Goal: Task Accomplishment & Management: Manage account settings

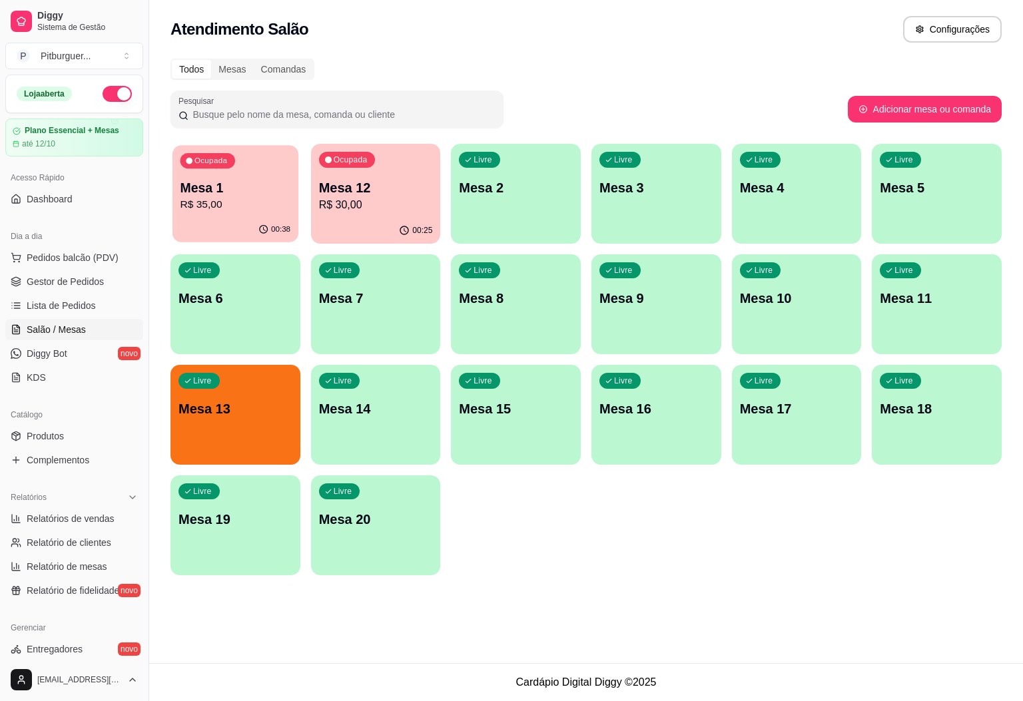
click at [238, 204] on p "R$ 35,00" at bounding box center [236, 204] width 111 height 15
click at [352, 157] on p "Ocupada" at bounding box center [351, 161] width 33 height 11
click at [254, 210] on p "R$ 35,00" at bounding box center [236, 204] width 111 height 15
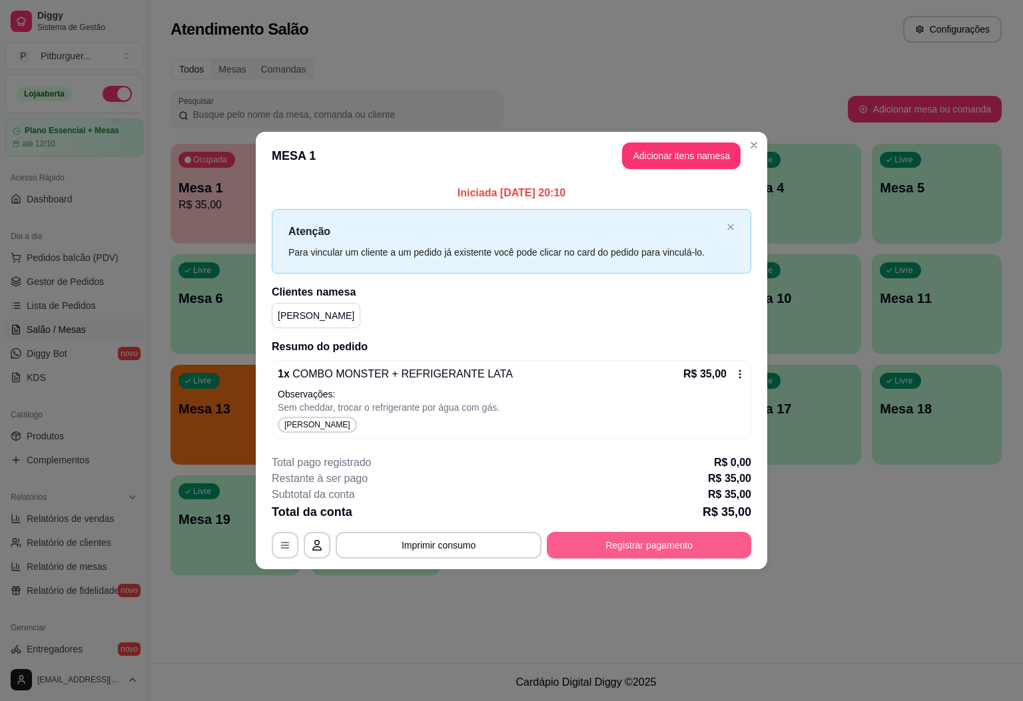
click at [637, 552] on button "Registrar pagamento" at bounding box center [649, 545] width 204 height 27
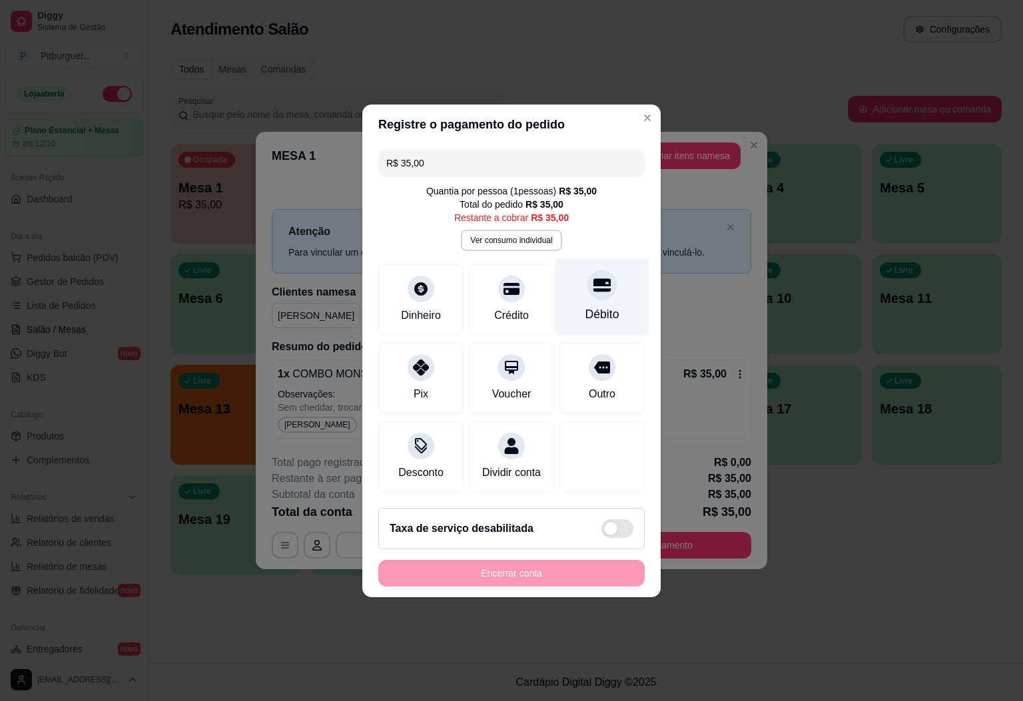
click at [596, 310] on div "Débito" at bounding box center [603, 314] width 34 height 17
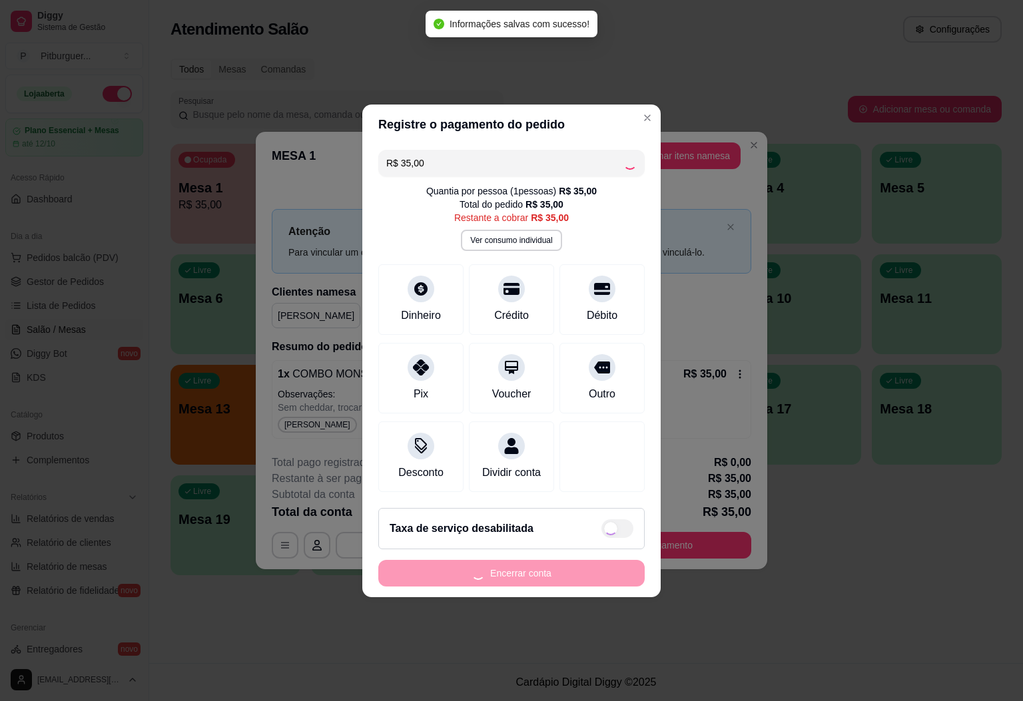
type input "R$ 0,00"
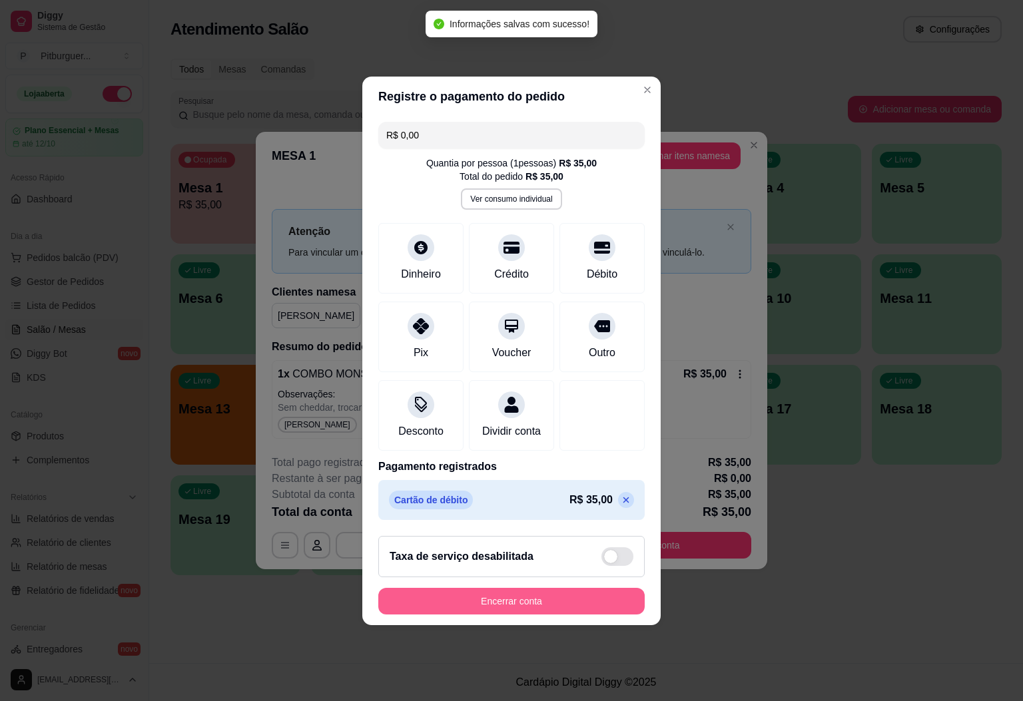
click at [552, 599] on button "Encerrar conta" at bounding box center [511, 601] width 266 height 27
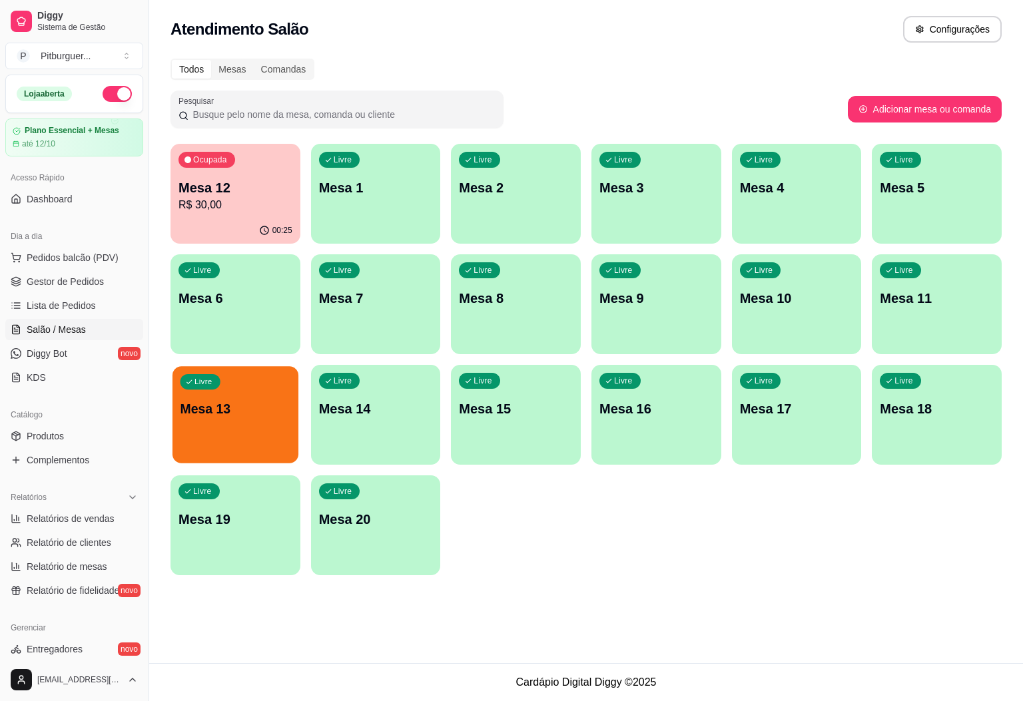
click at [268, 442] on div "Livre Mesa 13" at bounding box center [236, 406] width 126 height 81
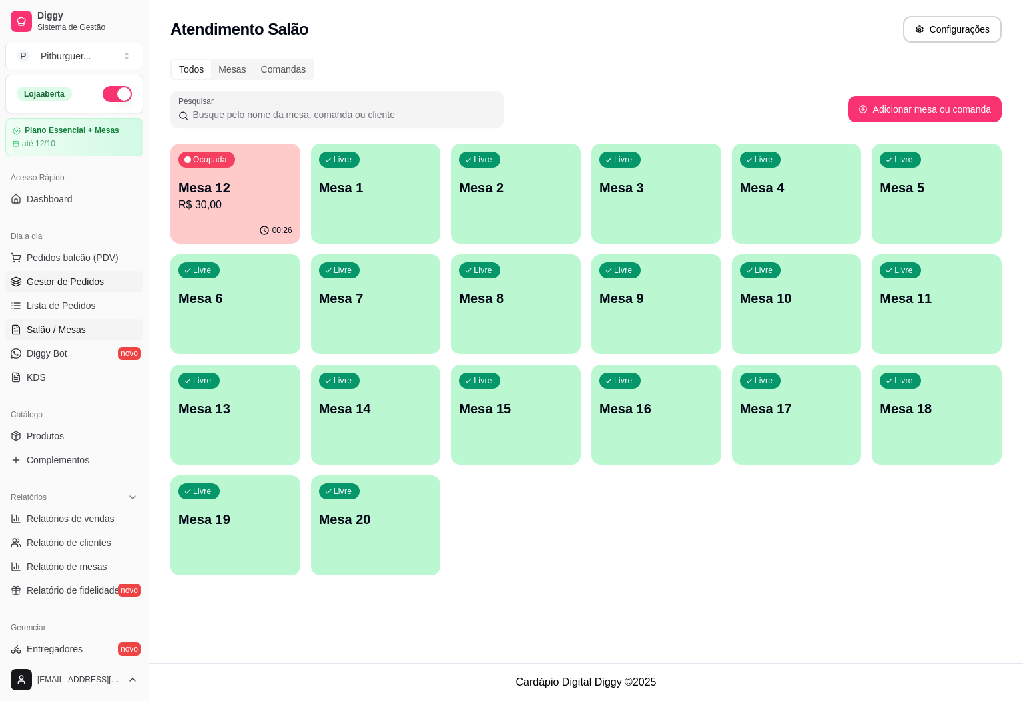
click at [70, 288] on span "Gestor de Pedidos" at bounding box center [65, 281] width 77 height 13
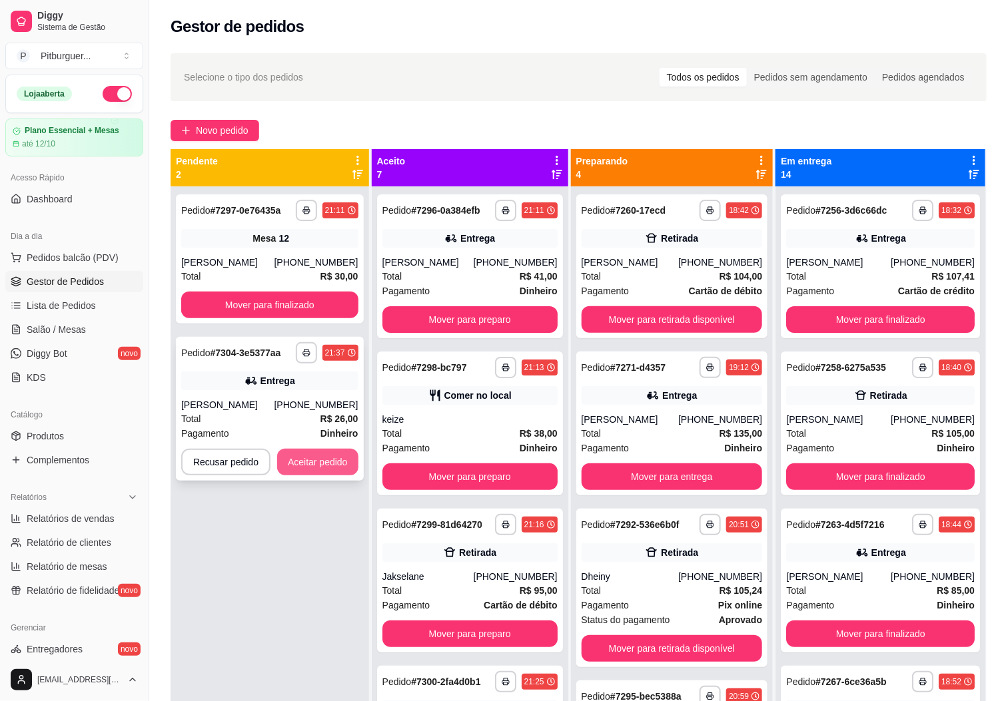
click at [342, 460] on button "Aceitar pedido" at bounding box center [317, 462] width 81 height 27
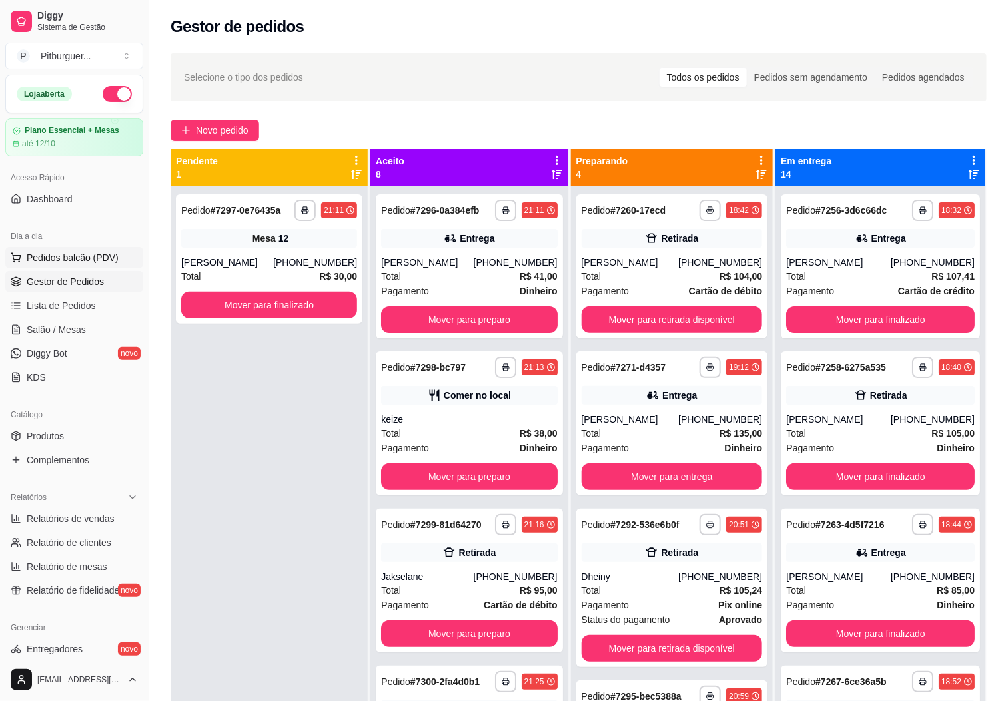
click at [73, 248] on button "Pedidos balcão (PDV)" at bounding box center [74, 257] width 138 height 21
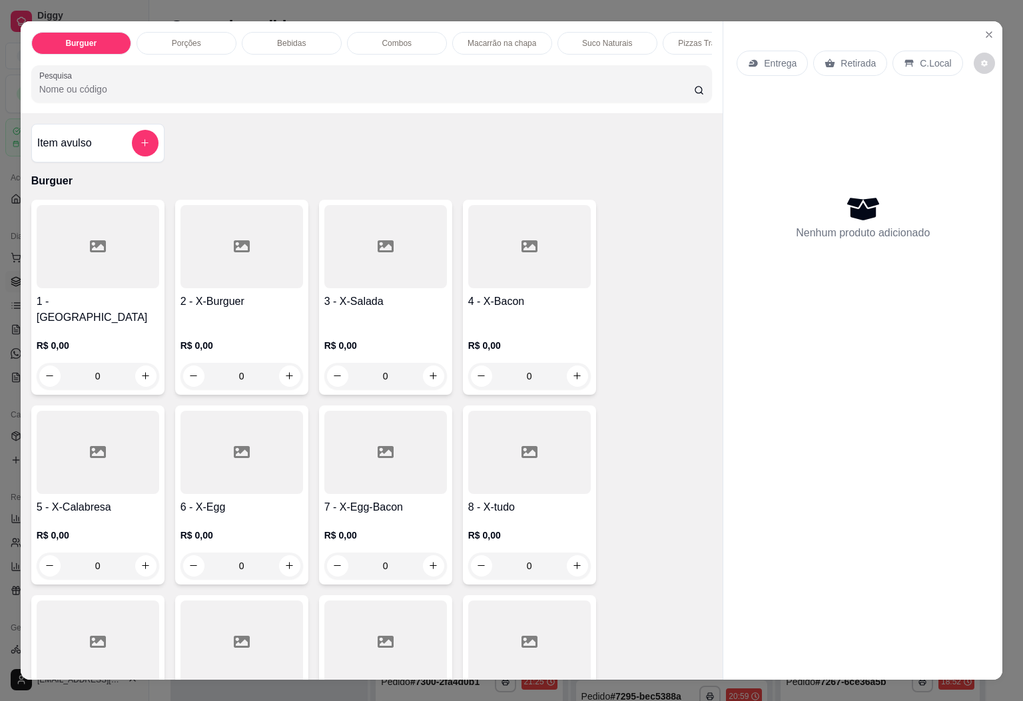
click at [576, 560] on div "0" at bounding box center [529, 566] width 123 height 27
click at [478, 38] on p "Macarrão na chapa" at bounding box center [502, 43] width 69 height 11
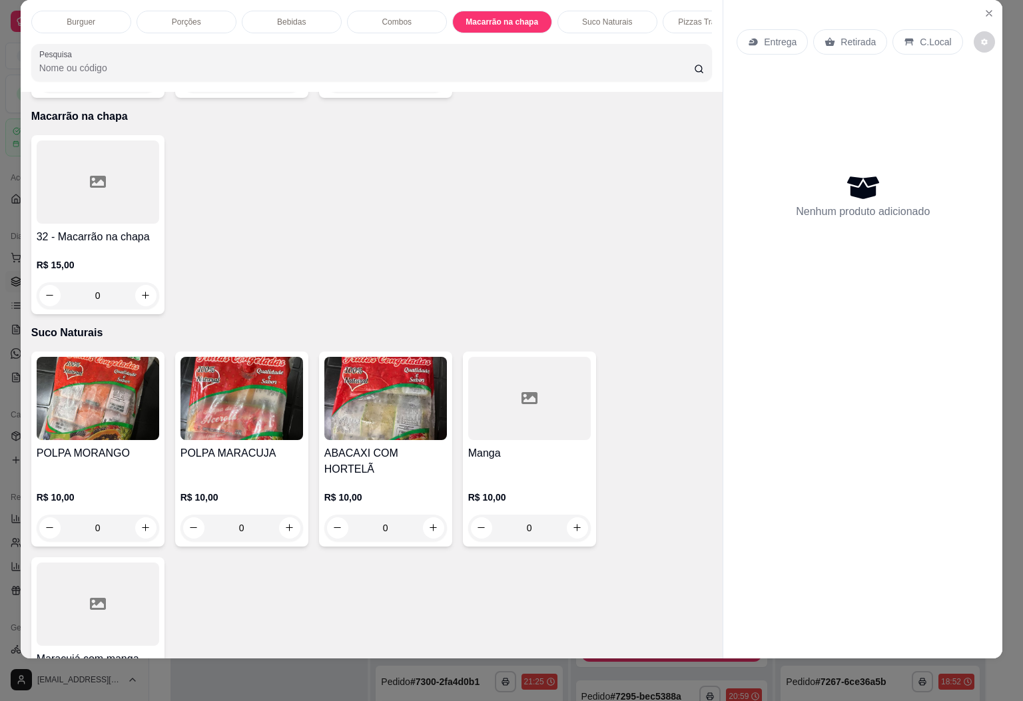
click at [123, 282] on div "0" at bounding box center [98, 295] width 123 height 27
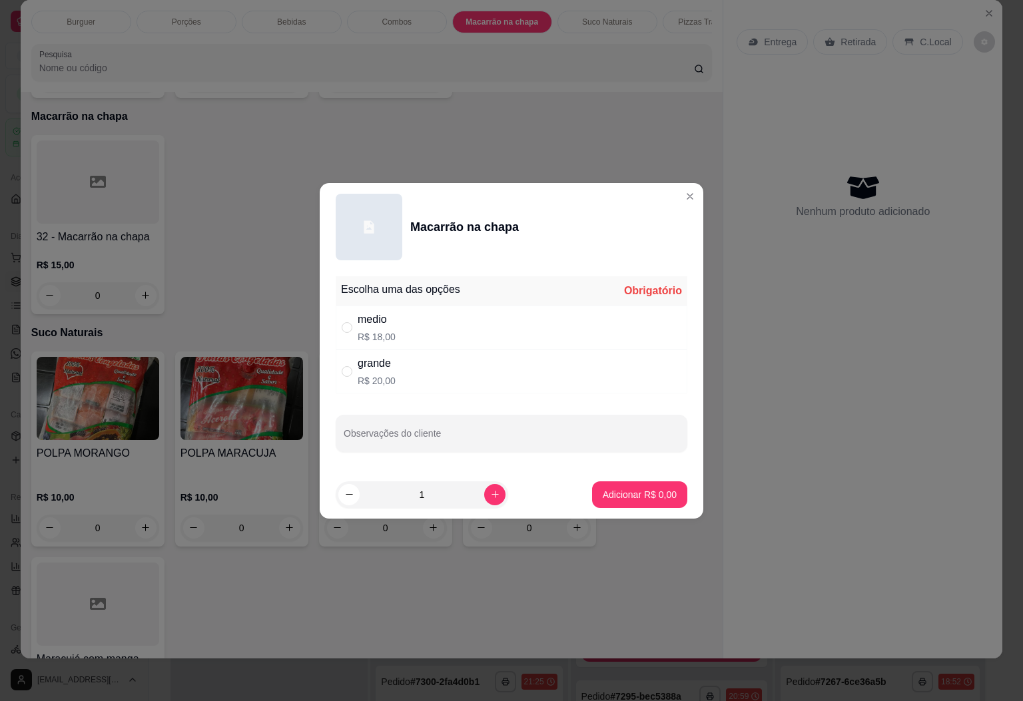
click at [430, 368] on div "grande R$ 20,00" at bounding box center [512, 372] width 352 height 44
radio input "true"
click at [615, 496] on p "Adicionar R$ 20,00" at bounding box center [637, 494] width 77 height 13
type input "1"
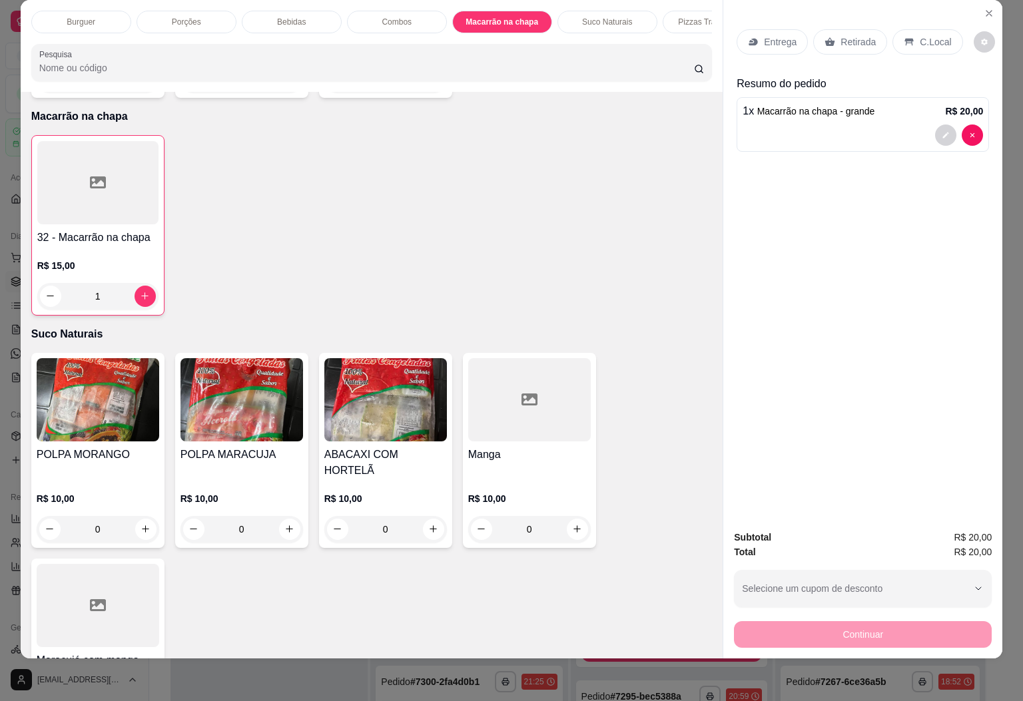
click at [302, 11] on div "Bebidas" at bounding box center [292, 22] width 100 height 23
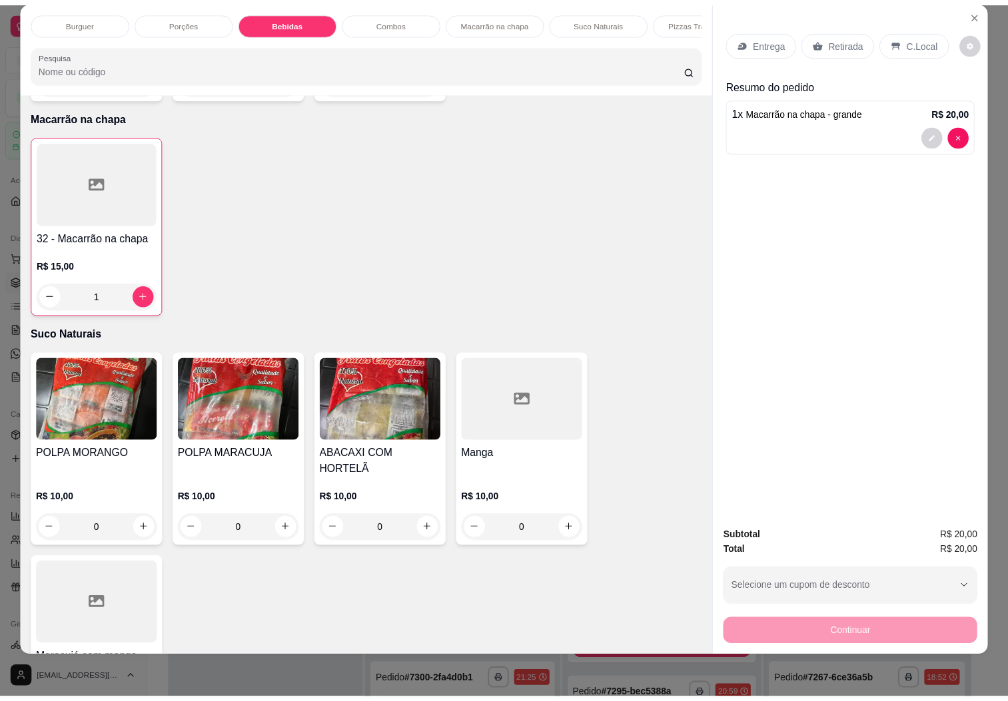
scroll to position [1663, 0]
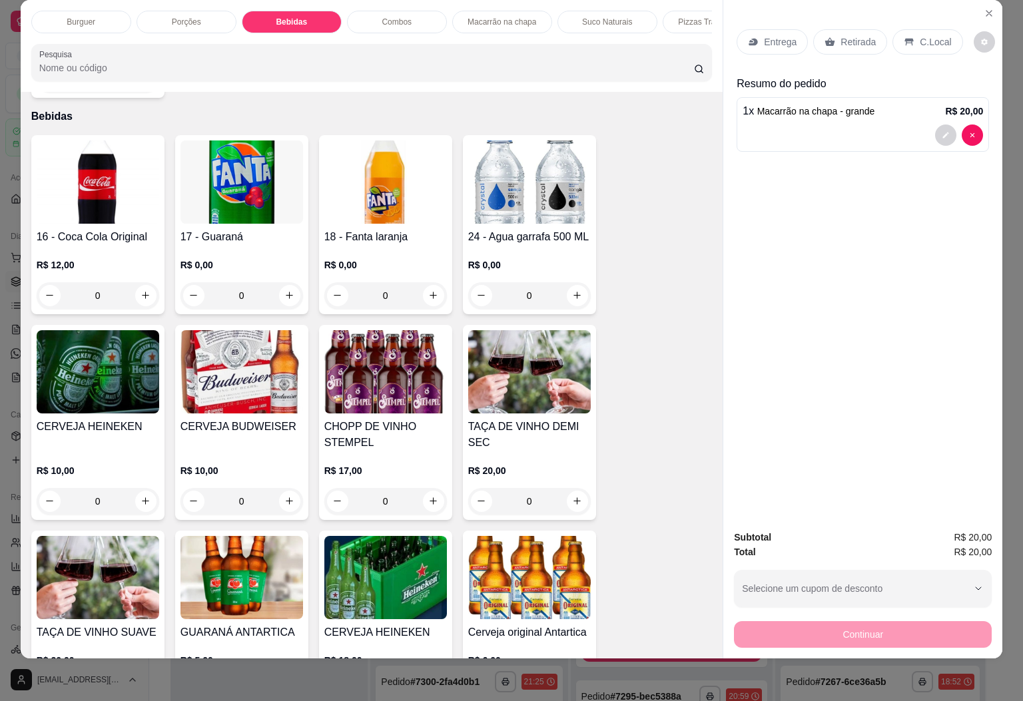
click at [851, 39] on div "Retirada" at bounding box center [850, 41] width 74 height 25
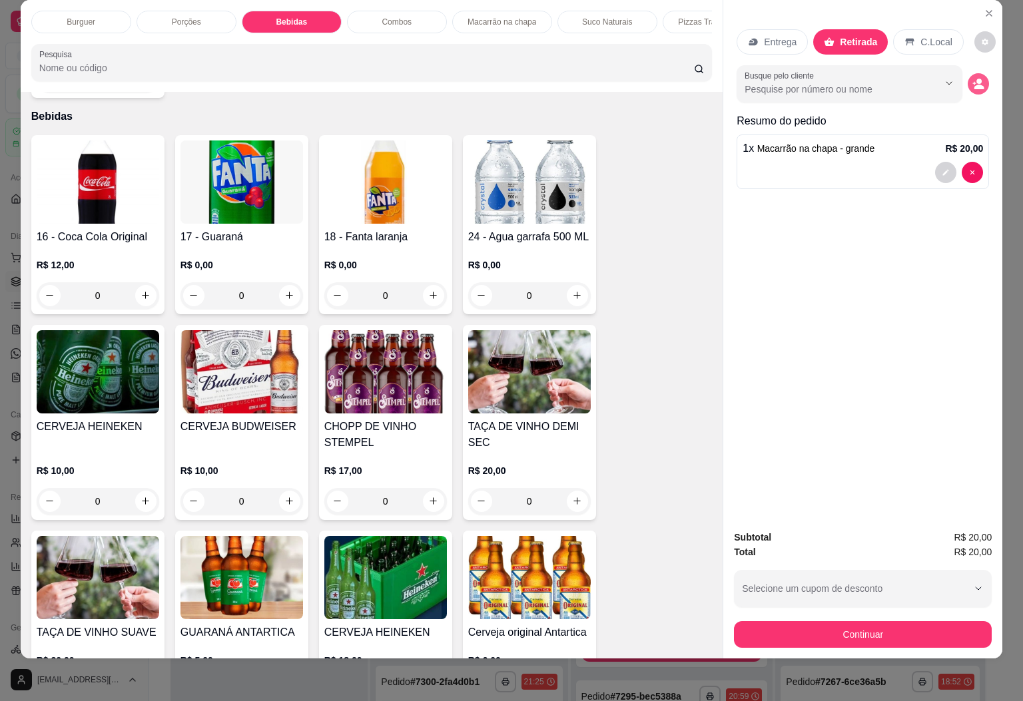
click at [975, 85] on icon "decrease-product-quantity" at bounding box center [980, 87] width 10 height 5
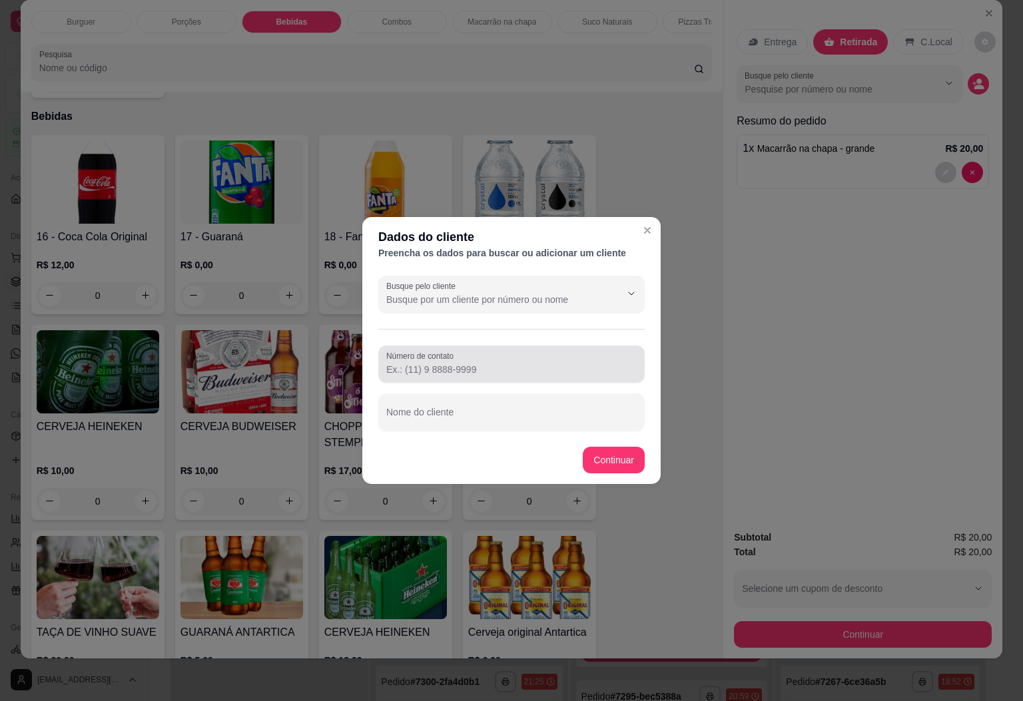
click at [524, 368] on input "Número de contato" at bounding box center [511, 369] width 250 height 13
type input "[PHONE_NUMBER]"
click at [492, 414] on input "Nome do cliente" at bounding box center [511, 417] width 250 height 13
type input "[PERSON_NAME]"
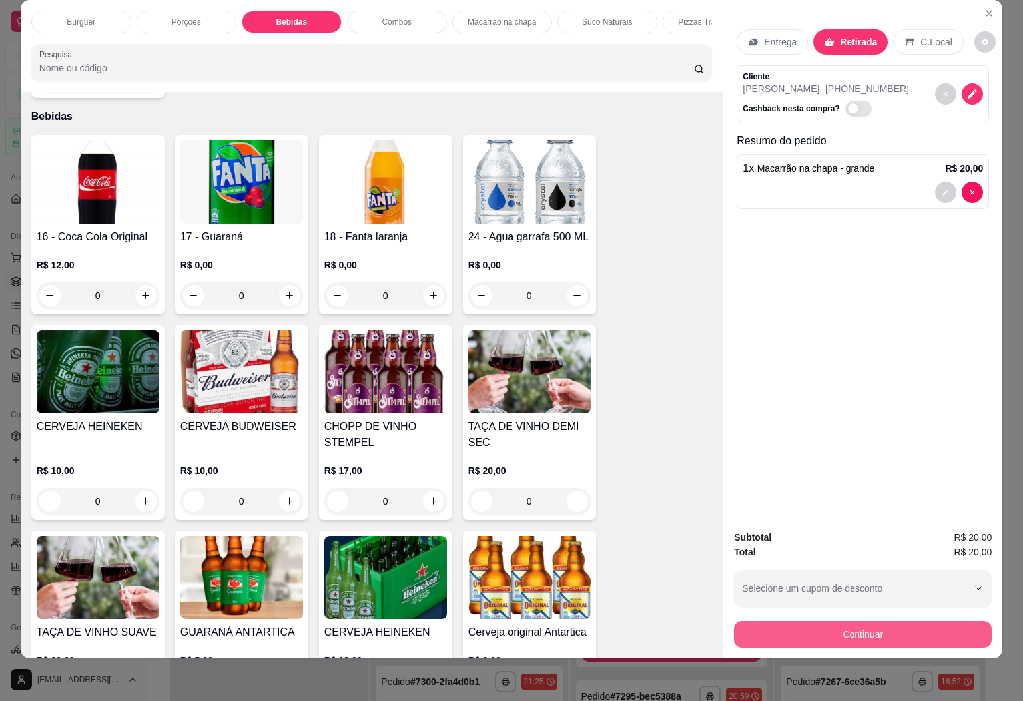
click at [810, 624] on button "Continuar" at bounding box center [863, 634] width 258 height 27
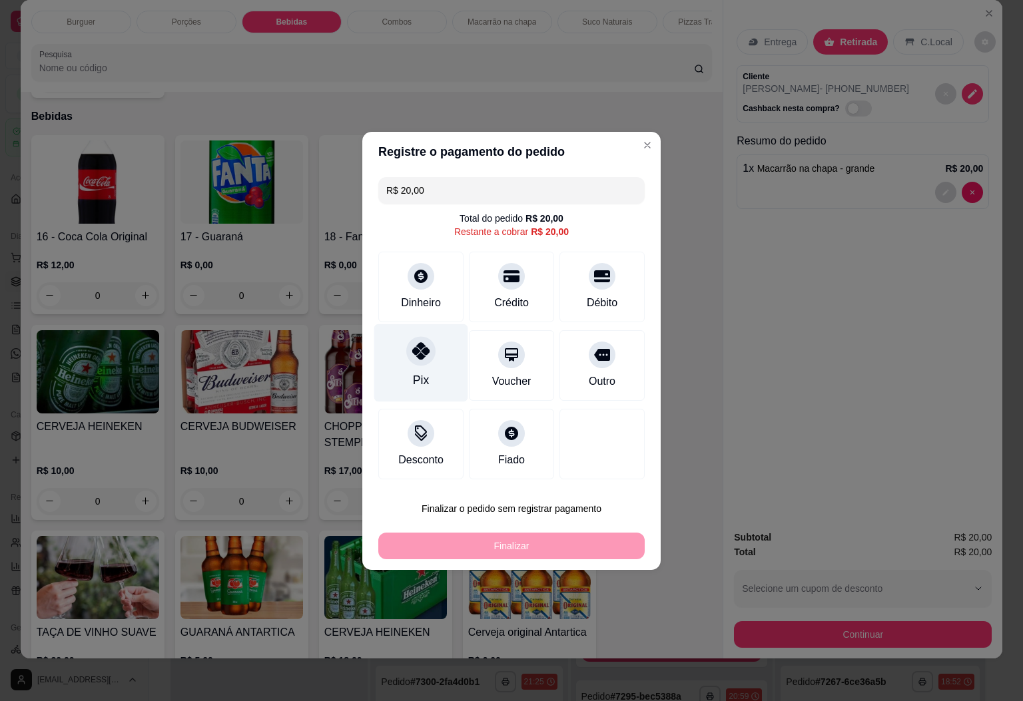
click at [402, 360] on div "Pix" at bounding box center [421, 363] width 94 height 78
type input "R$ 0,00"
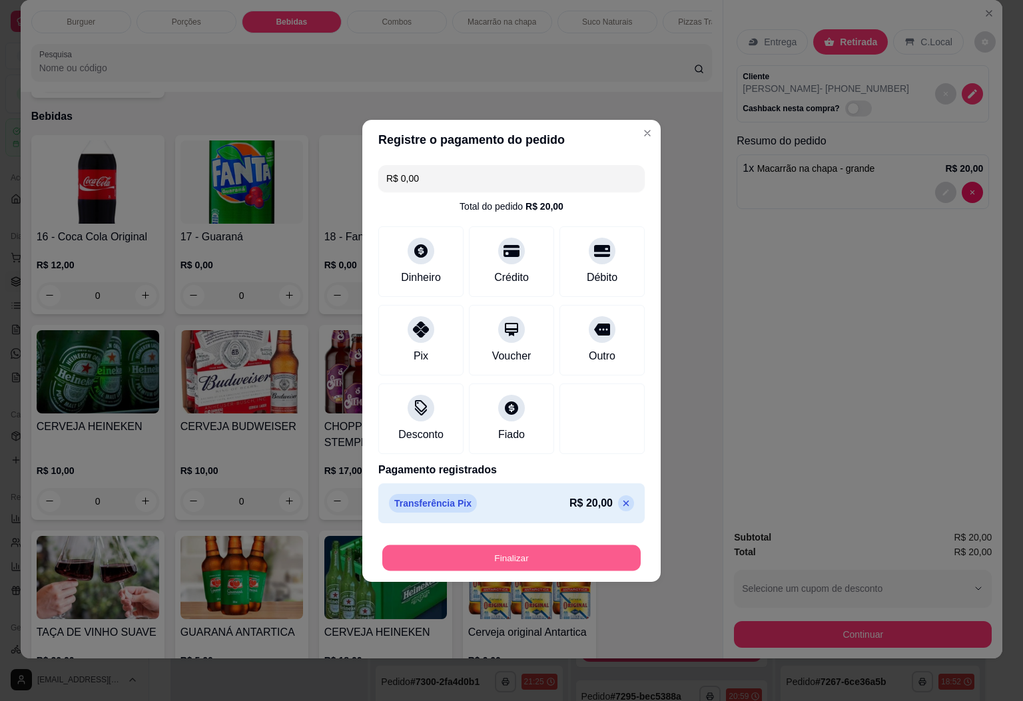
click at [528, 554] on button "Finalizar" at bounding box center [511, 558] width 258 height 26
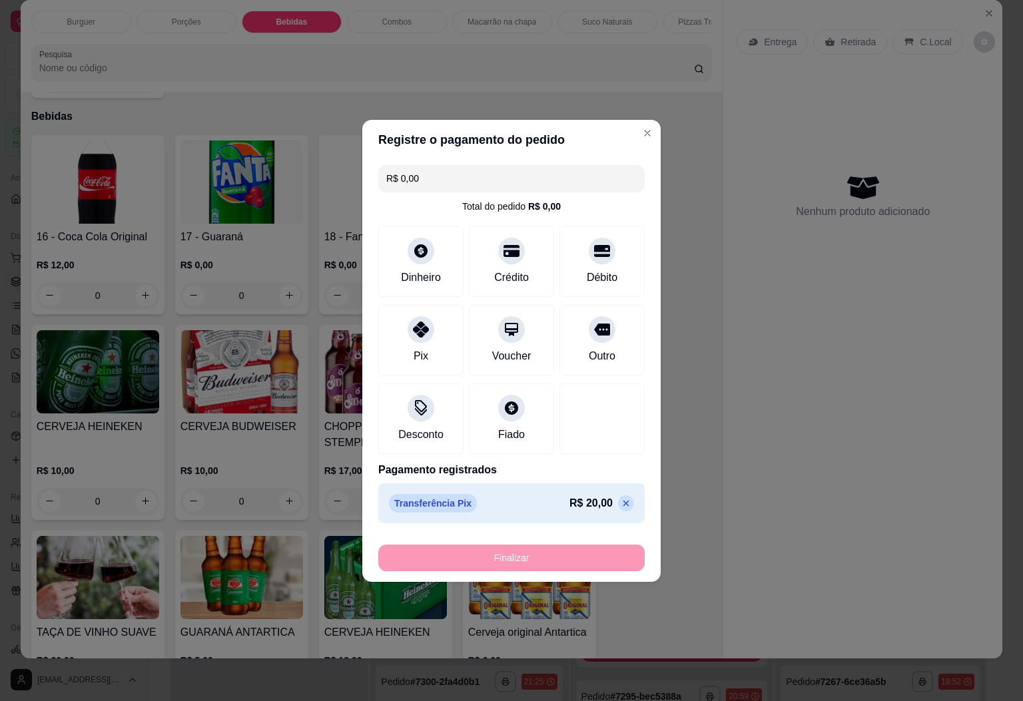
type input "0"
type input "-R$ 20,00"
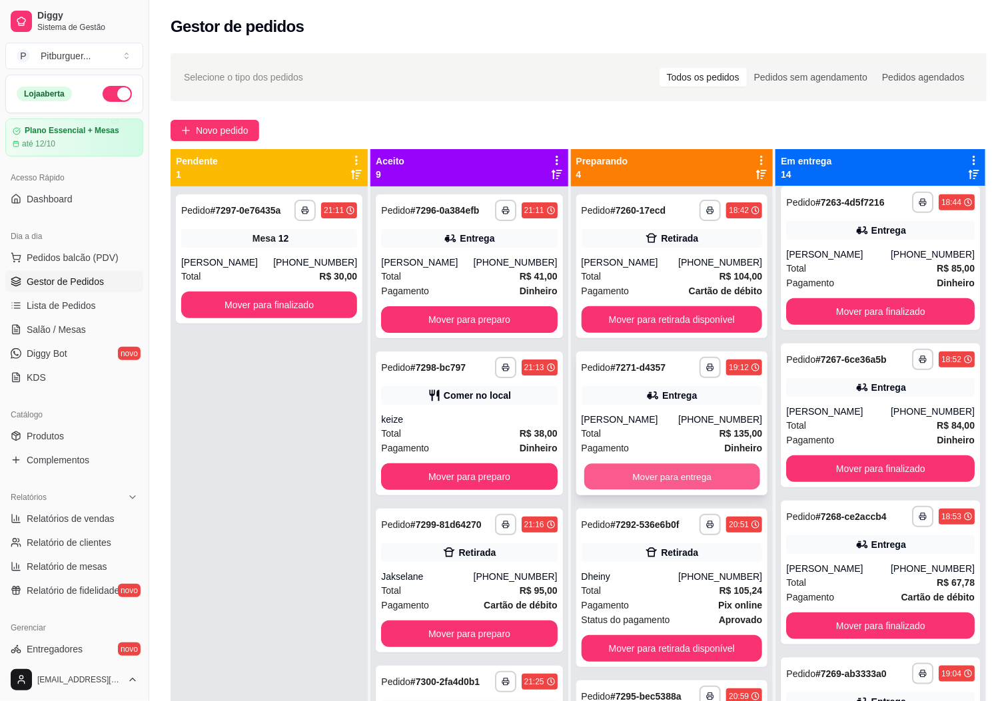
click at [686, 480] on button "Mover para entrega" at bounding box center [672, 477] width 176 height 26
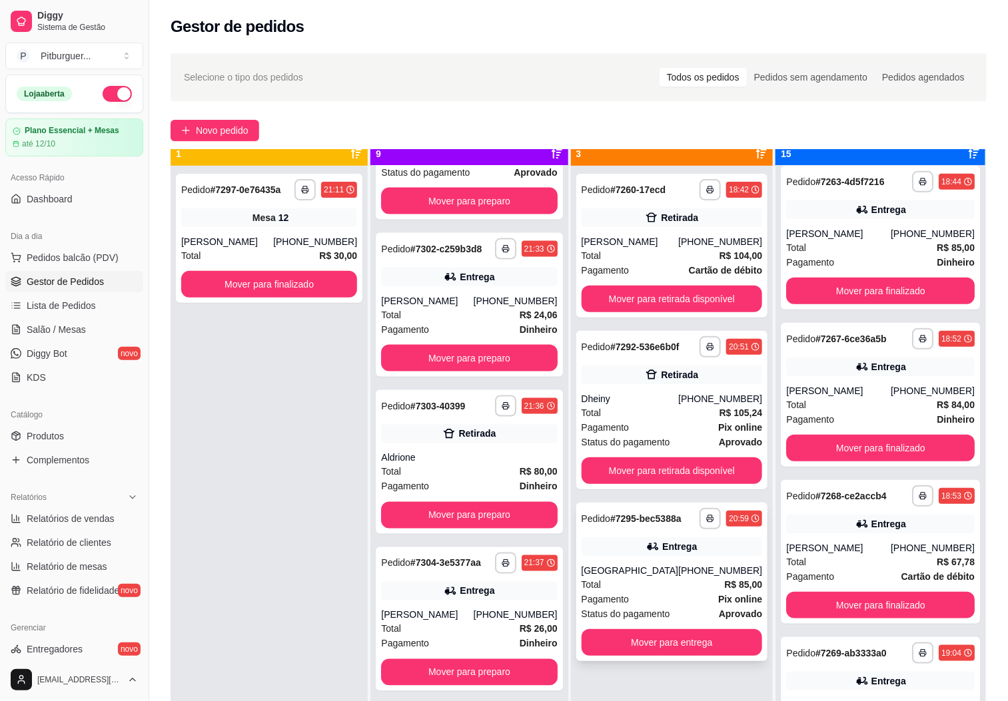
scroll to position [37, 0]
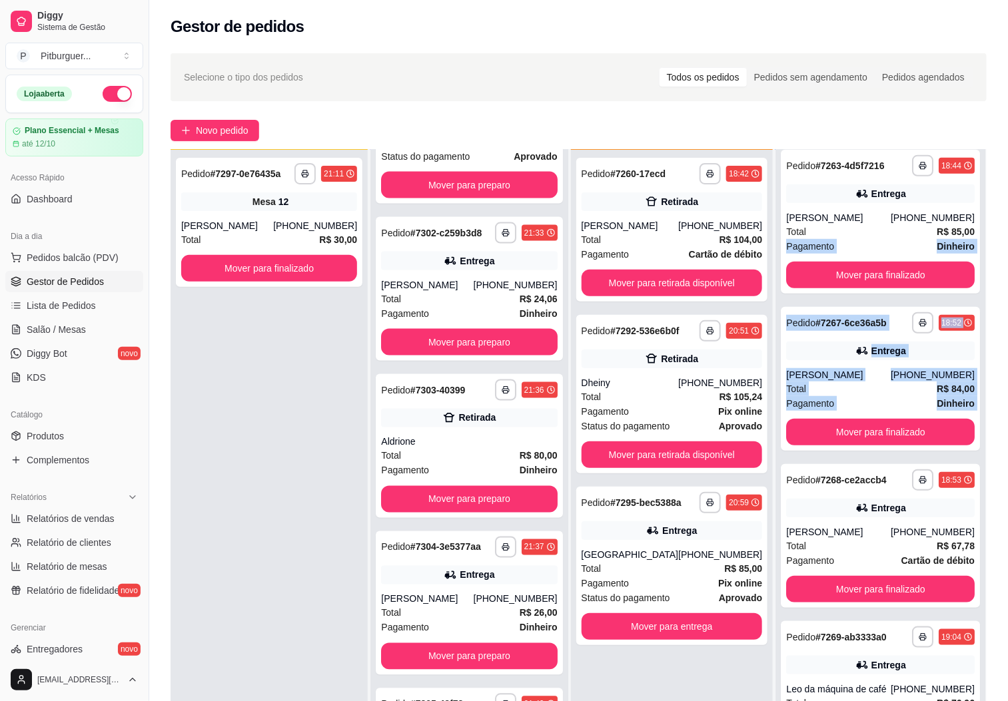
drag, startPoint x: 1006, startPoint y: 256, endPoint x: 1017, endPoint y: 458, distance: 202.1
click at [1007, 458] on html "**********" at bounding box center [504, 350] width 1008 height 701
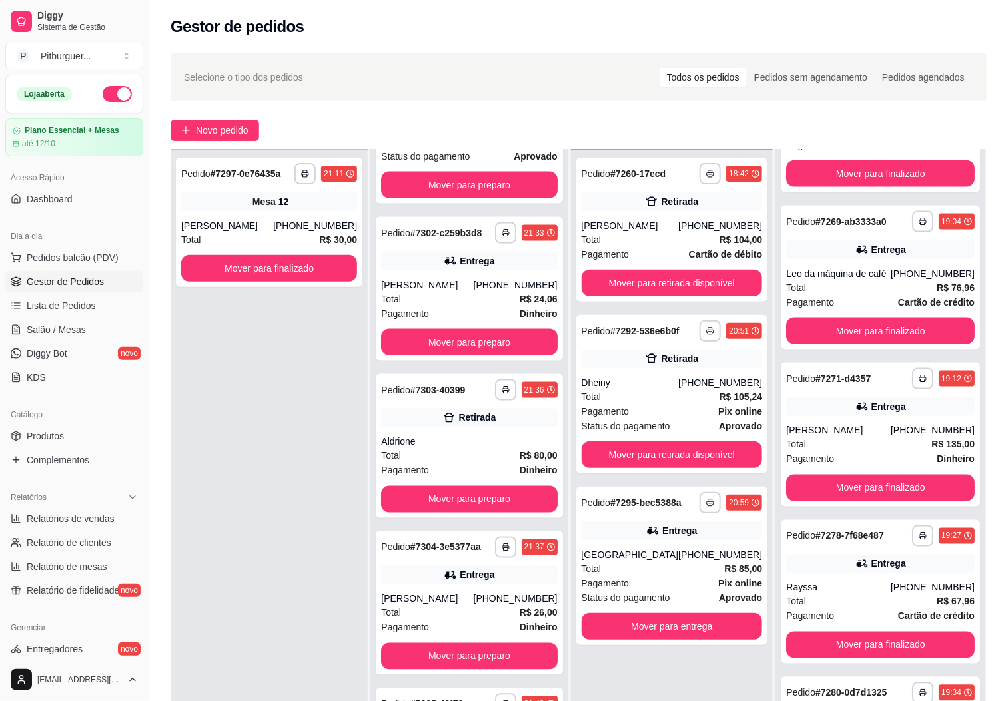
scroll to position [787, 0]
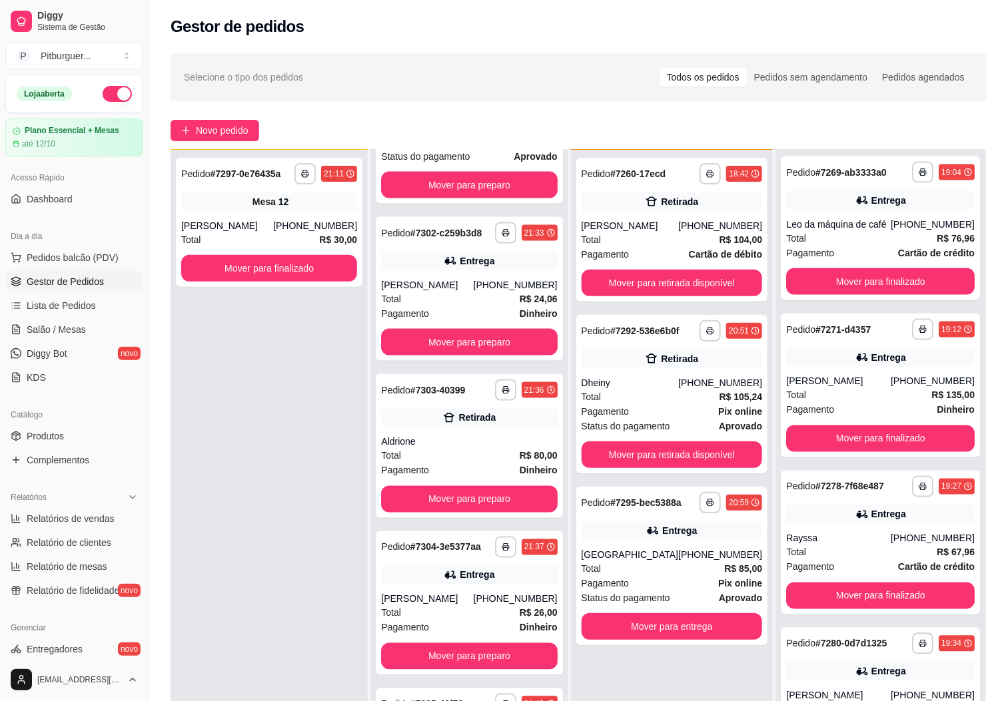
click at [39, 294] on ul "Pedidos balcão (PDV) Gestor de Pedidos Lista de Pedidos Salão / Mesas Diggy Bot…" at bounding box center [74, 317] width 138 height 141
click at [57, 306] on span "Lista de Pedidos" at bounding box center [61, 305] width 69 height 13
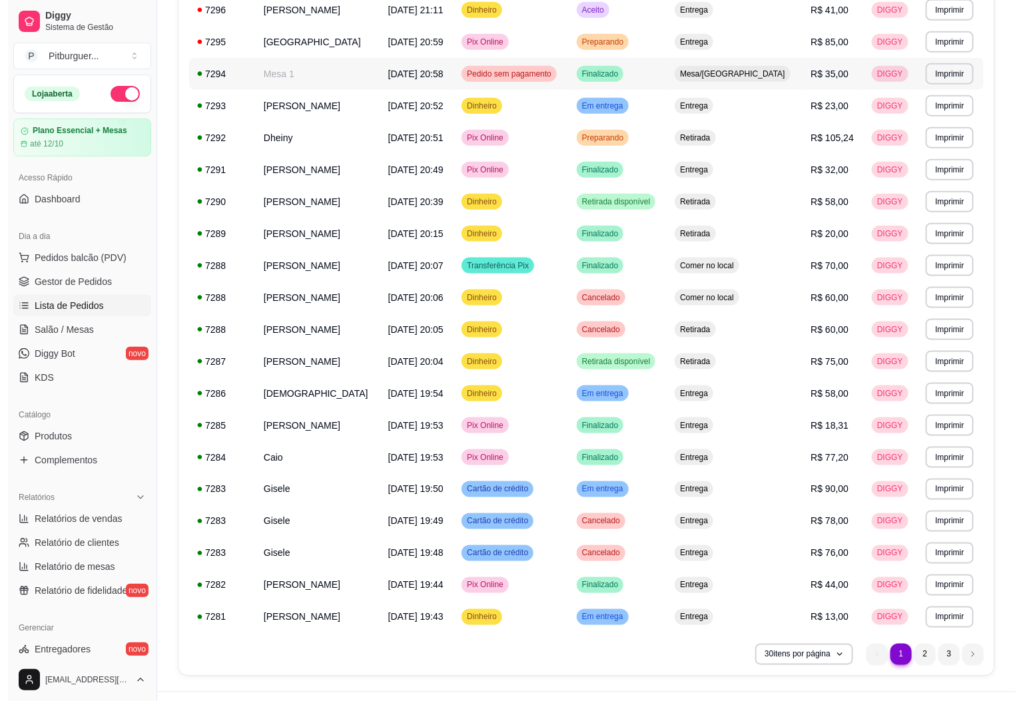
scroll to position [548, 0]
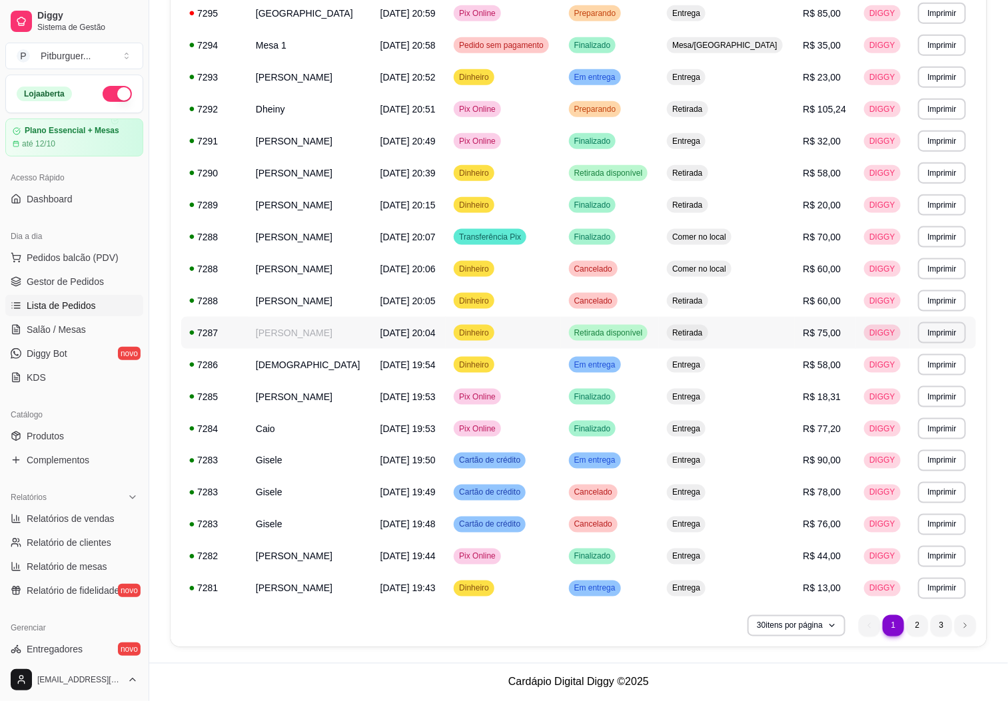
click at [320, 322] on td "[PERSON_NAME]" at bounding box center [310, 333] width 125 height 32
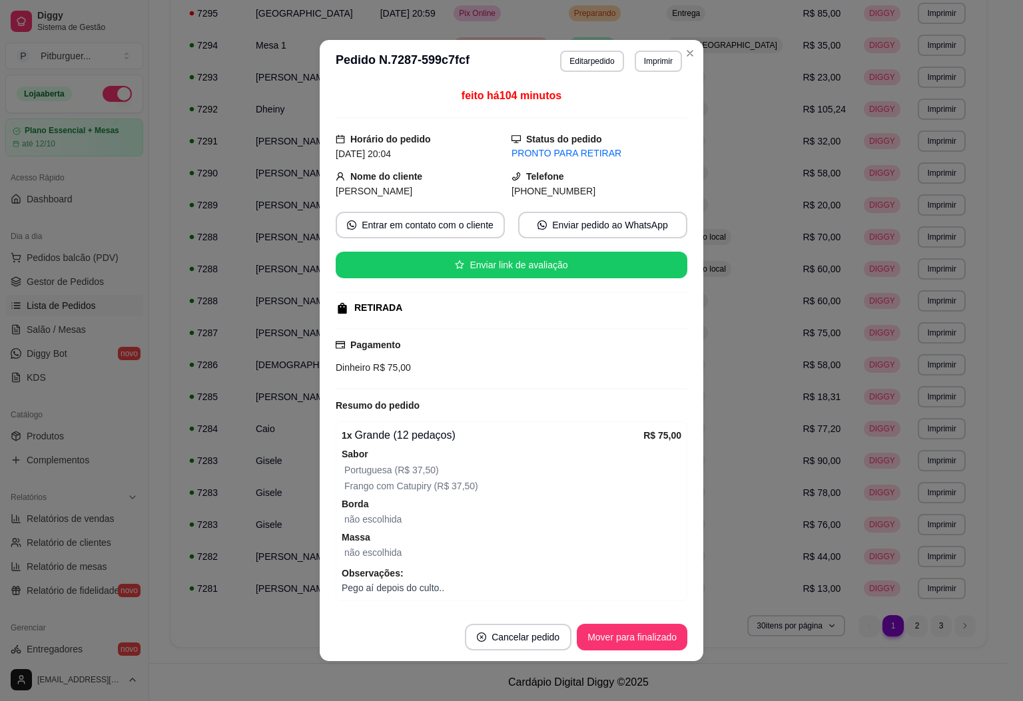
click at [601, 84] on div "feito há 104 minutos Horário do pedido [DATE] 20:04 Status do pedido PRONTO PAR…" at bounding box center [512, 348] width 384 height 531
click at [601, 62] on button "Editar pedido" at bounding box center [591, 61] width 63 height 21
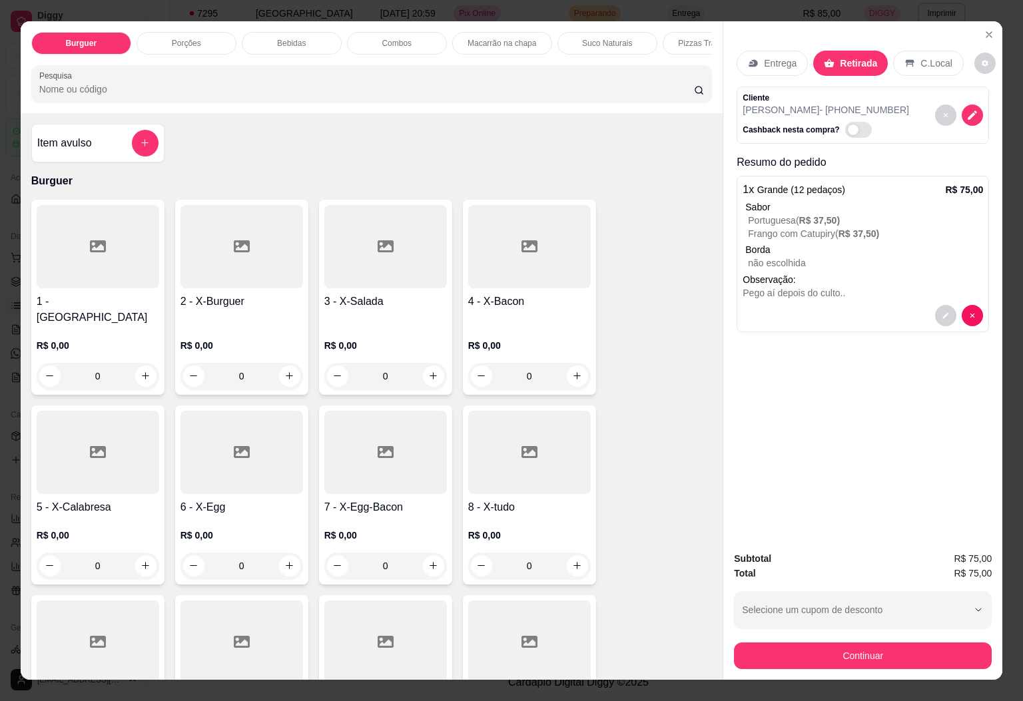
click at [266, 32] on div "Bebidas" at bounding box center [292, 43] width 100 height 23
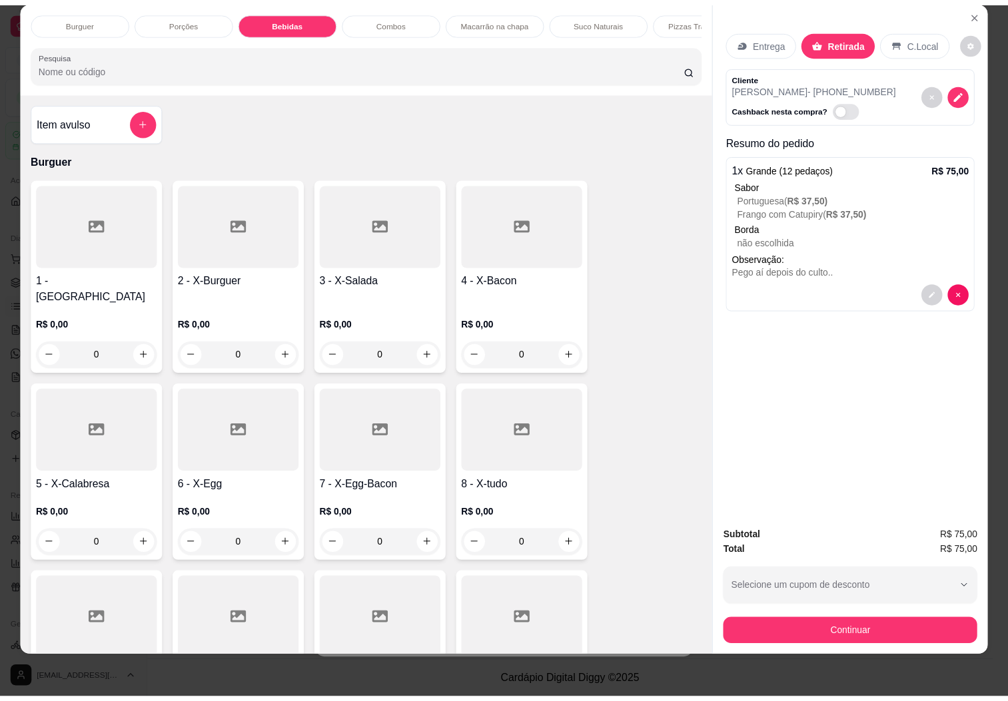
scroll to position [0, 0]
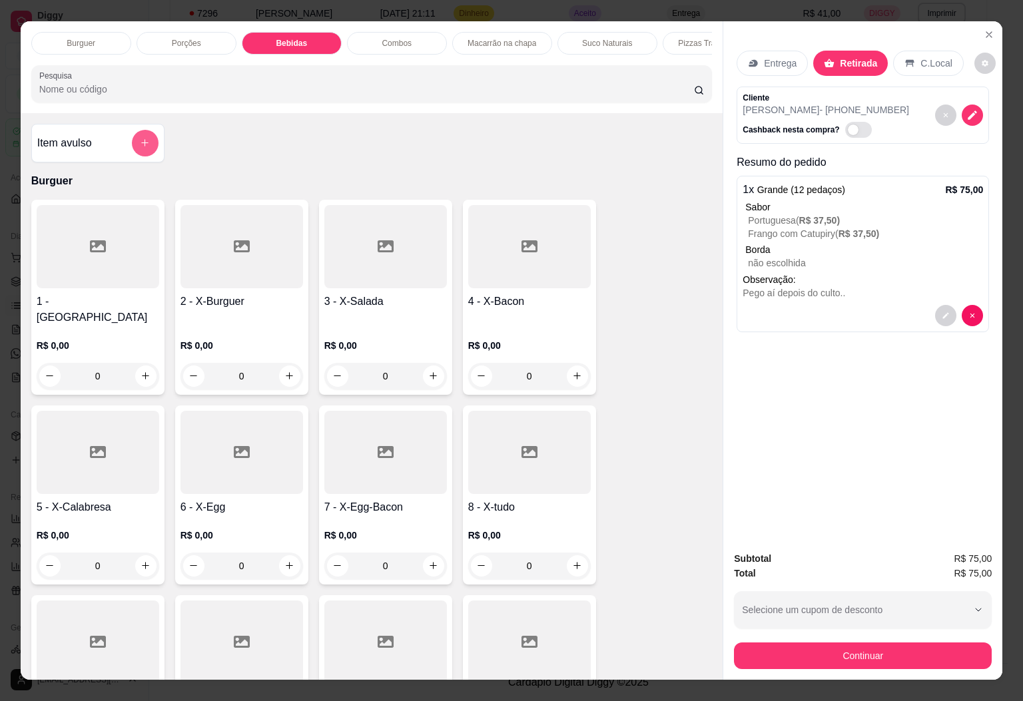
click at [140, 146] on icon "add-separate-item" at bounding box center [145, 143] width 10 height 10
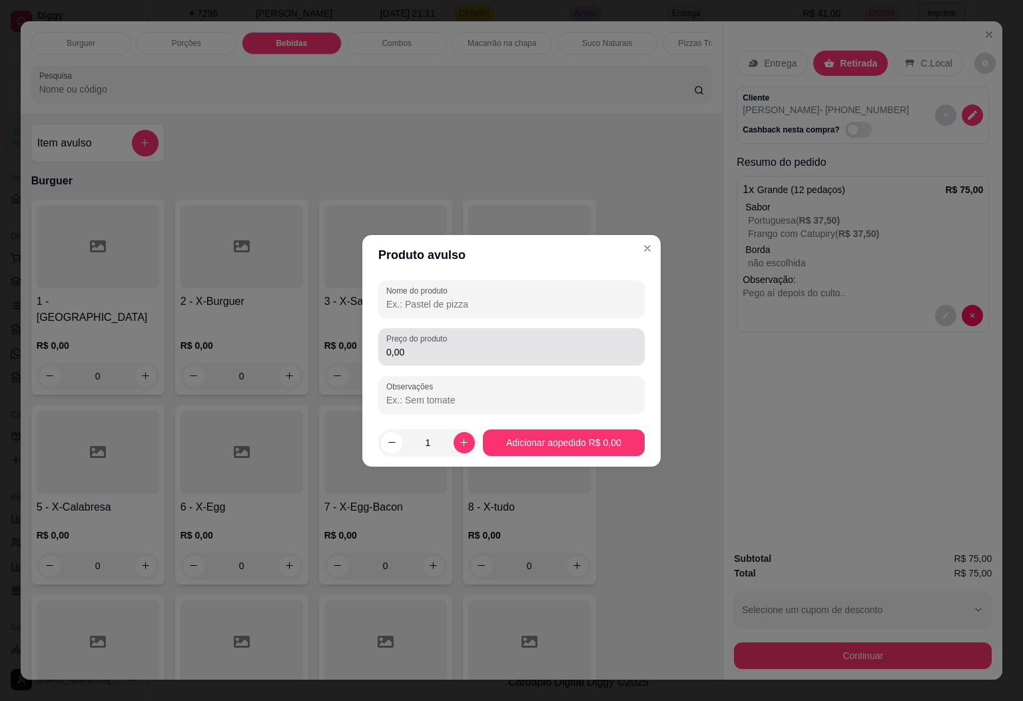
click at [448, 346] on input "0,00" at bounding box center [511, 352] width 250 height 13
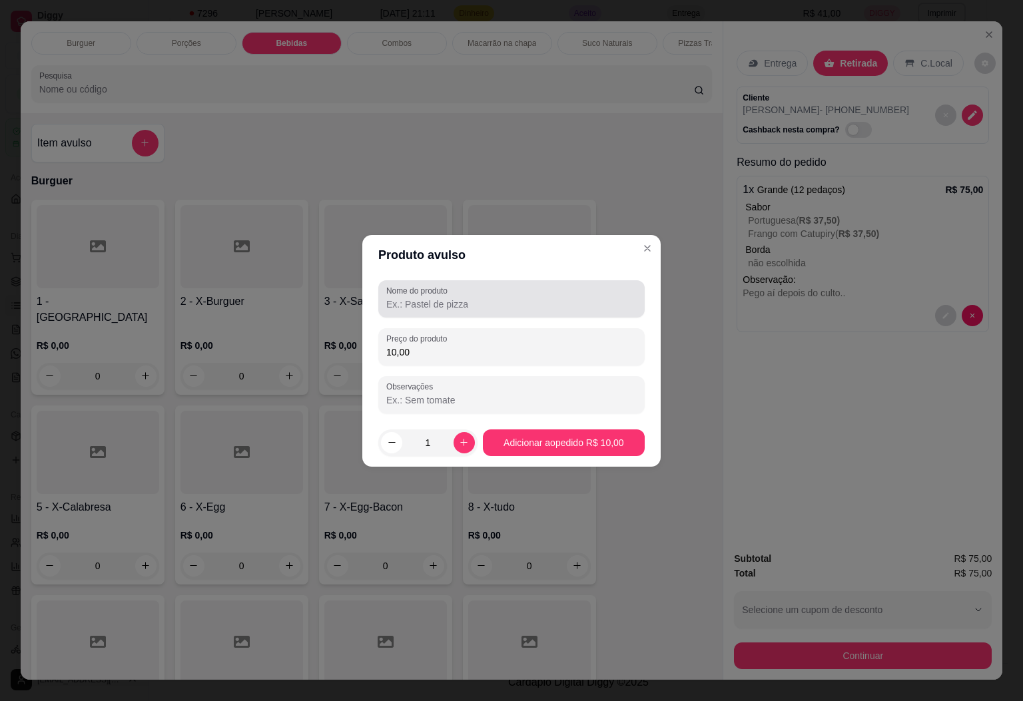
type input "10,00"
click at [484, 290] on div at bounding box center [511, 299] width 250 height 27
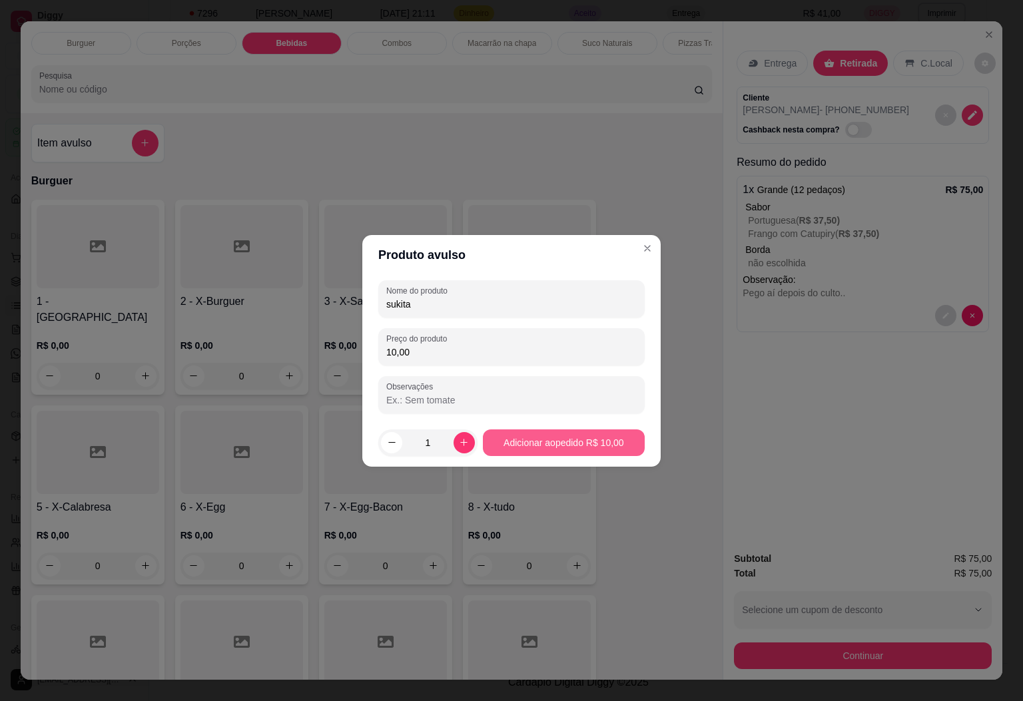
type input "sukita"
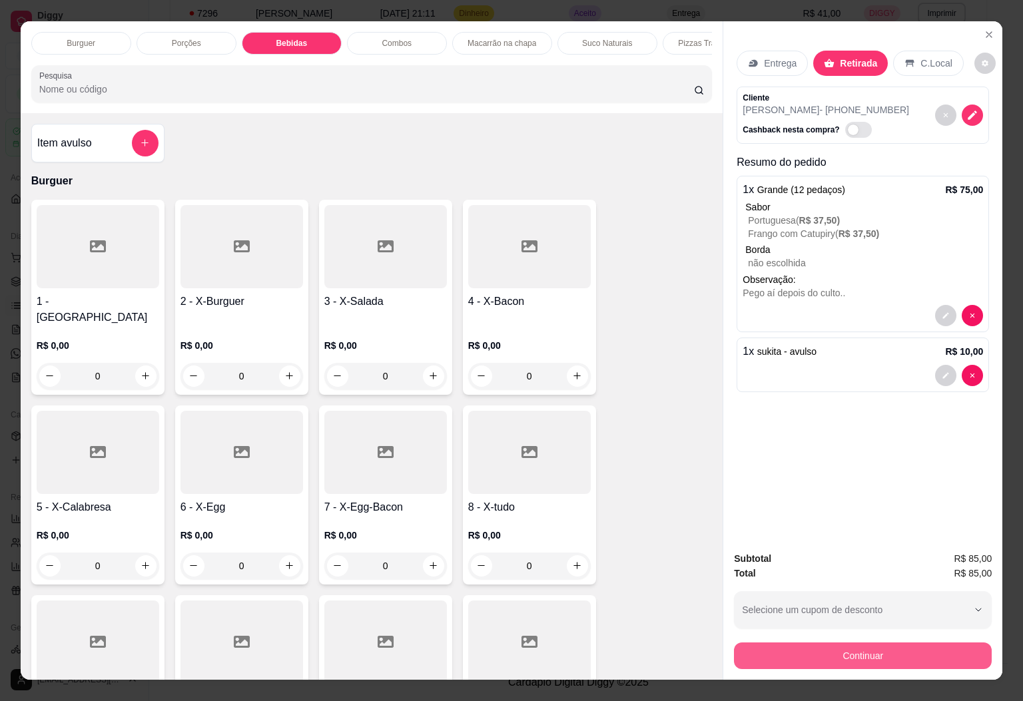
click at [747, 656] on button "Continuar" at bounding box center [863, 656] width 258 height 27
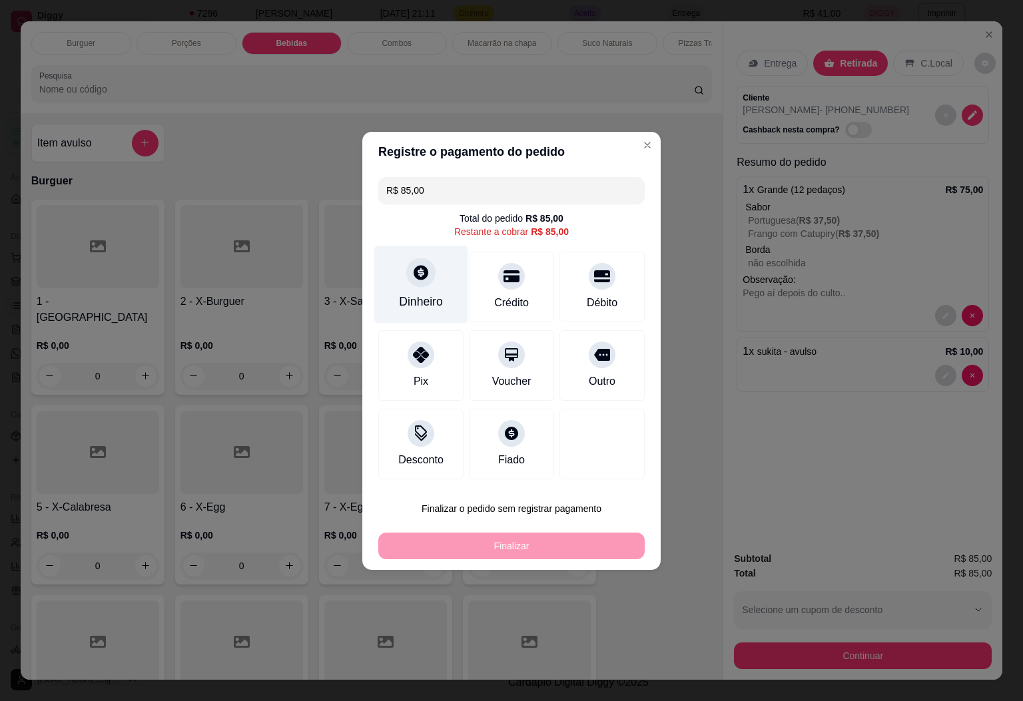
click at [428, 314] on div "Dinheiro" at bounding box center [421, 284] width 94 height 78
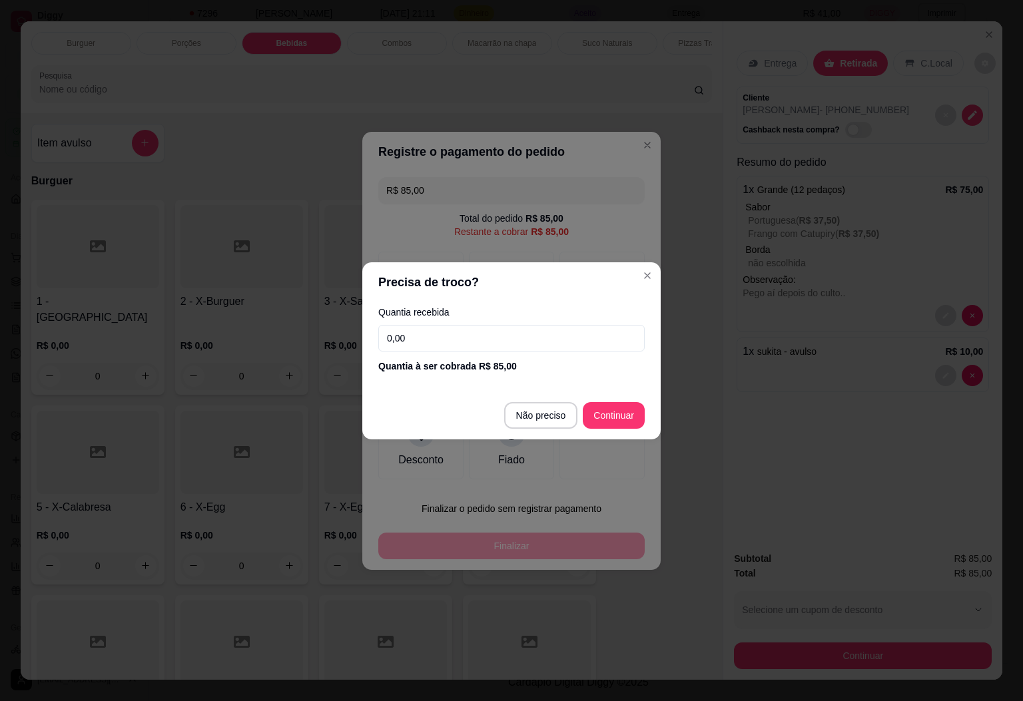
click at [510, 364] on div "Quantia à ser cobrada R$ 85,00" at bounding box center [511, 366] width 266 height 13
click at [510, 356] on div "Quantia recebida 0,00 Quantia à ser cobrada R$ 85,00" at bounding box center [511, 340] width 298 height 76
click at [518, 342] on input "0,00" at bounding box center [511, 338] width 266 height 27
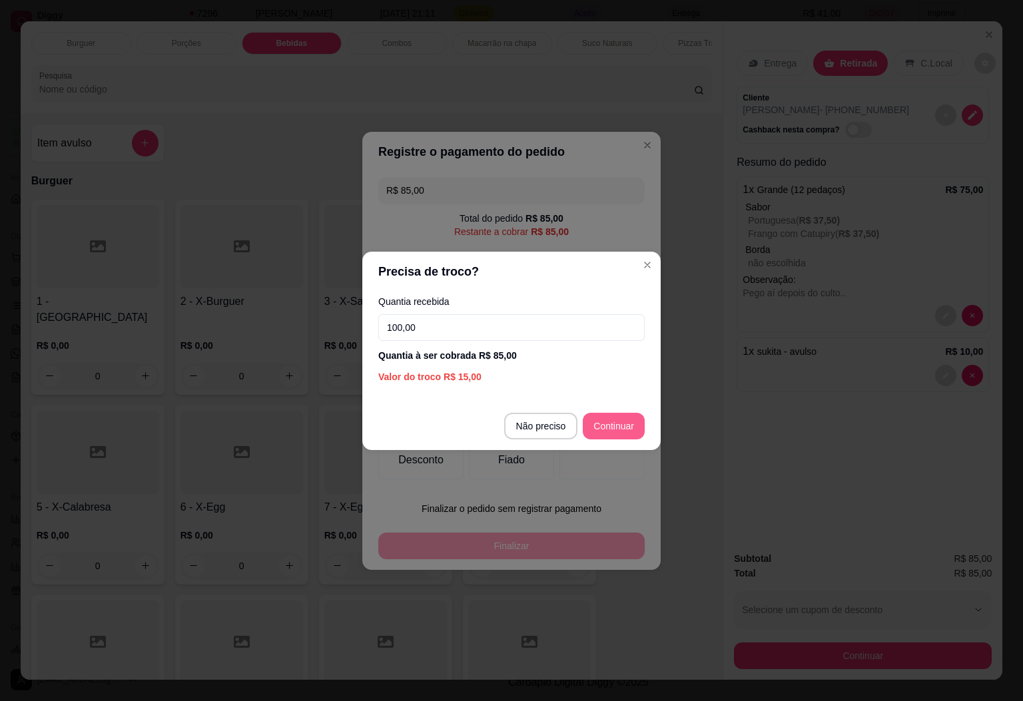
type input "100,00"
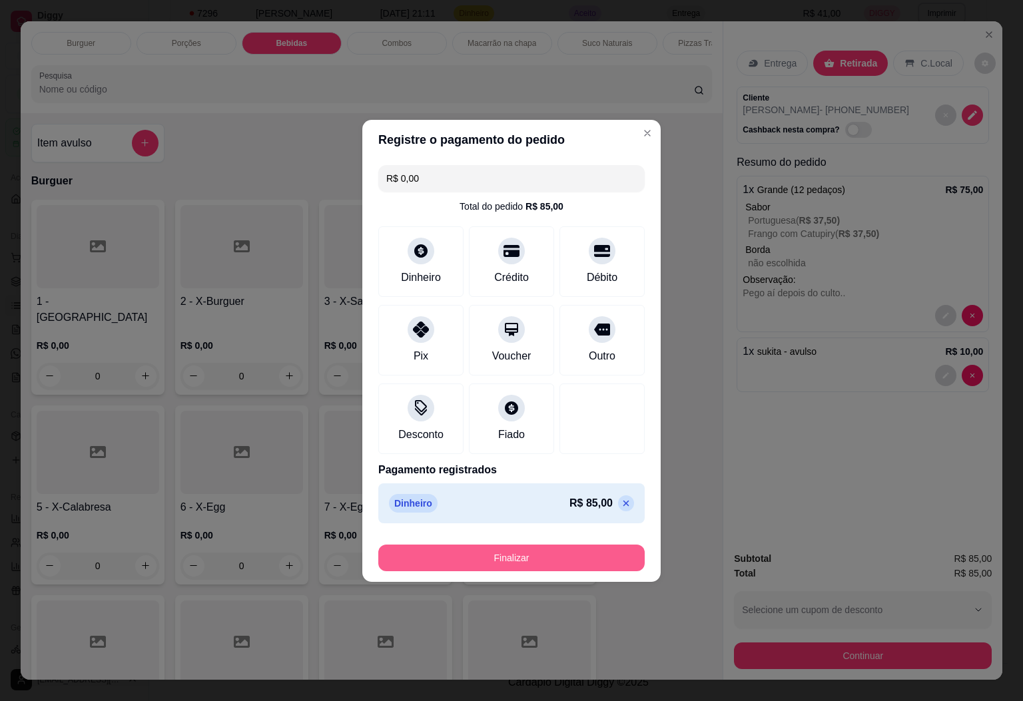
click at [572, 570] on button "Finalizar" at bounding box center [511, 558] width 266 height 27
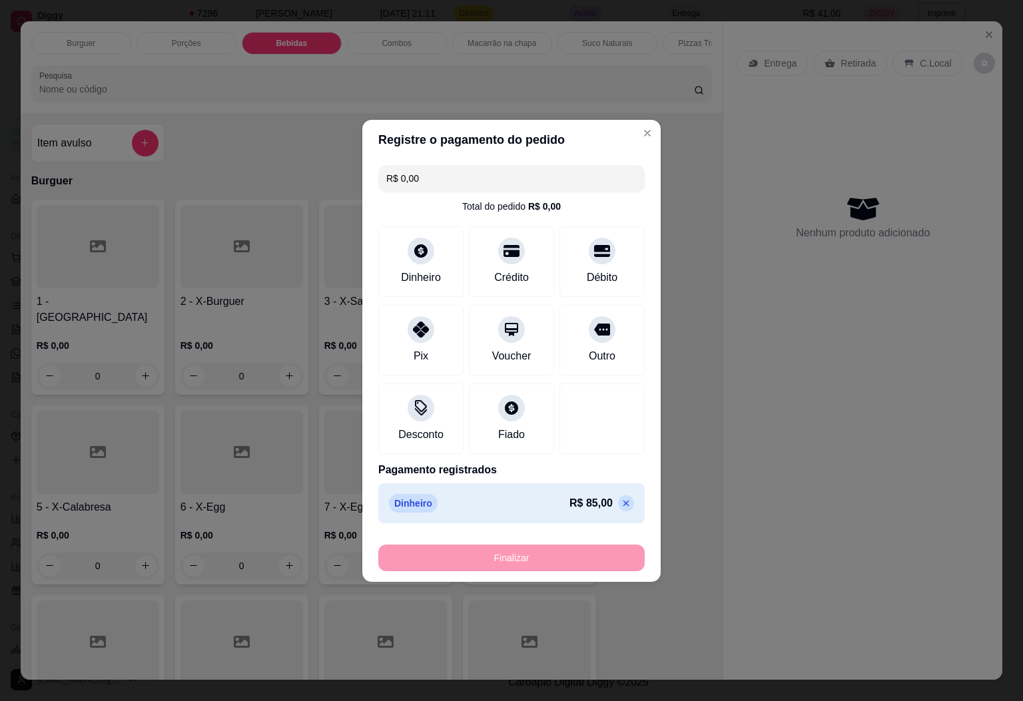
type input "-R$ 85,00"
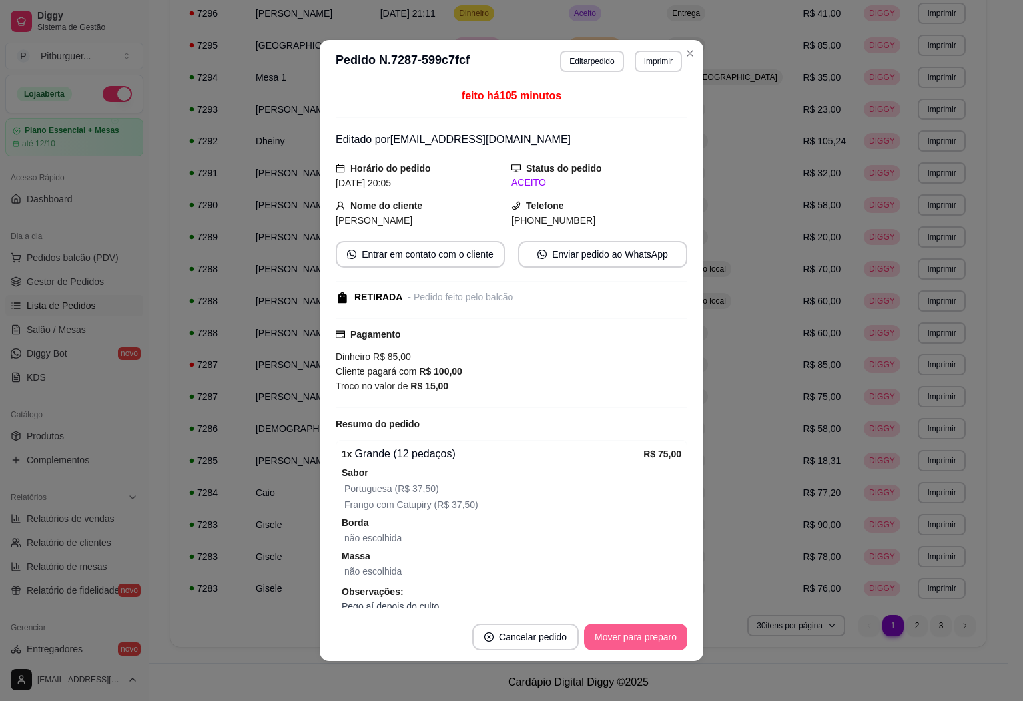
click at [620, 638] on button "Mover para preparo" at bounding box center [635, 637] width 103 height 27
click at [629, 632] on button "Mover para retirada disponível" at bounding box center [613, 638] width 143 height 26
click at [620, 638] on button "Mover para finalizado" at bounding box center [632, 637] width 111 height 27
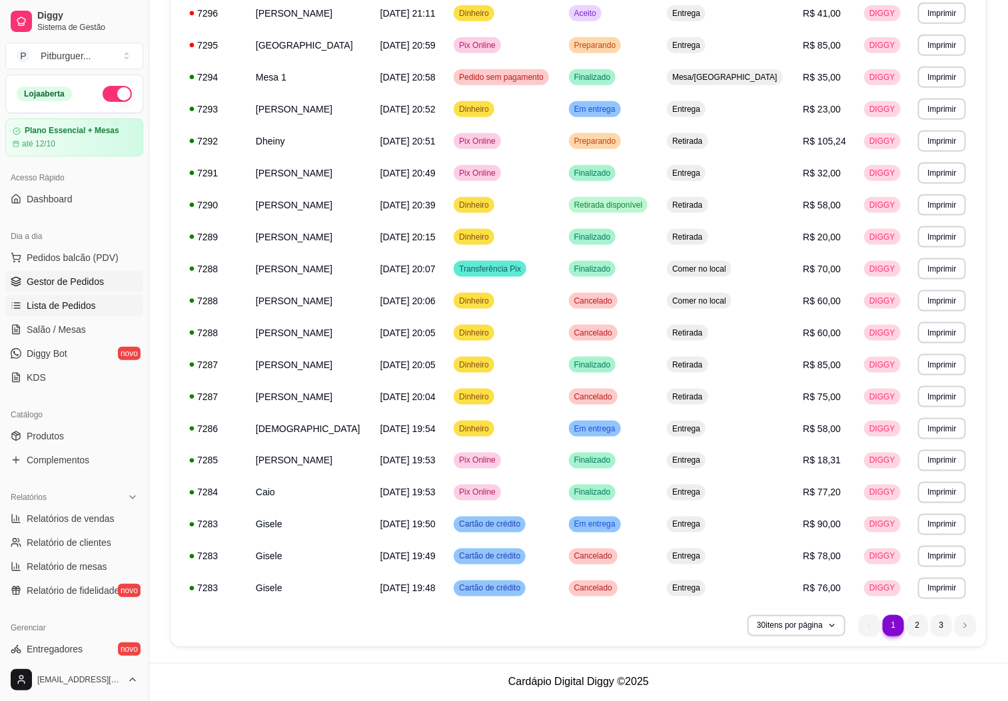
click at [97, 272] on link "Gestor de Pedidos" at bounding box center [74, 281] width 138 height 21
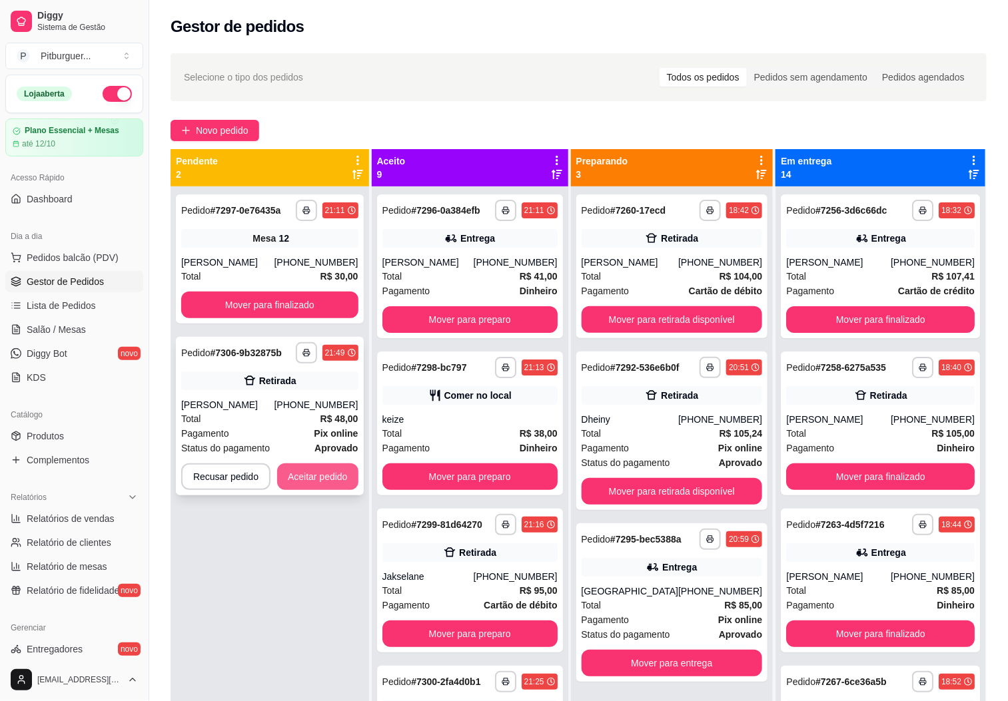
click at [324, 478] on button "Aceitar pedido" at bounding box center [317, 477] width 81 height 27
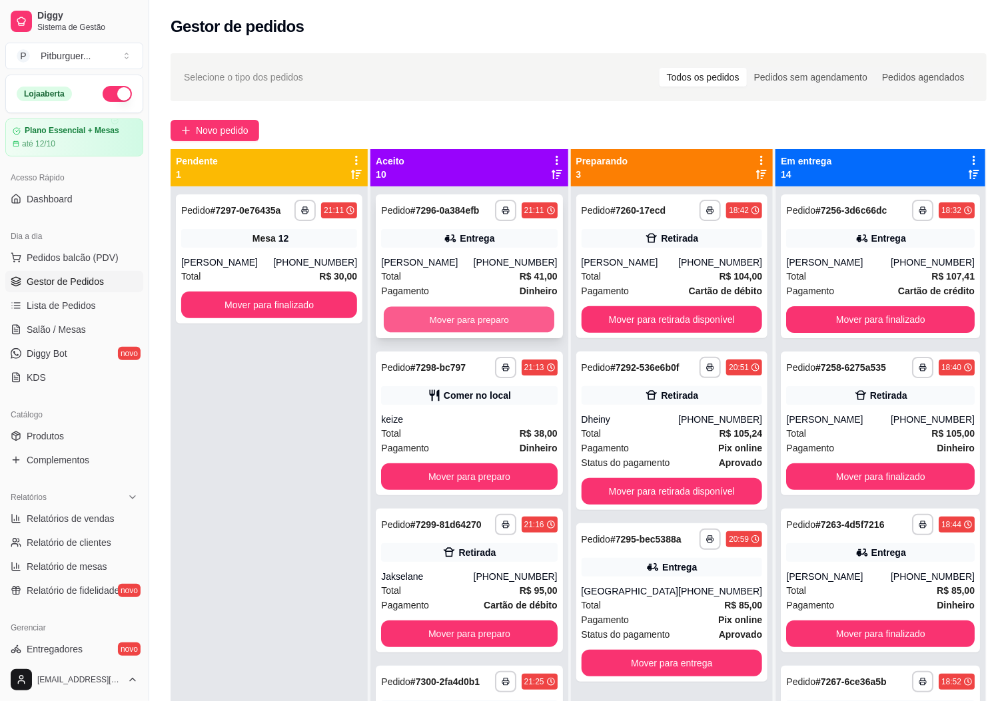
click at [480, 320] on button "Mover para preparo" at bounding box center [469, 320] width 171 height 26
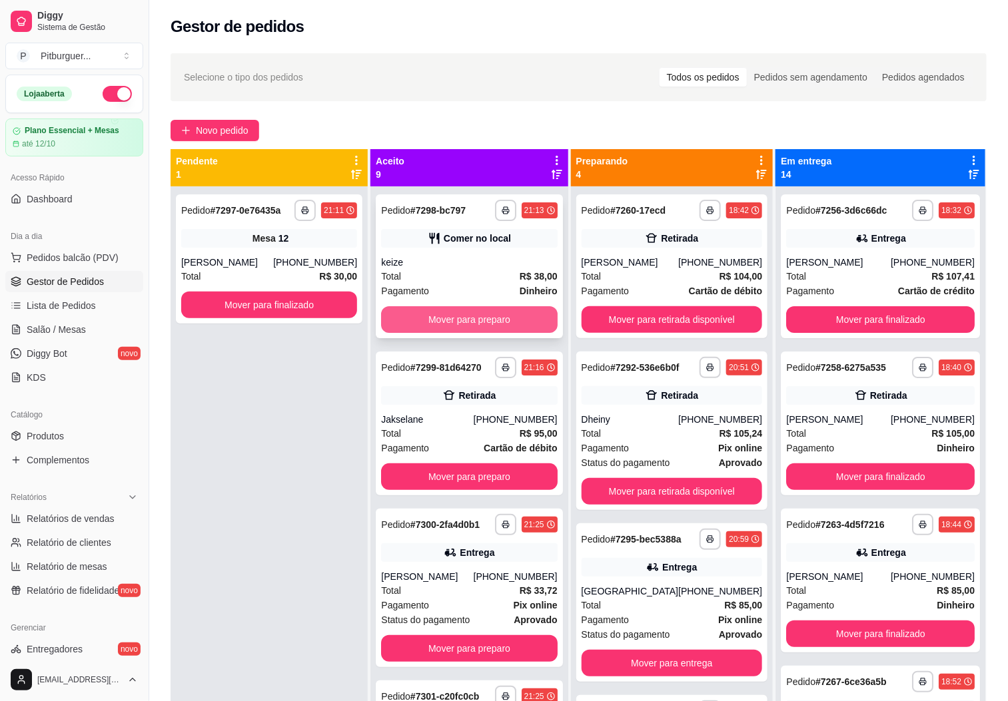
click at [474, 312] on button "Mover para preparo" at bounding box center [469, 319] width 176 height 27
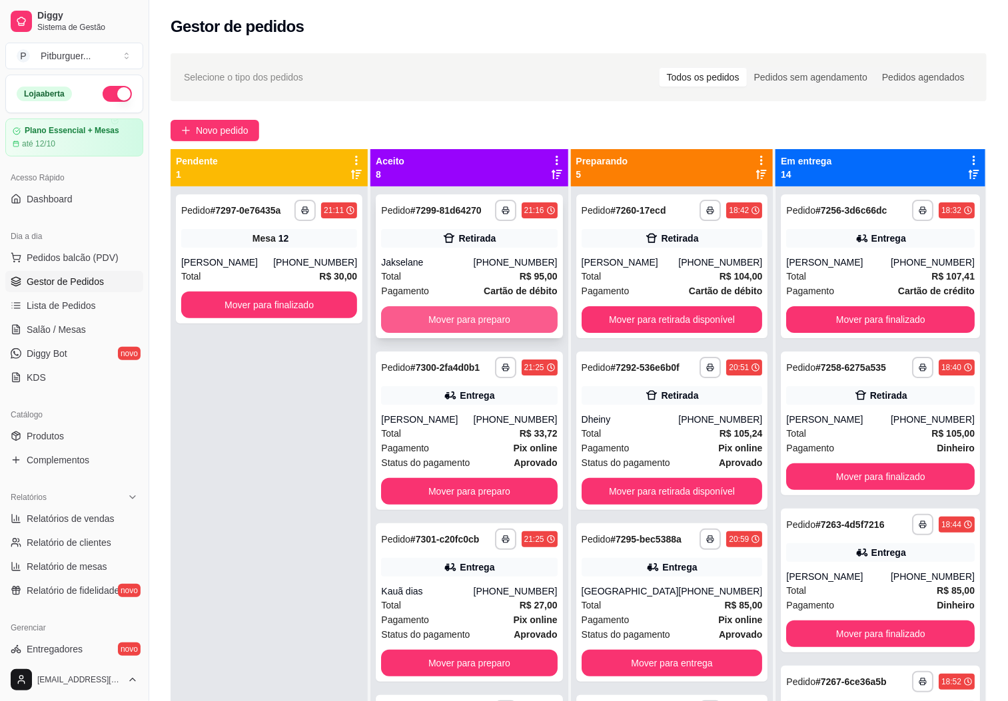
click at [472, 328] on button "Mover para preparo" at bounding box center [469, 319] width 176 height 27
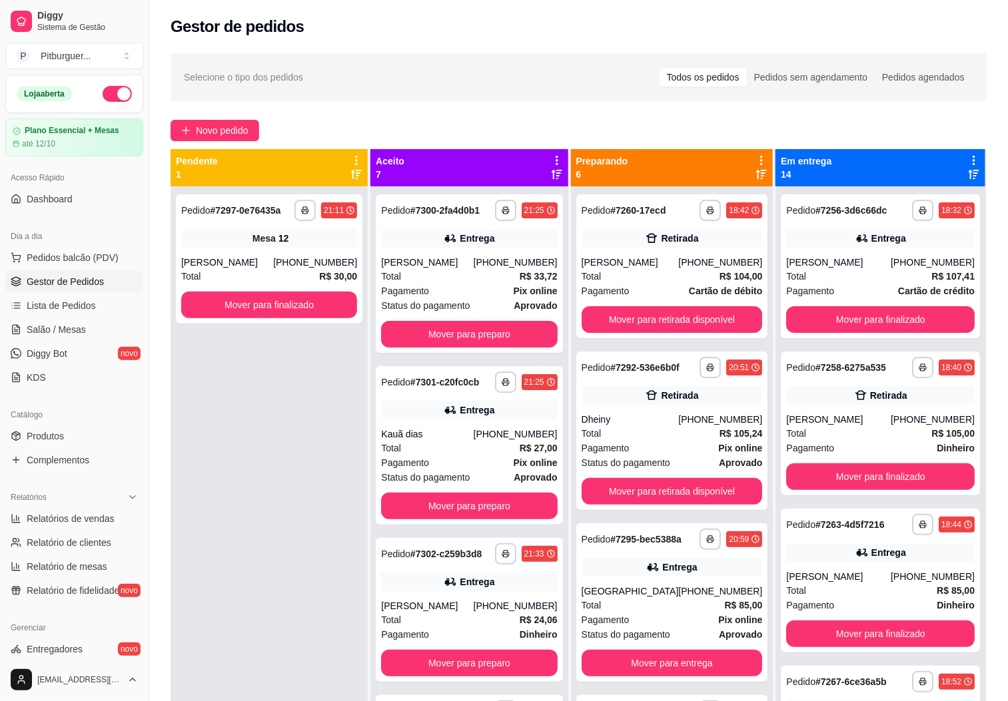
click at [67, 288] on span "Gestor de Pedidos" at bounding box center [65, 281] width 77 height 13
click at [91, 308] on span "Lista de Pedidos" at bounding box center [61, 305] width 69 height 13
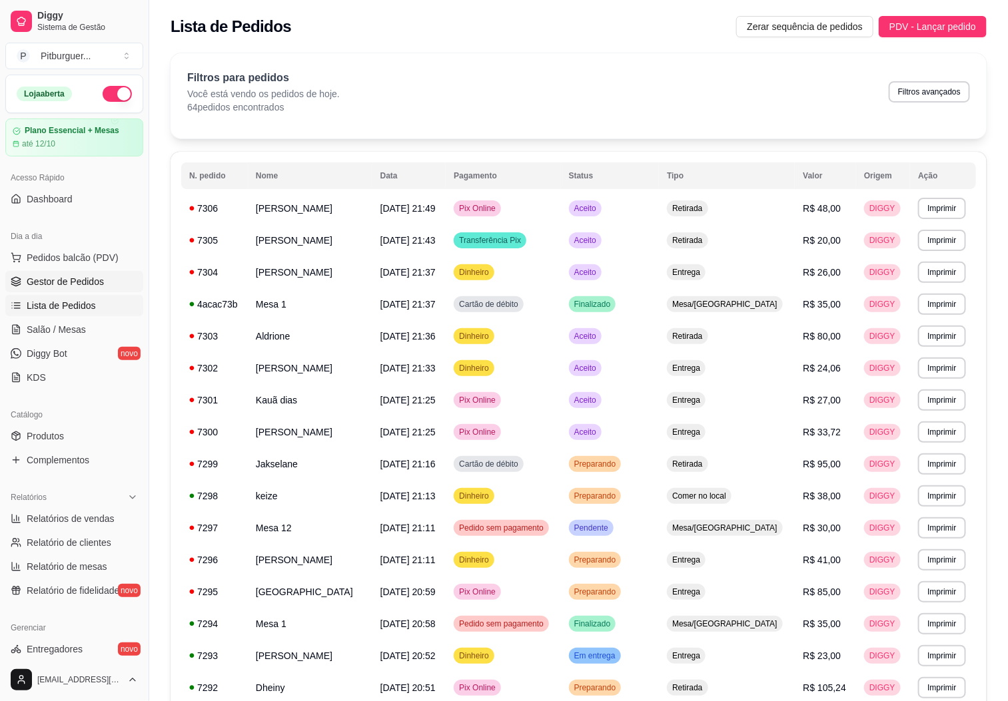
click at [39, 280] on span "Gestor de Pedidos" at bounding box center [65, 281] width 77 height 13
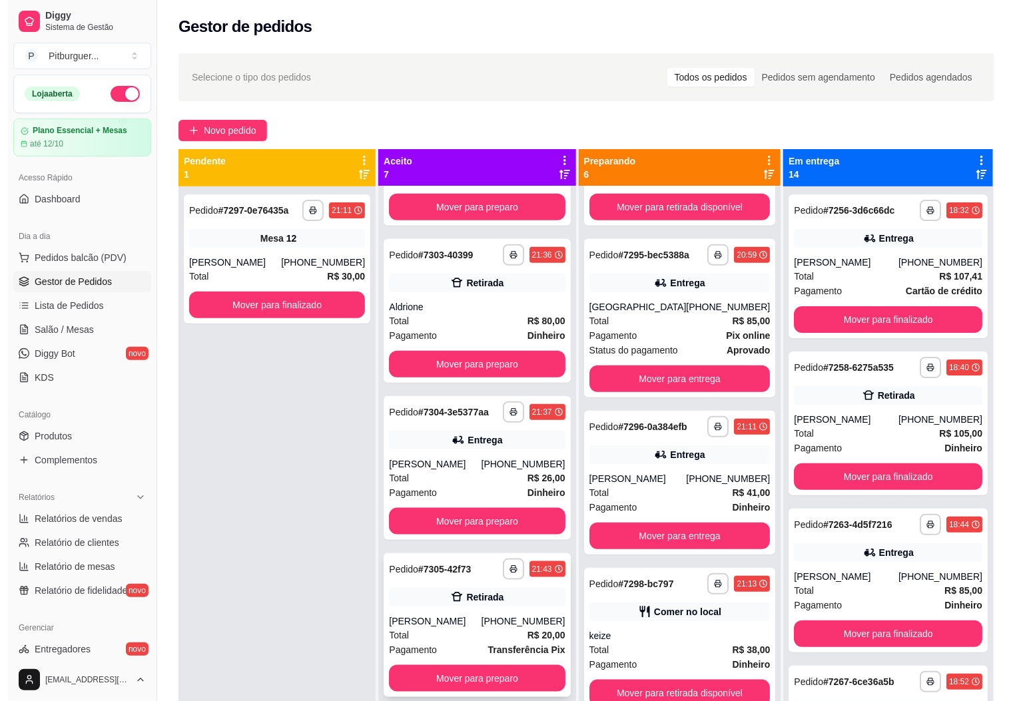
scroll to position [500, 0]
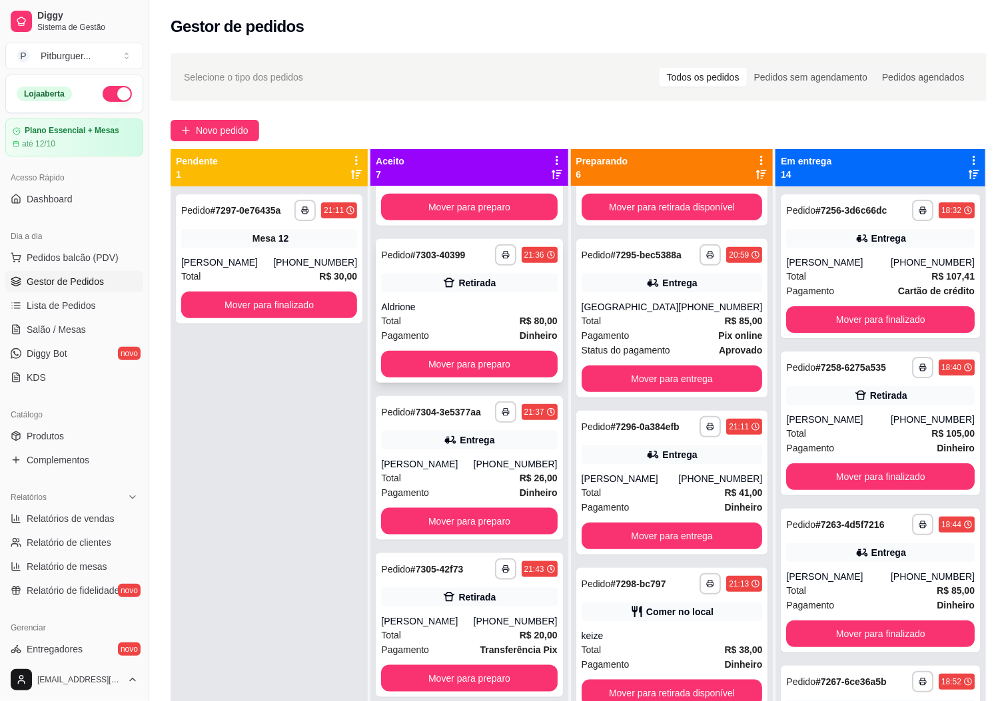
click at [430, 300] on div "Aldrione" at bounding box center [469, 306] width 176 height 13
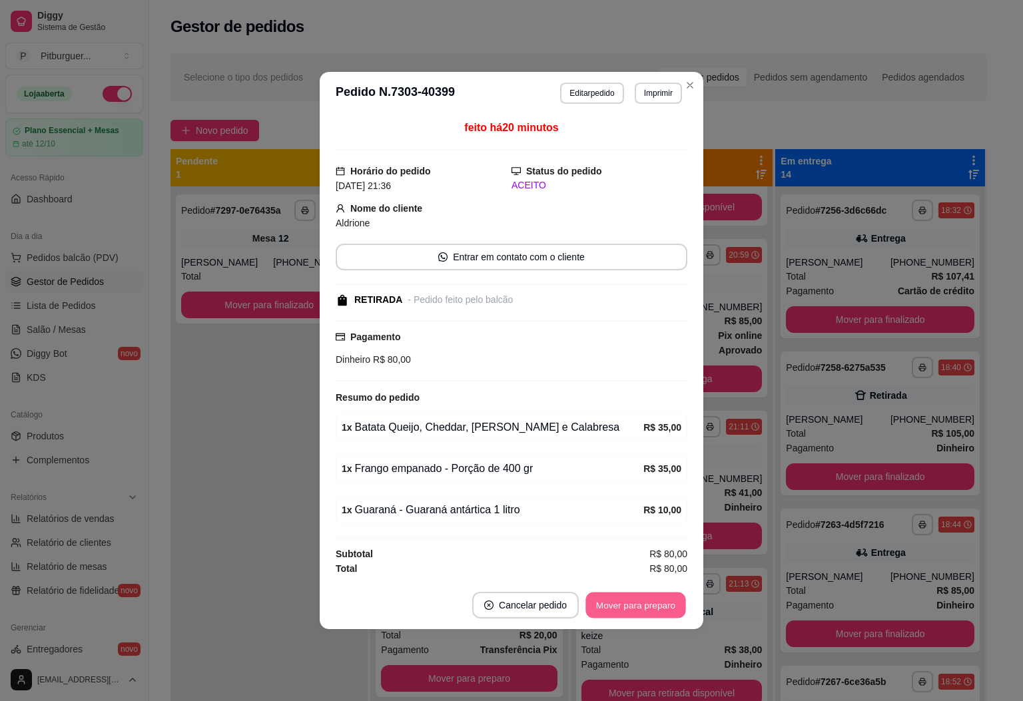
click at [607, 597] on button "Mover para preparo" at bounding box center [636, 606] width 100 height 26
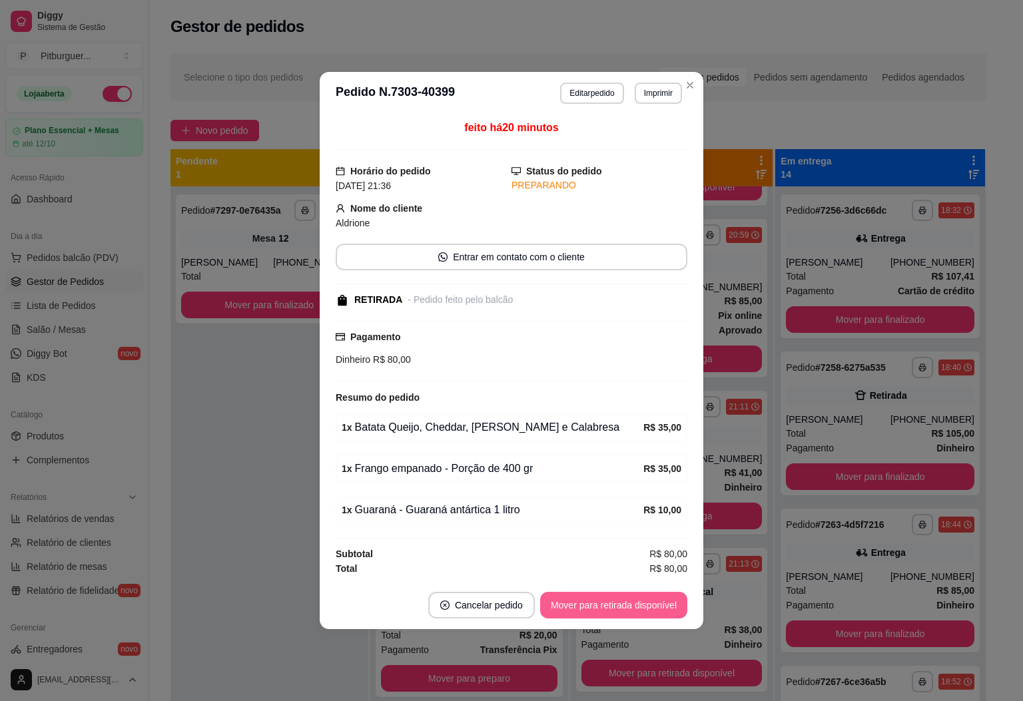
scroll to position [344, 0]
click at [609, 603] on button "Mover para retirada disponível" at bounding box center [613, 606] width 143 height 26
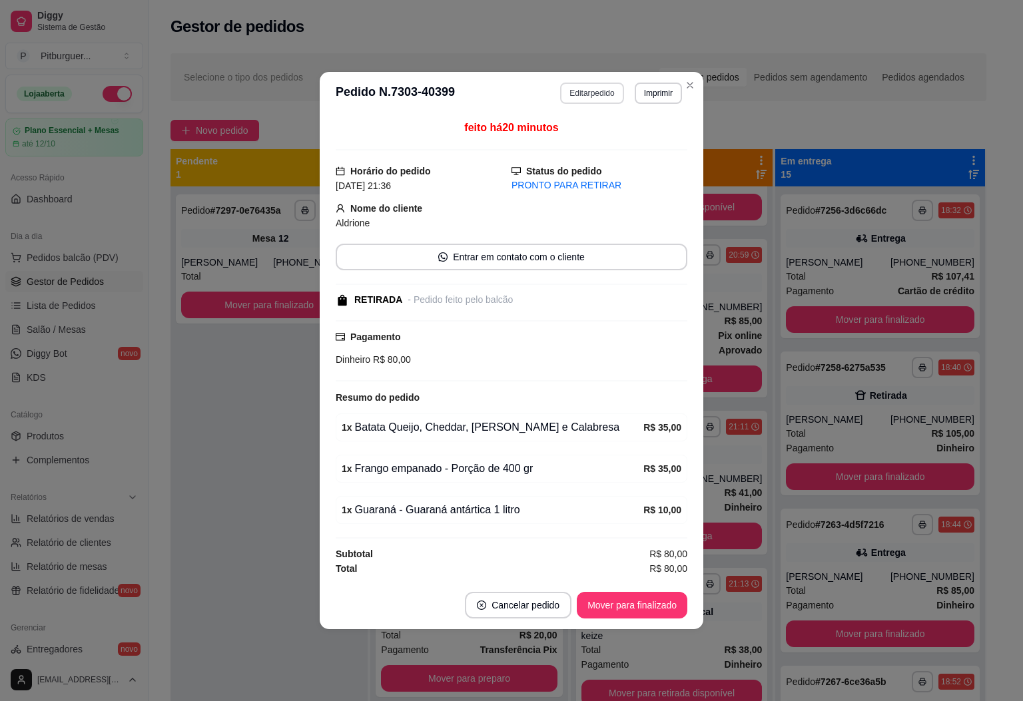
click at [593, 94] on button "Editar pedido" at bounding box center [591, 93] width 63 height 21
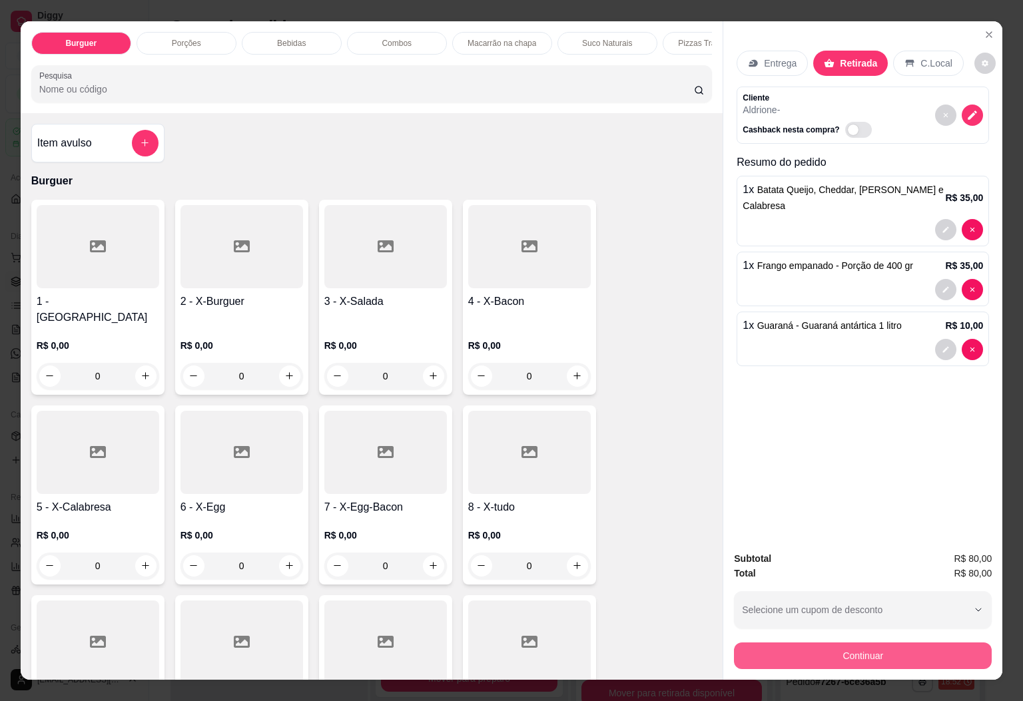
click at [797, 656] on button "Continuar" at bounding box center [863, 656] width 258 height 27
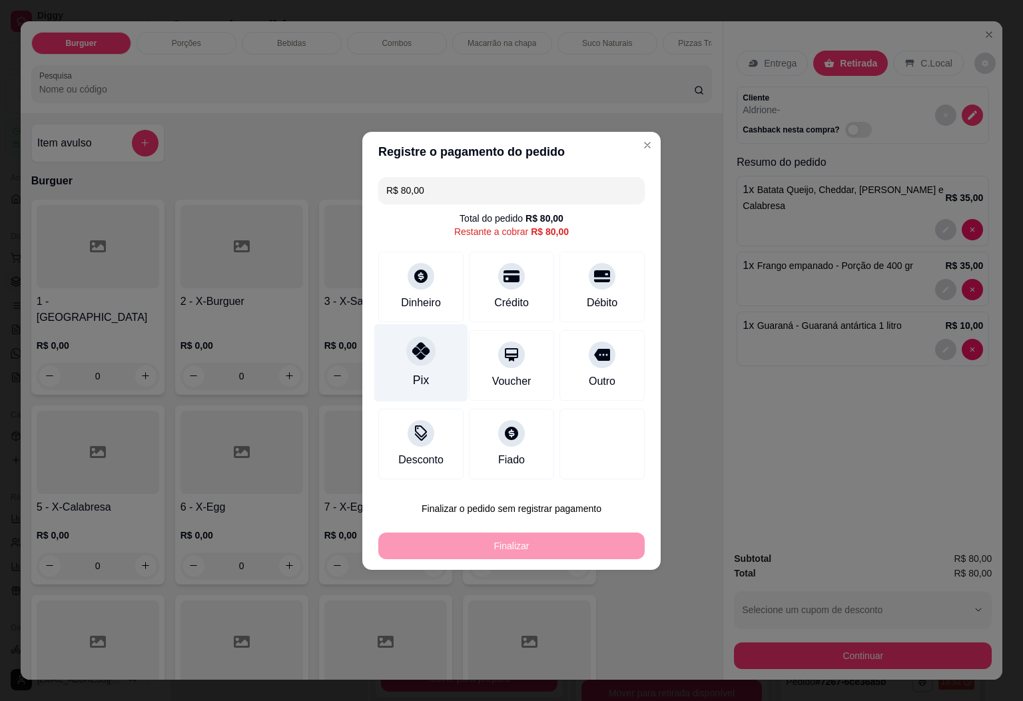
click at [416, 358] on icon at bounding box center [420, 350] width 17 height 17
type input "R$ 0,00"
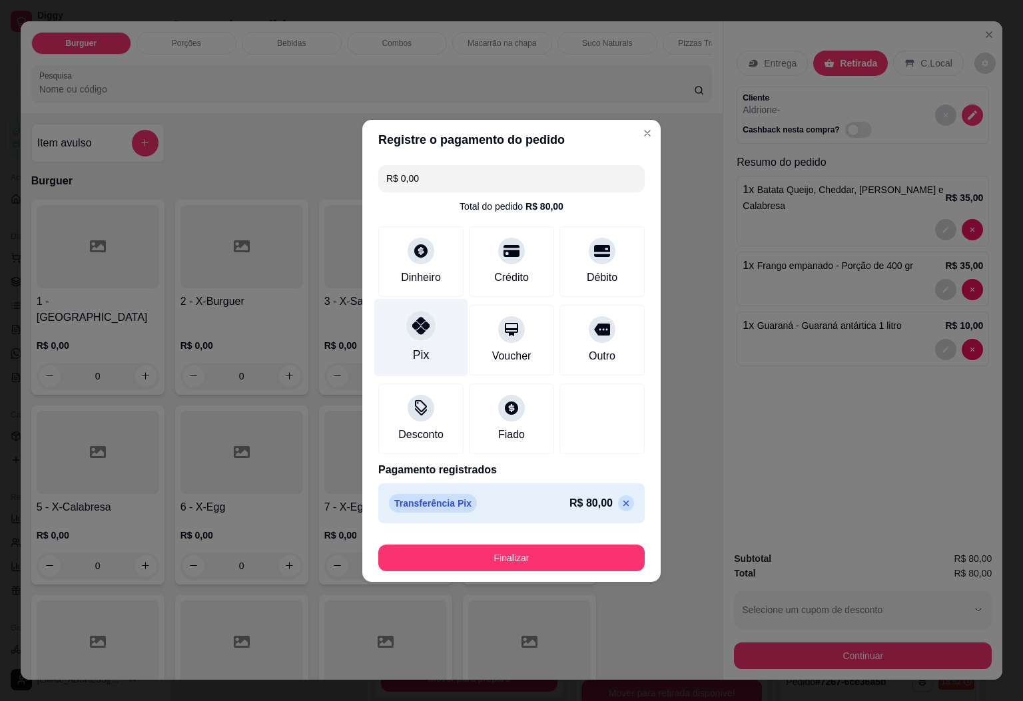
click at [420, 330] on icon at bounding box center [420, 325] width 17 height 17
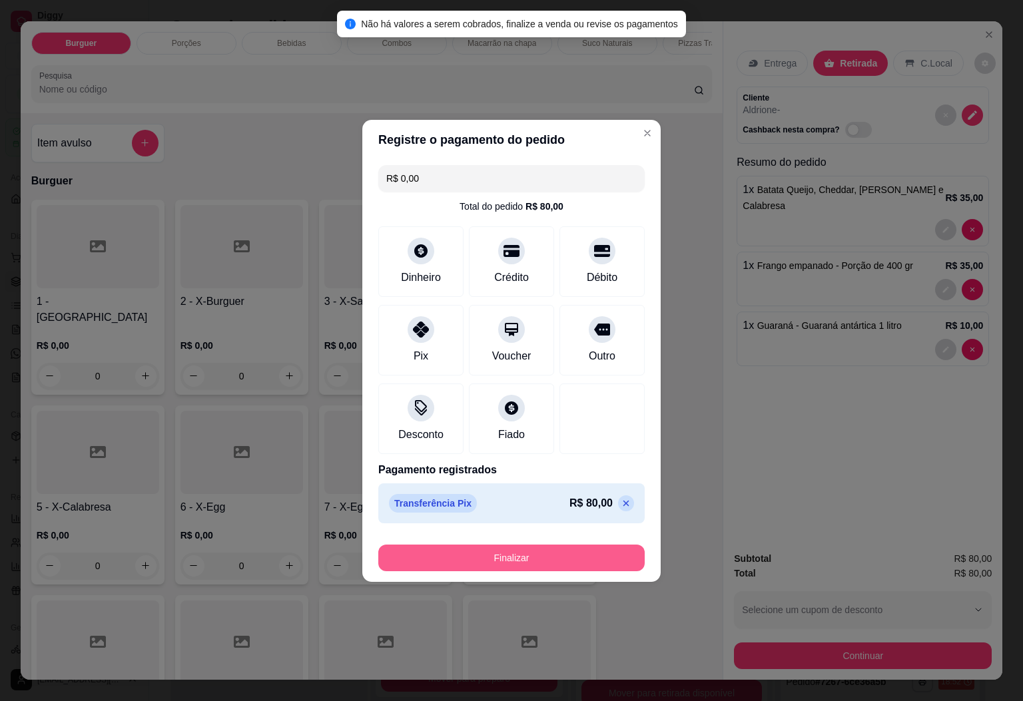
click at [498, 552] on button "Finalizar" at bounding box center [511, 558] width 266 height 27
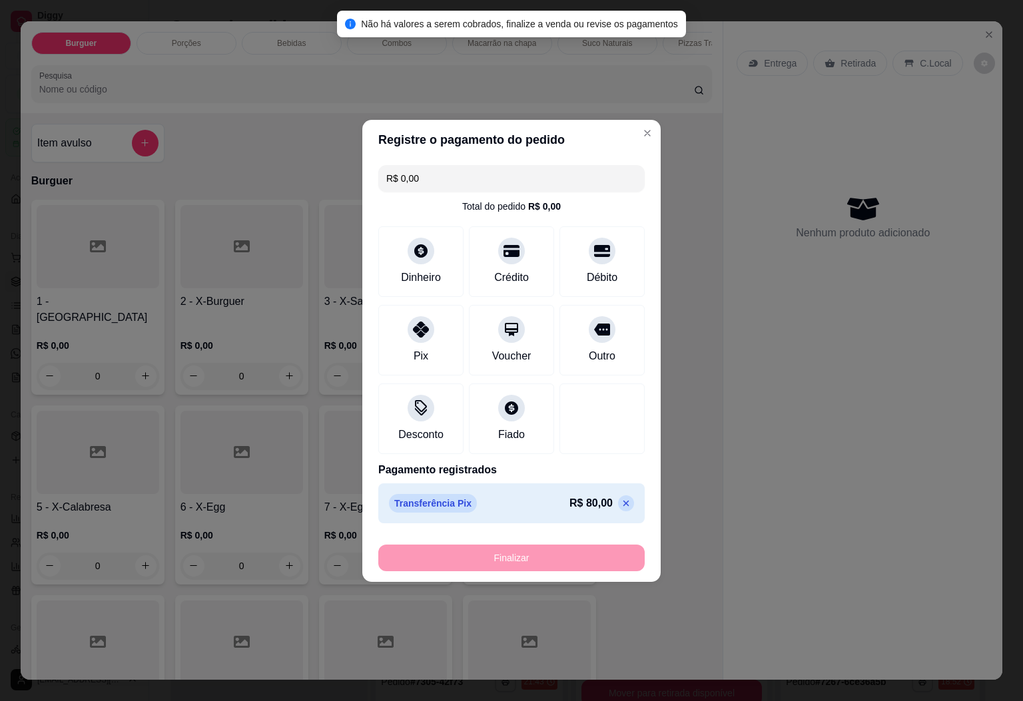
type input "0"
type input "-R$ 80,00"
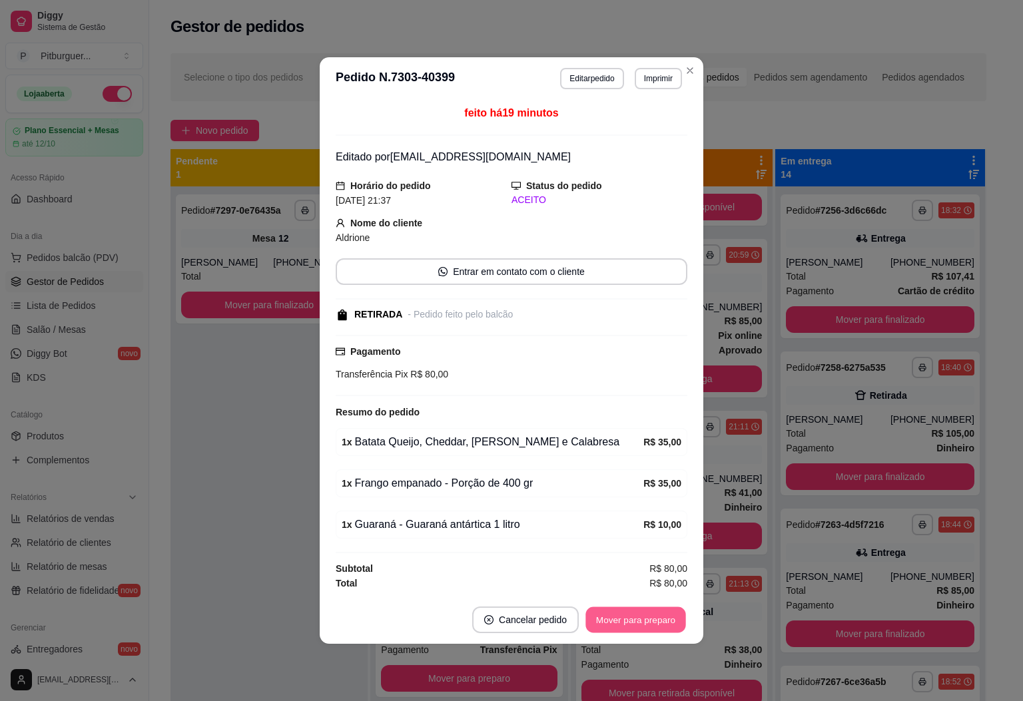
click at [628, 622] on button "Mover para preparo" at bounding box center [636, 620] width 100 height 26
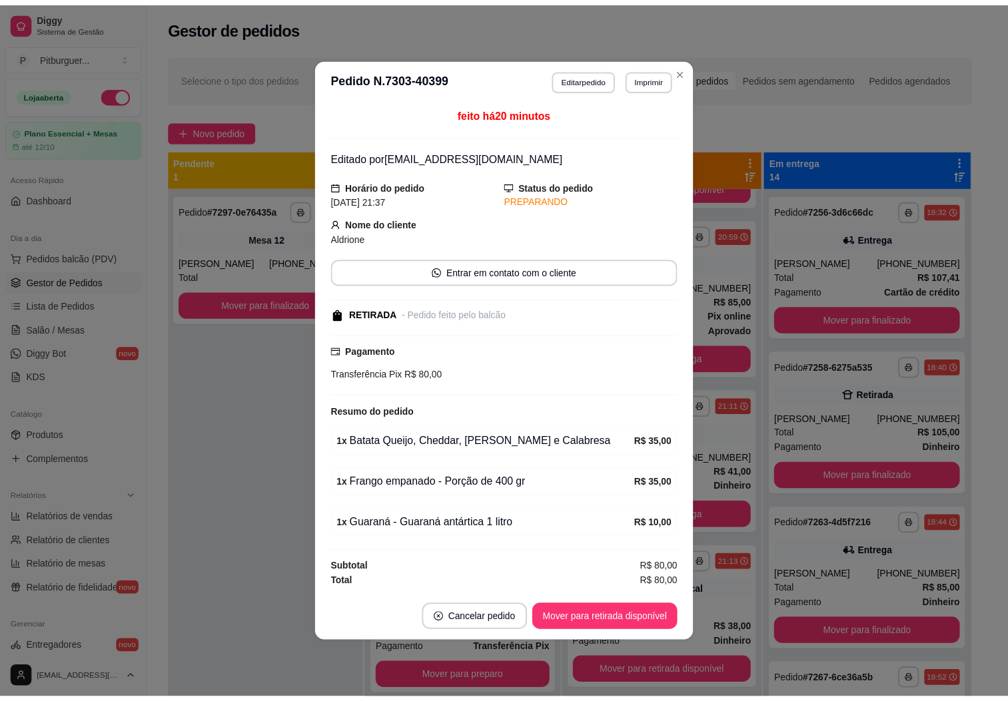
scroll to position [344, 0]
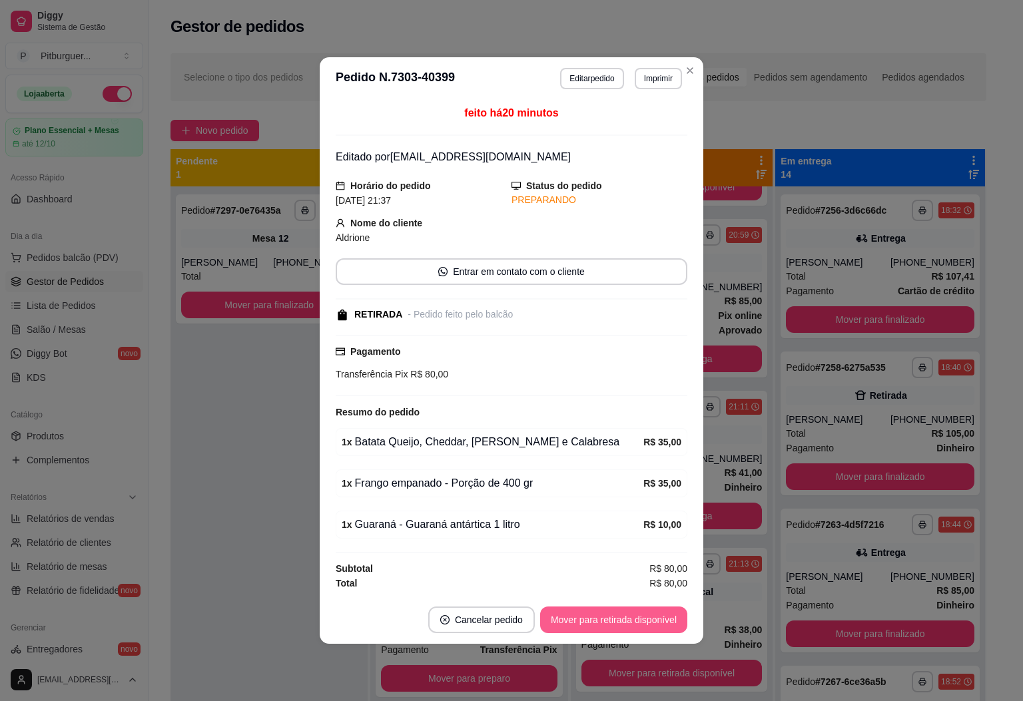
click at [634, 622] on button "Mover para retirada disponível" at bounding box center [613, 620] width 147 height 27
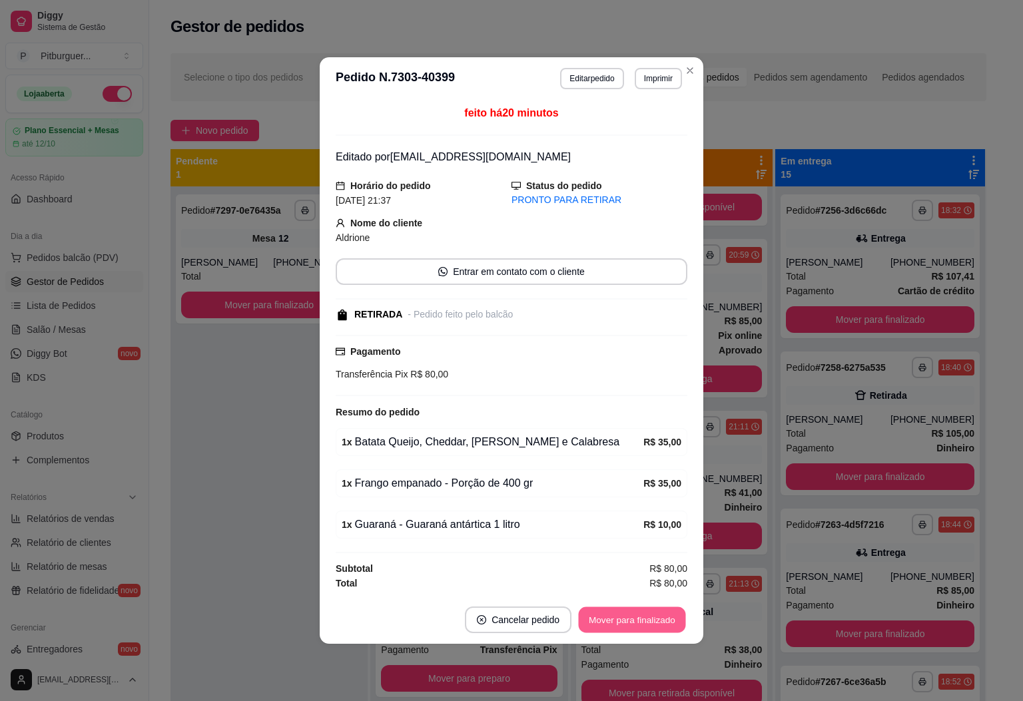
click at [634, 622] on button "Mover para finalizado" at bounding box center [632, 620] width 107 height 26
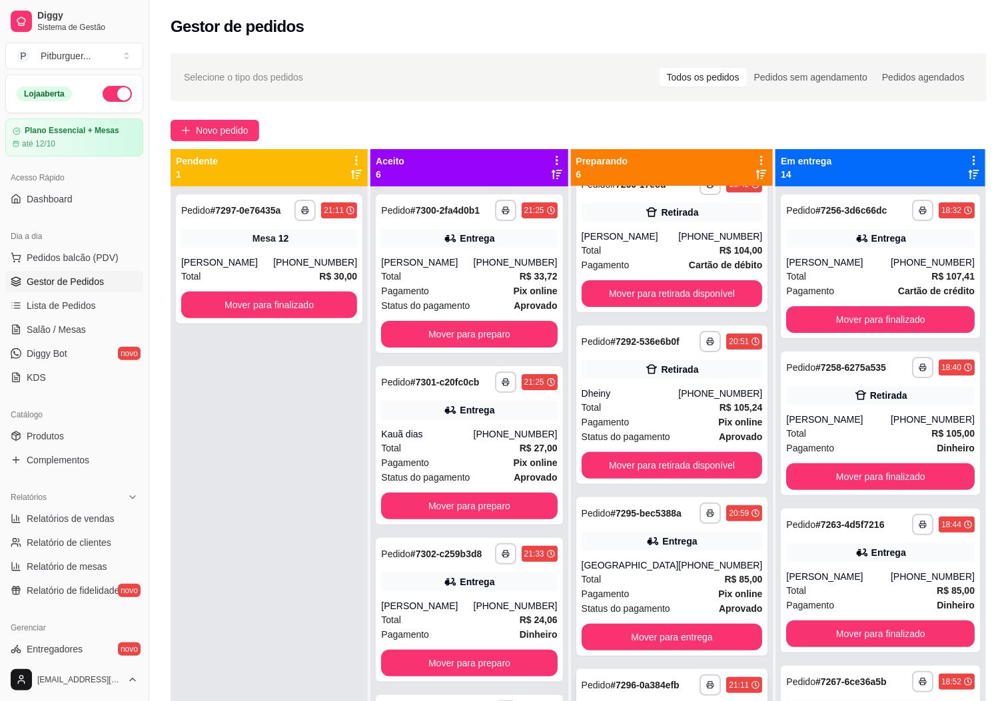
scroll to position [0, 0]
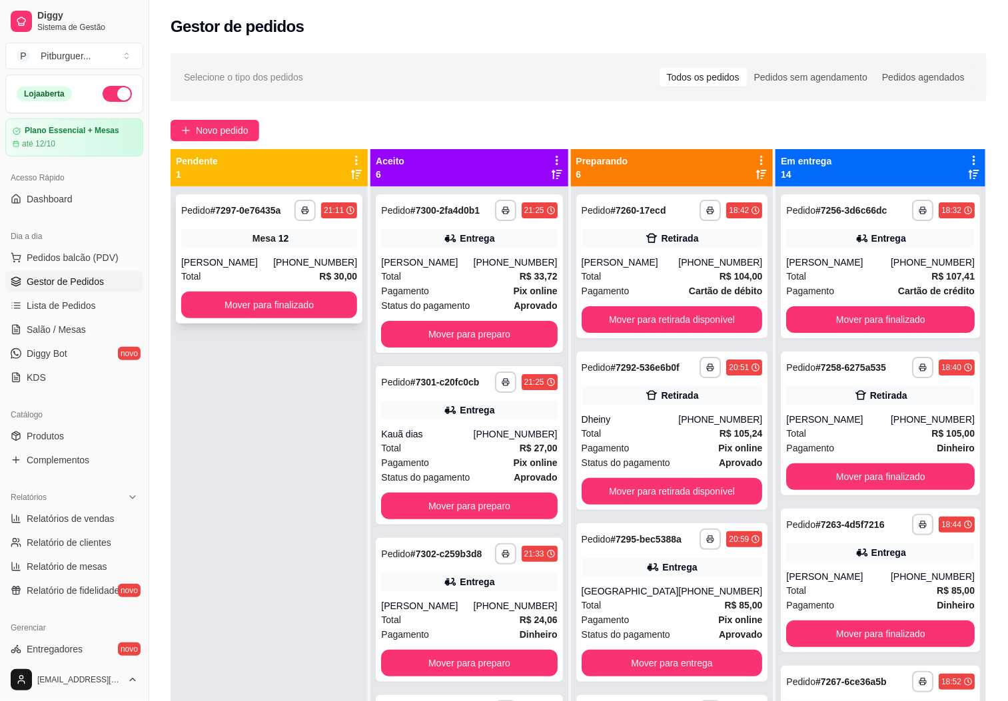
click at [286, 250] on div "**********" at bounding box center [269, 259] width 187 height 129
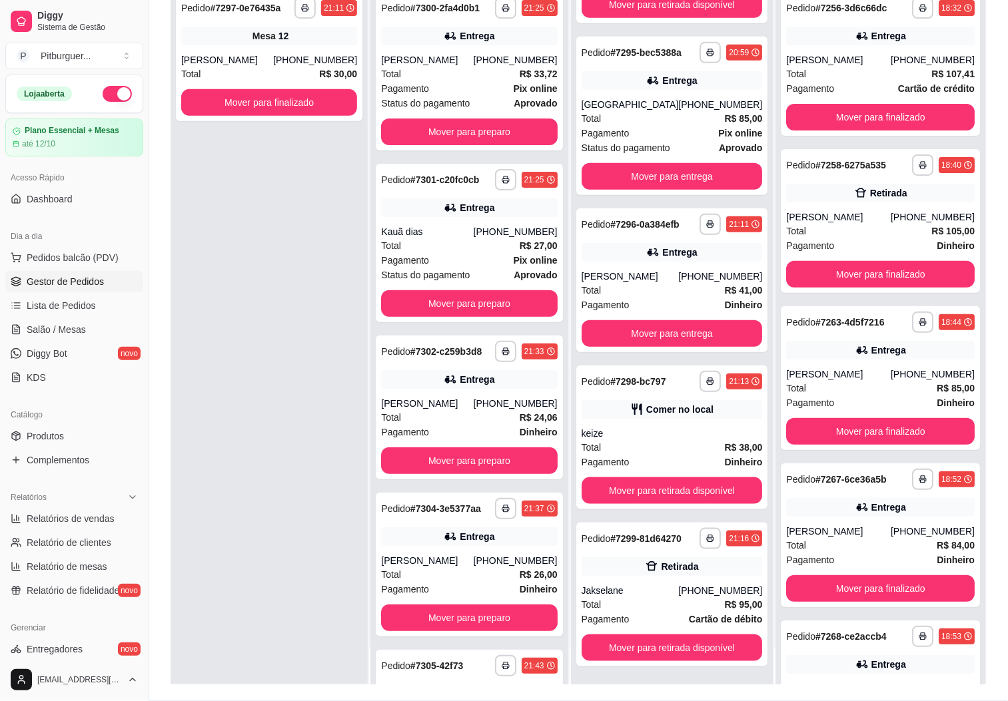
scroll to position [204, 0]
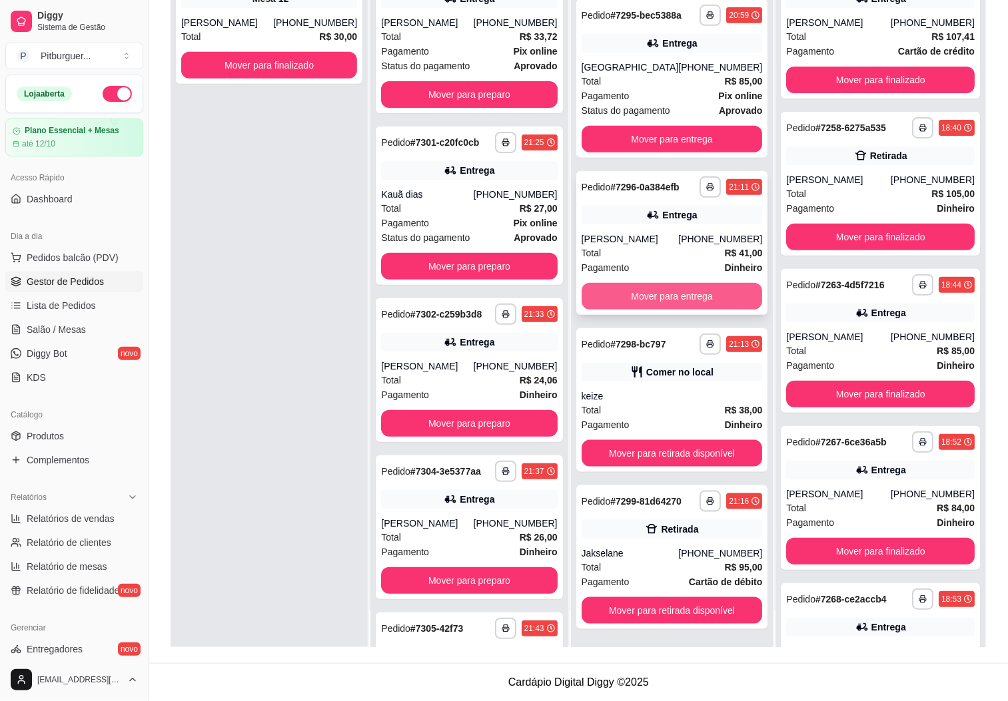
click at [672, 290] on button "Mover para entrega" at bounding box center [672, 296] width 181 height 27
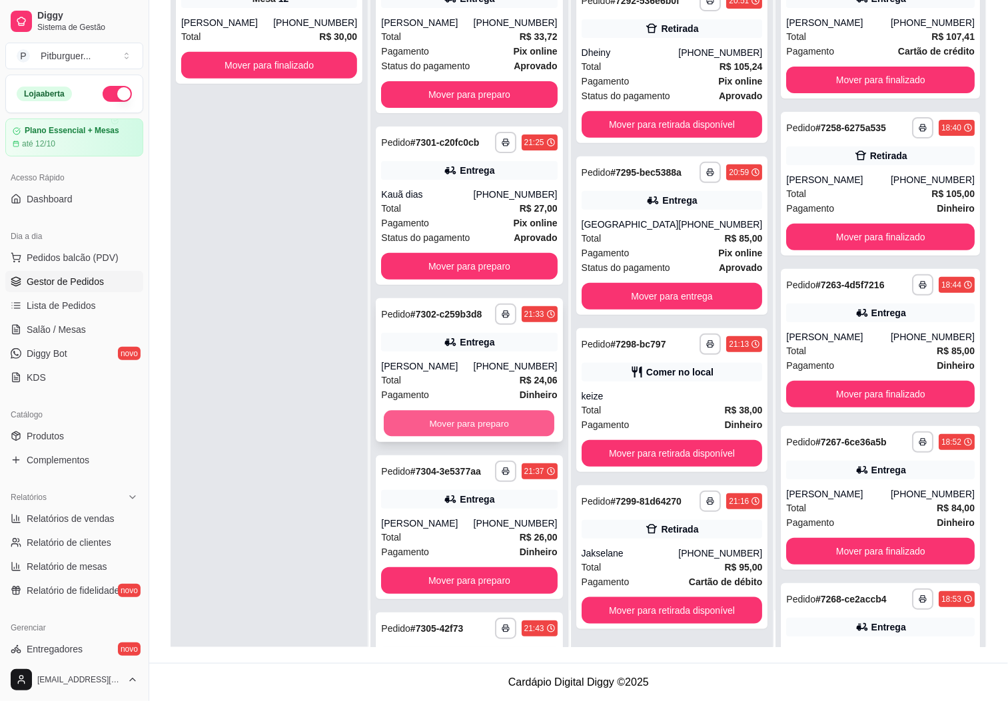
click at [464, 437] on button "Mover para preparo" at bounding box center [469, 424] width 171 height 26
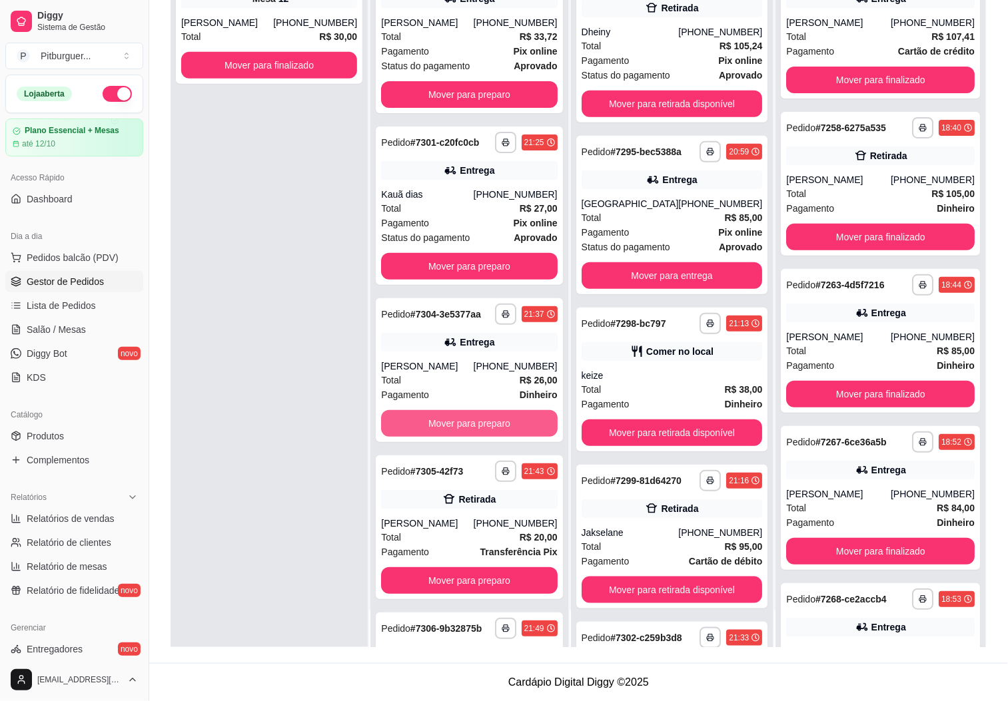
scroll to position [304, 0]
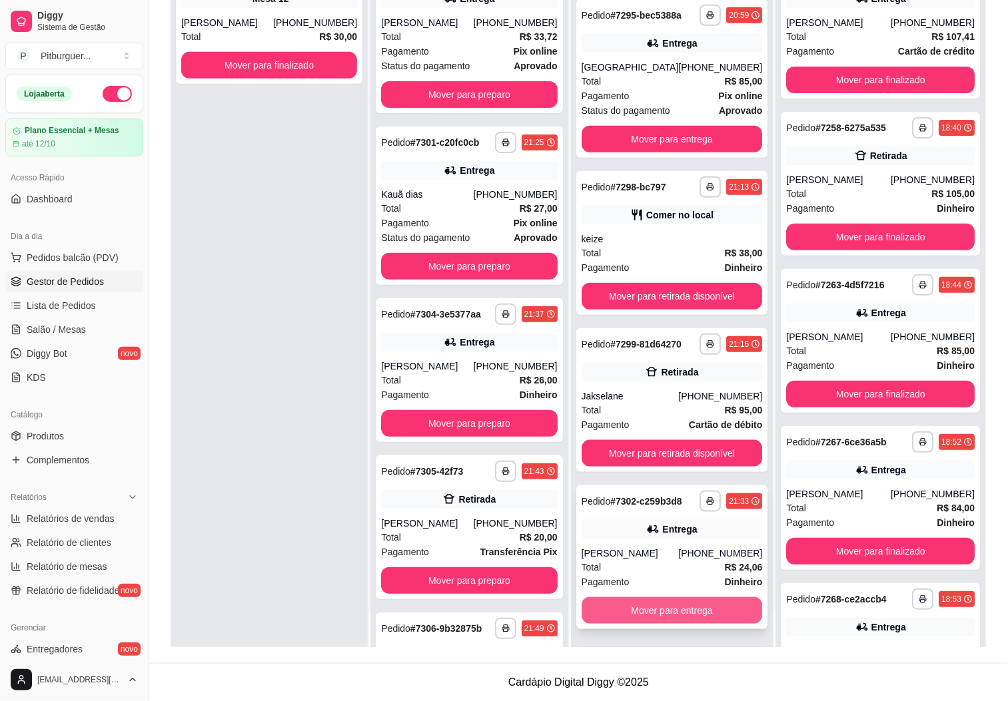
click at [641, 622] on button "Mover para entrega" at bounding box center [672, 610] width 181 height 27
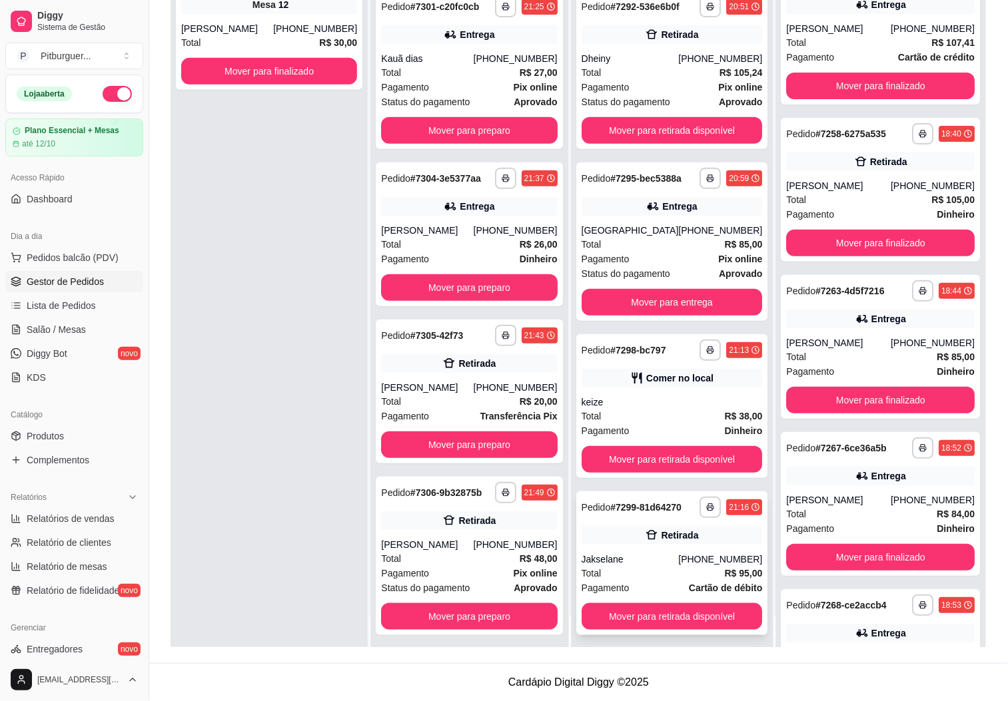
scroll to position [37, 0]
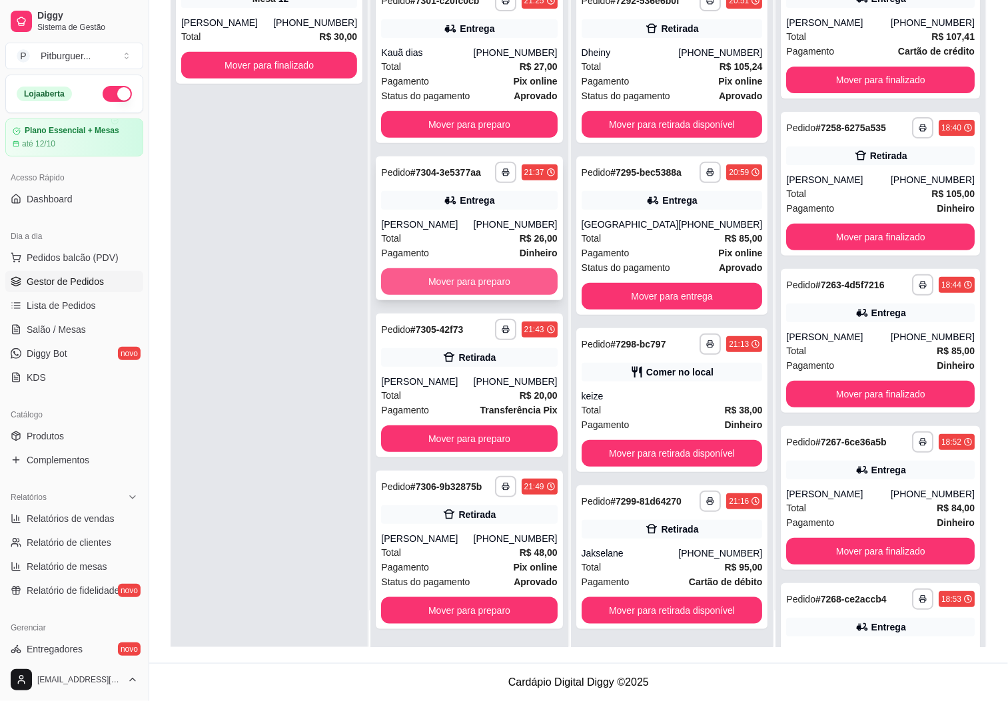
click at [490, 272] on button "Mover para preparo" at bounding box center [469, 281] width 176 height 27
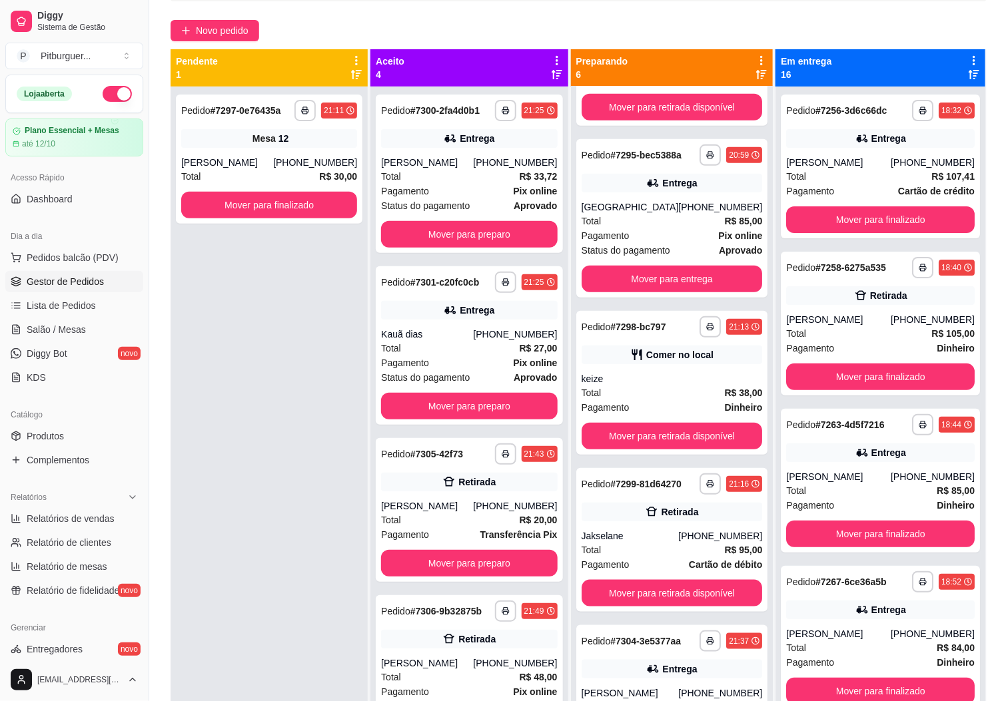
scroll to position [204, 0]
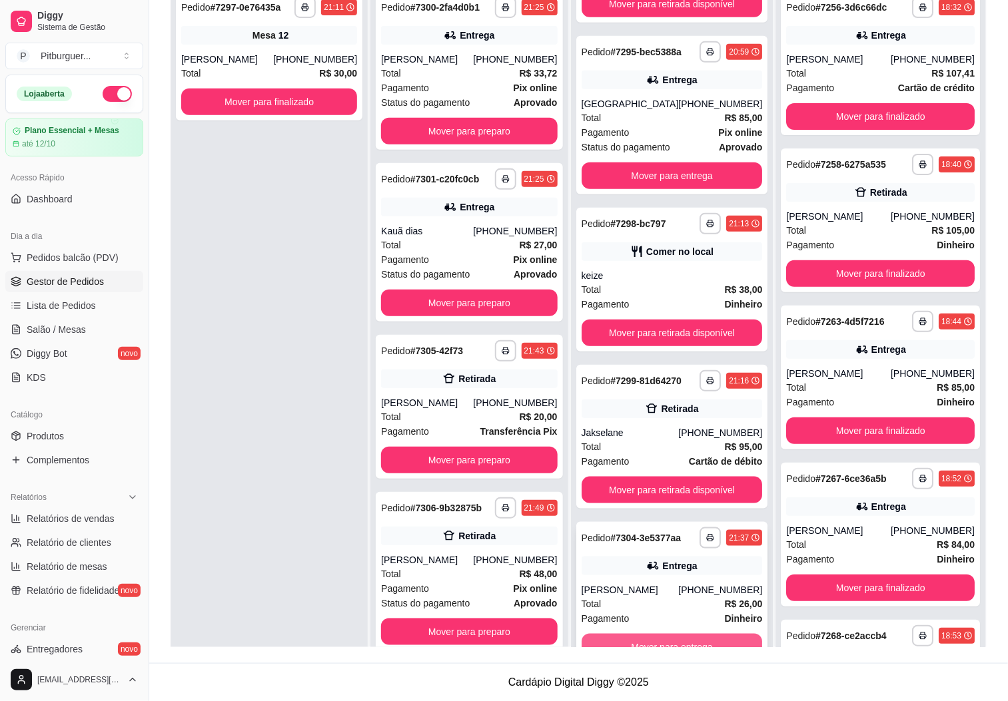
click at [668, 636] on button "Mover para entrega" at bounding box center [672, 647] width 181 height 27
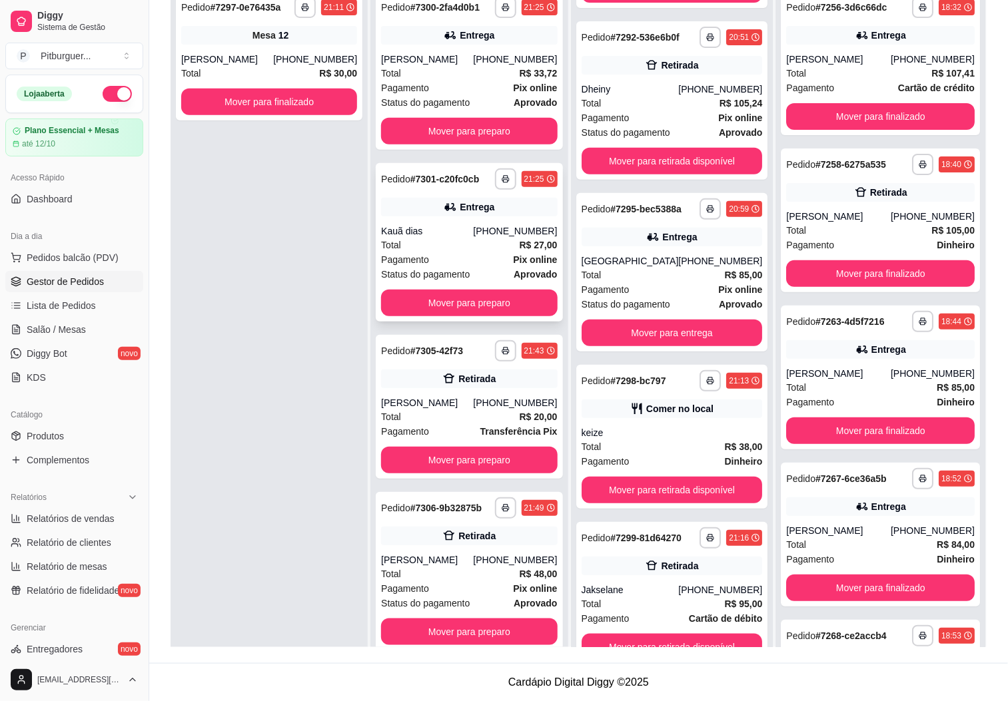
scroll to position [0, 0]
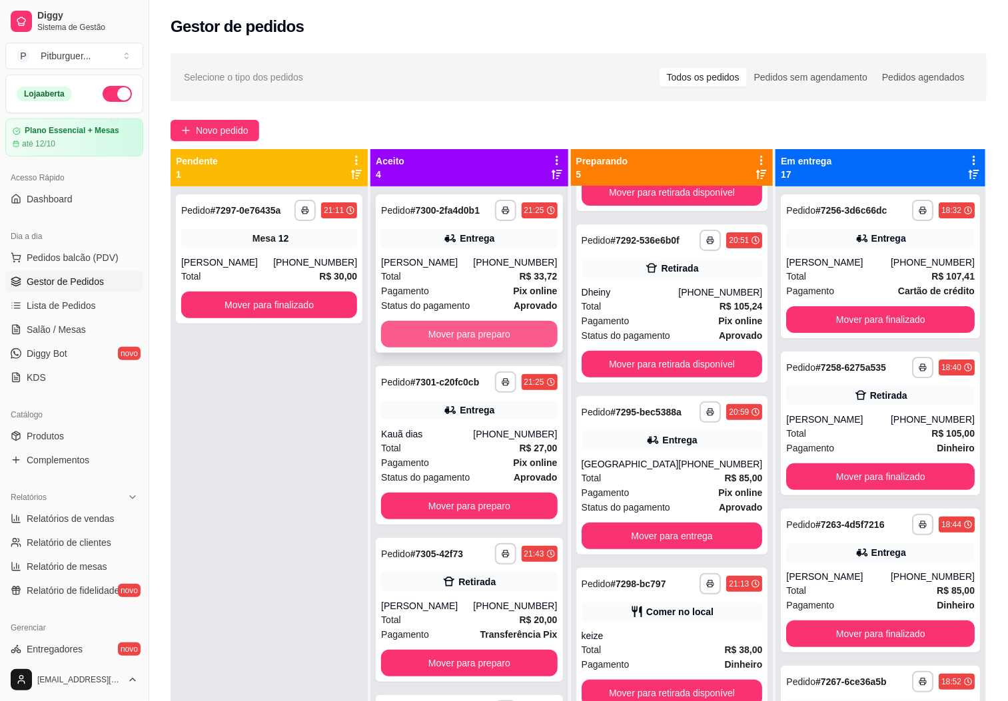
click at [482, 348] on button "Mover para preparo" at bounding box center [469, 334] width 176 height 27
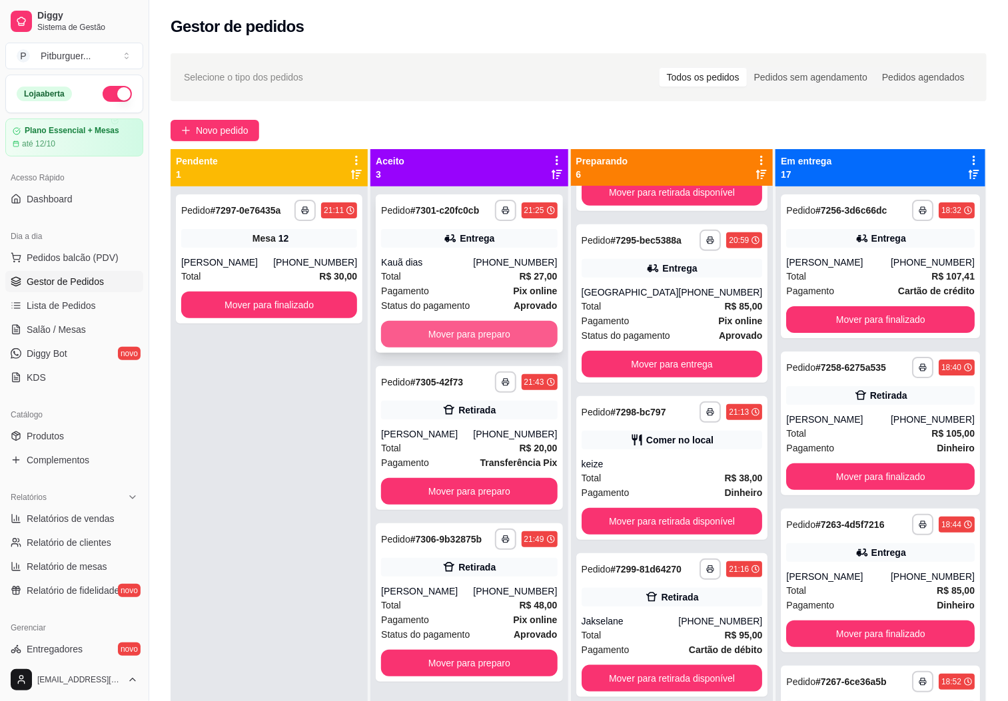
click at [454, 336] on button "Mover para preparo" at bounding box center [469, 334] width 176 height 27
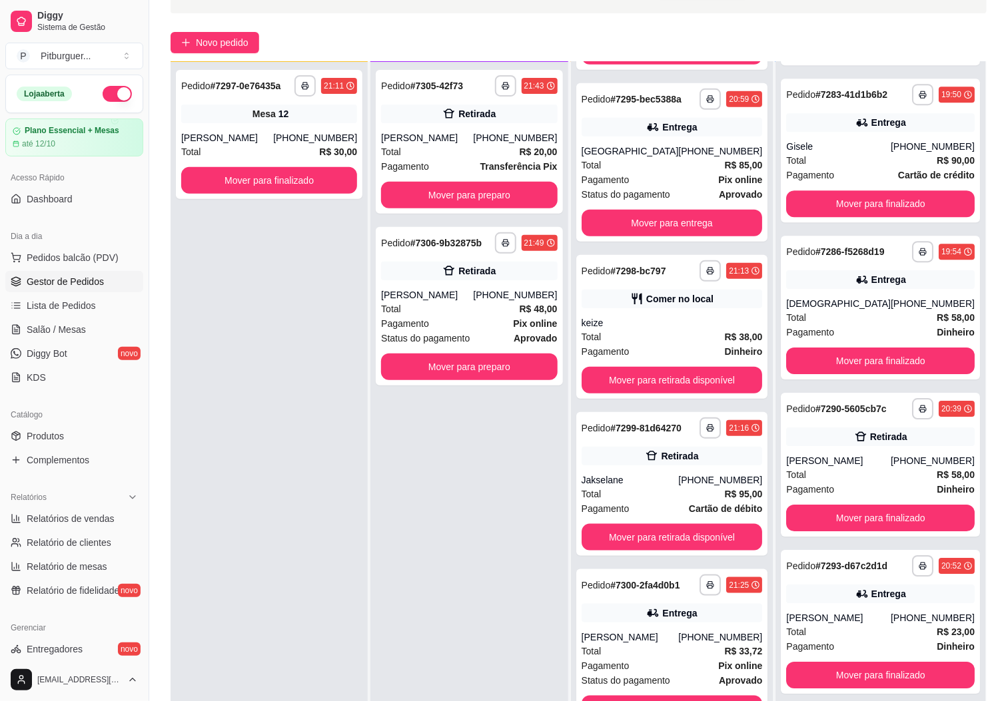
scroll to position [1547, 0]
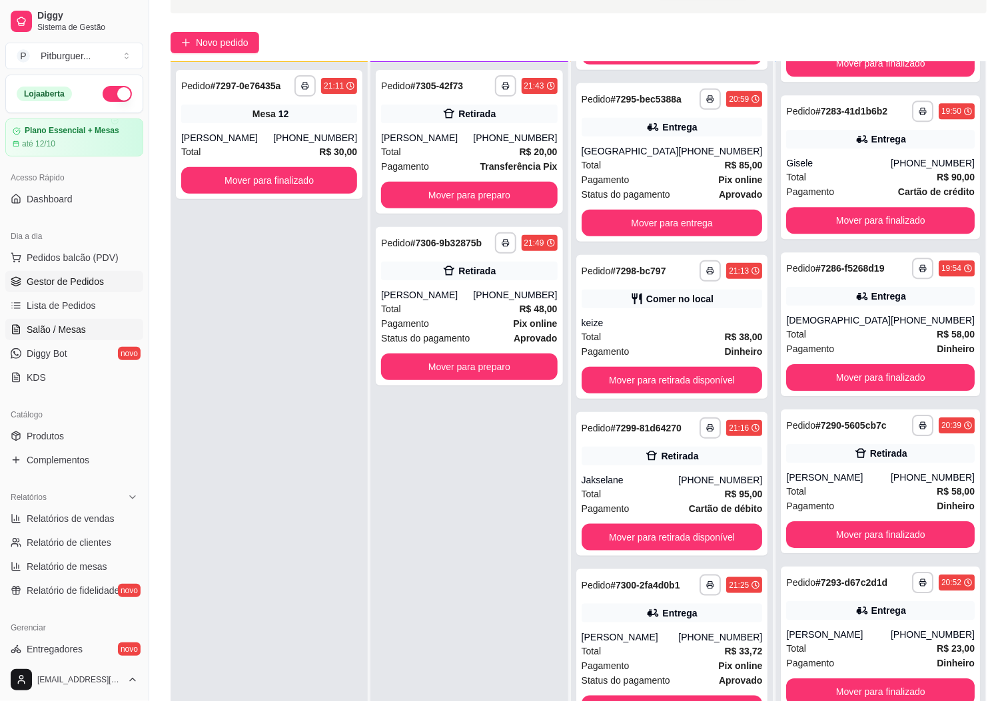
click at [73, 324] on span "Salão / Mesas" at bounding box center [56, 329] width 59 height 13
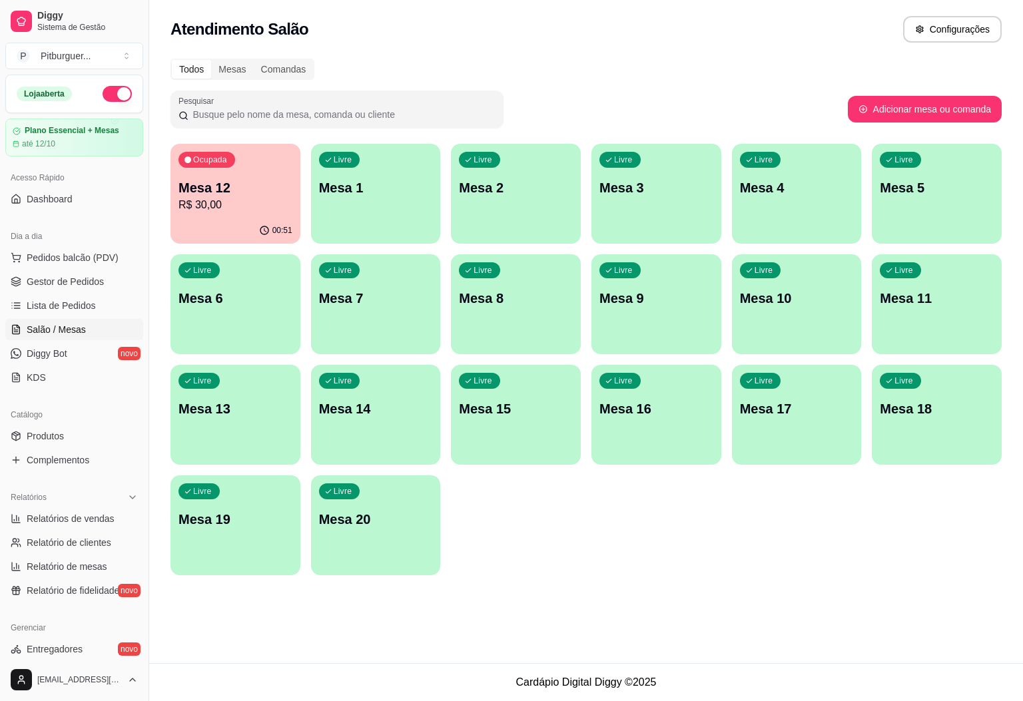
click at [248, 200] on p "R$ 30,00" at bounding box center [236, 205] width 114 height 16
click at [83, 272] on link "Gestor de Pedidos" at bounding box center [74, 281] width 138 height 21
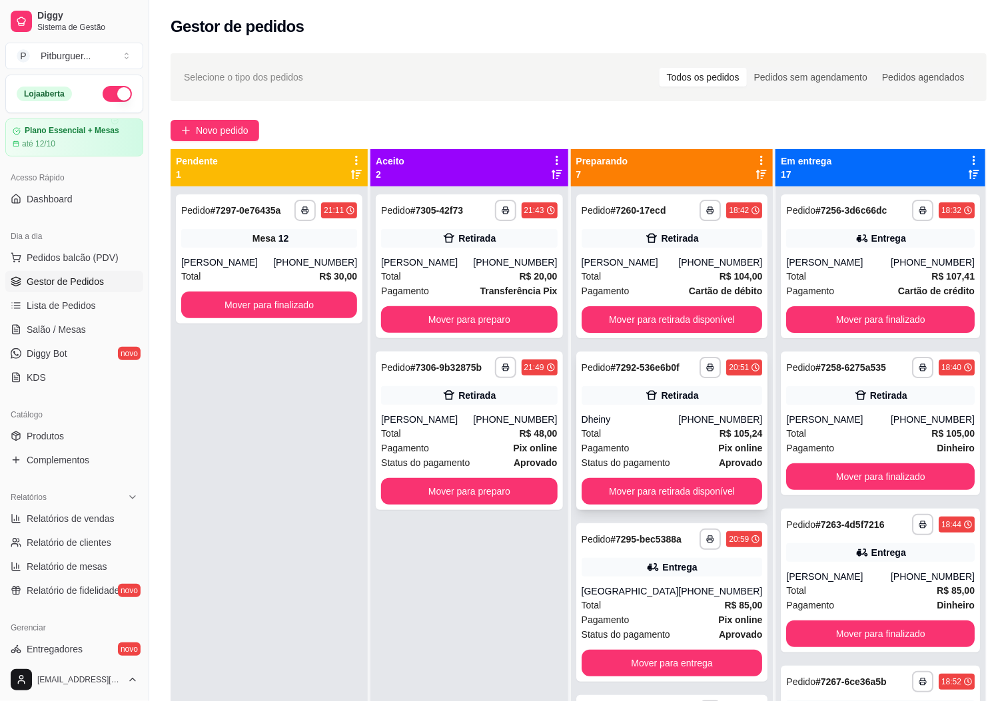
click at [608, 428] on div "Total R$ 105,24" at bounding box center [672, 433] width 181 height 15
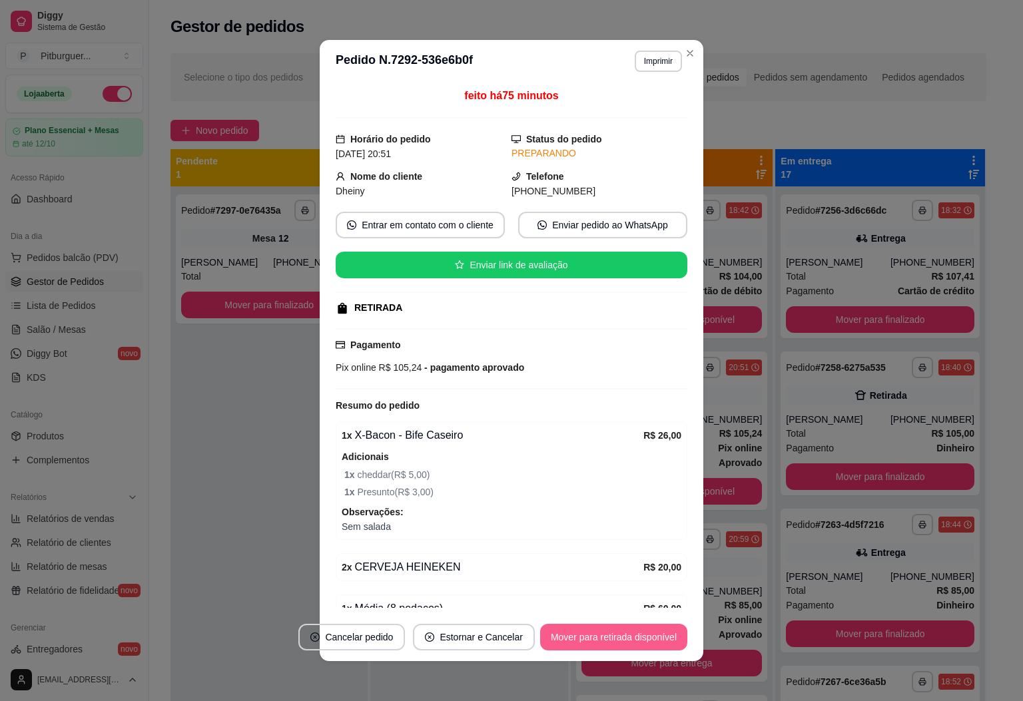
click at [615, 643] on button "Mover para retirada disponível" at bounding box center [613, 637] width 147 height 27
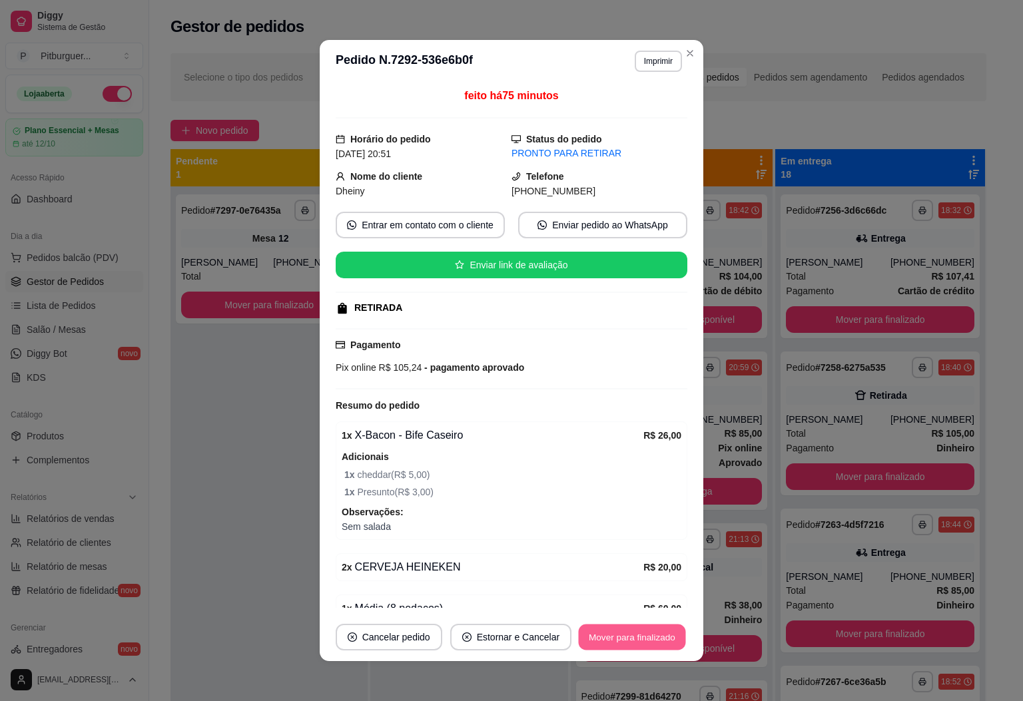
click at [642, 629] on button "Mover para finalizado" at bounding box center [632, 638] width 107 height 26
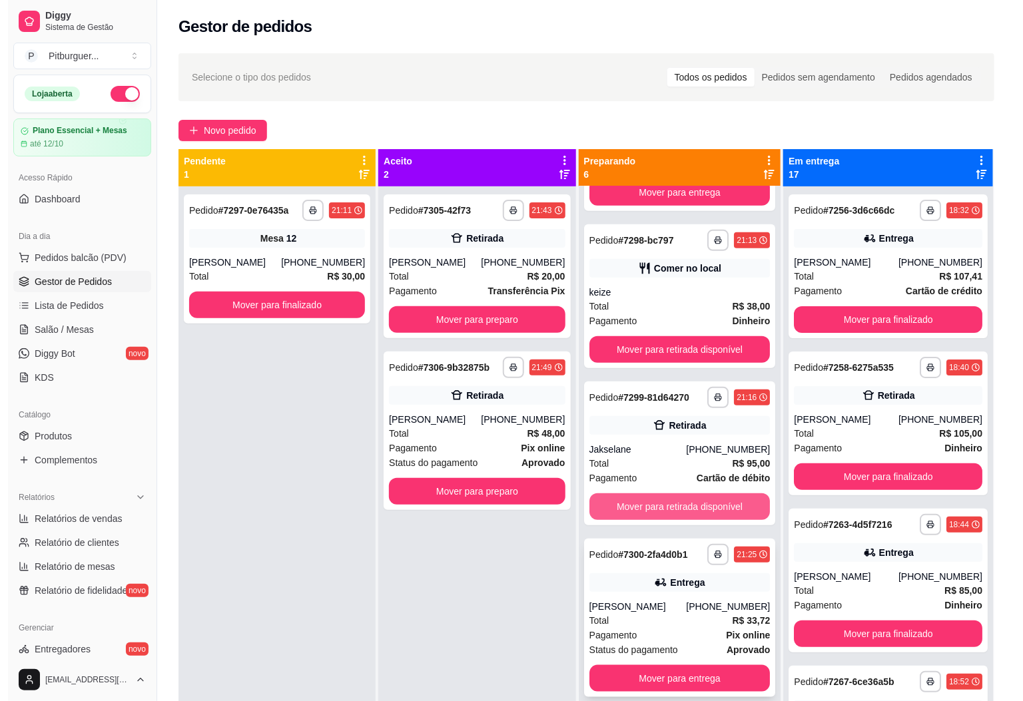
scroll to position [332, 0]
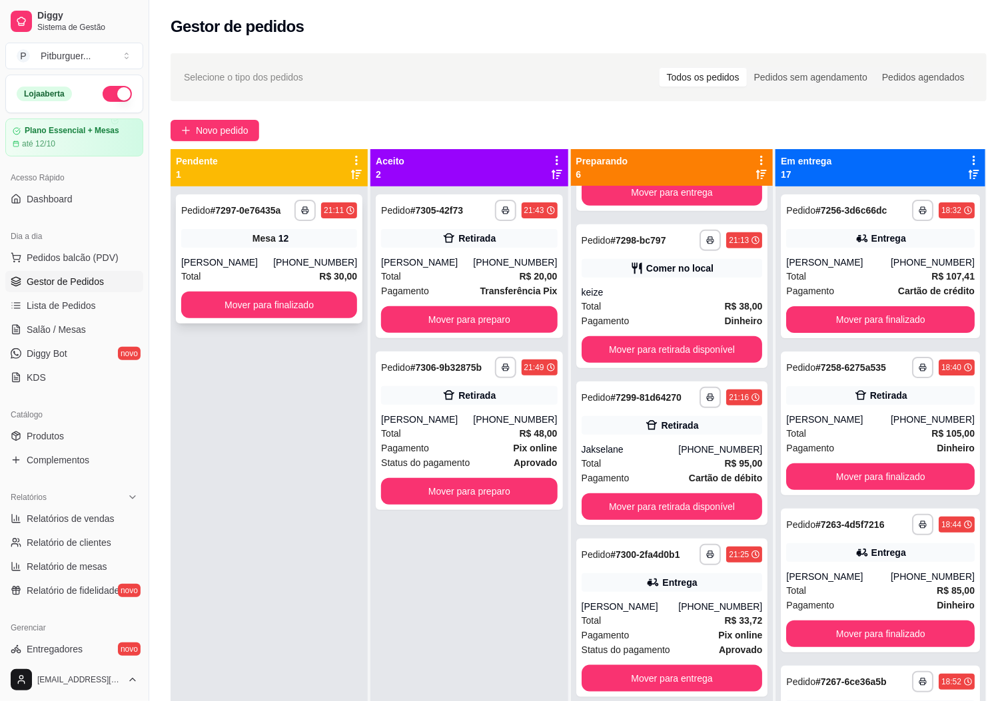
click at [278, 242] on div "Mesa 12" at bounding box center [269, 238] width 176 height 19
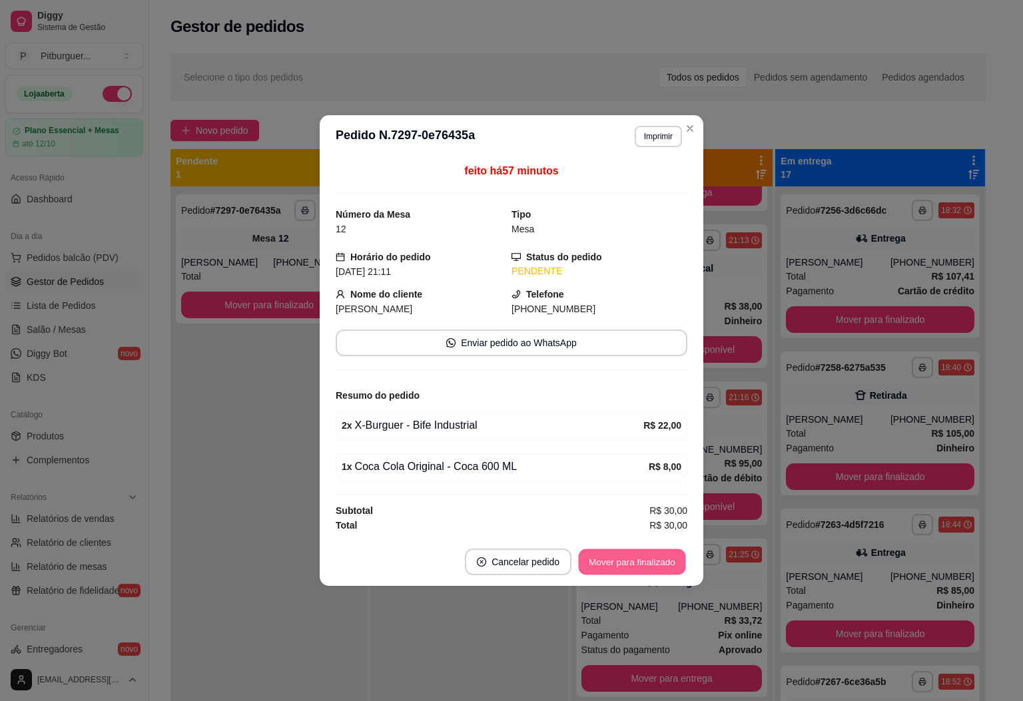
click at [649, 566] on button "Mover para finalizado" at bounding box center [632, 563] width 107 height 26
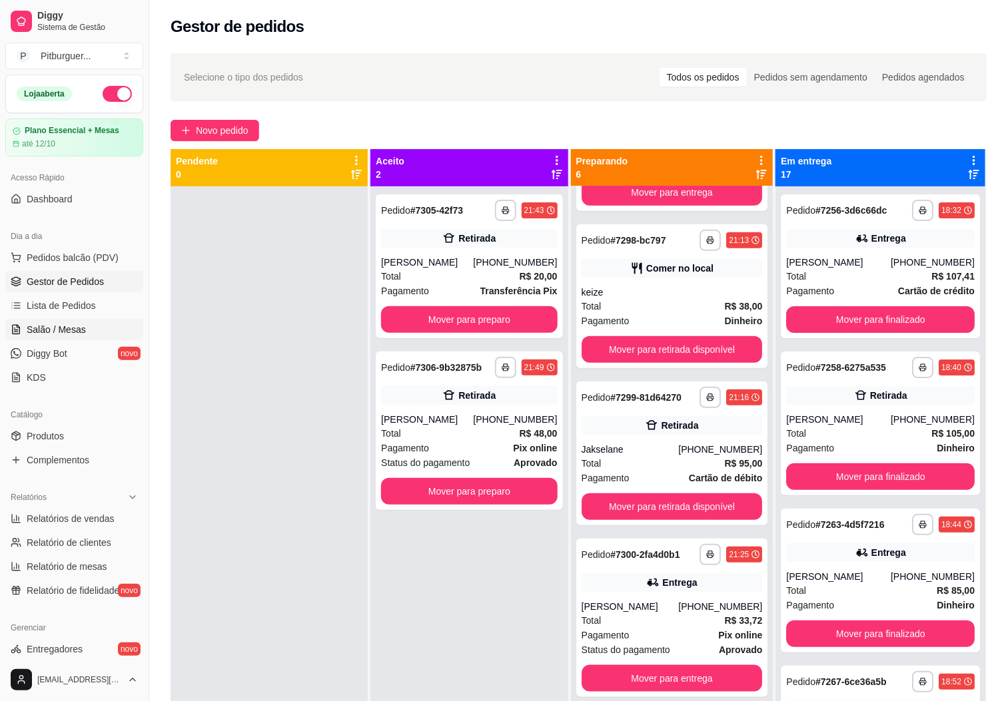
click at [55, 328] on span "Salão / Mesas" at bounding box center [56, 329] width 59 height 13
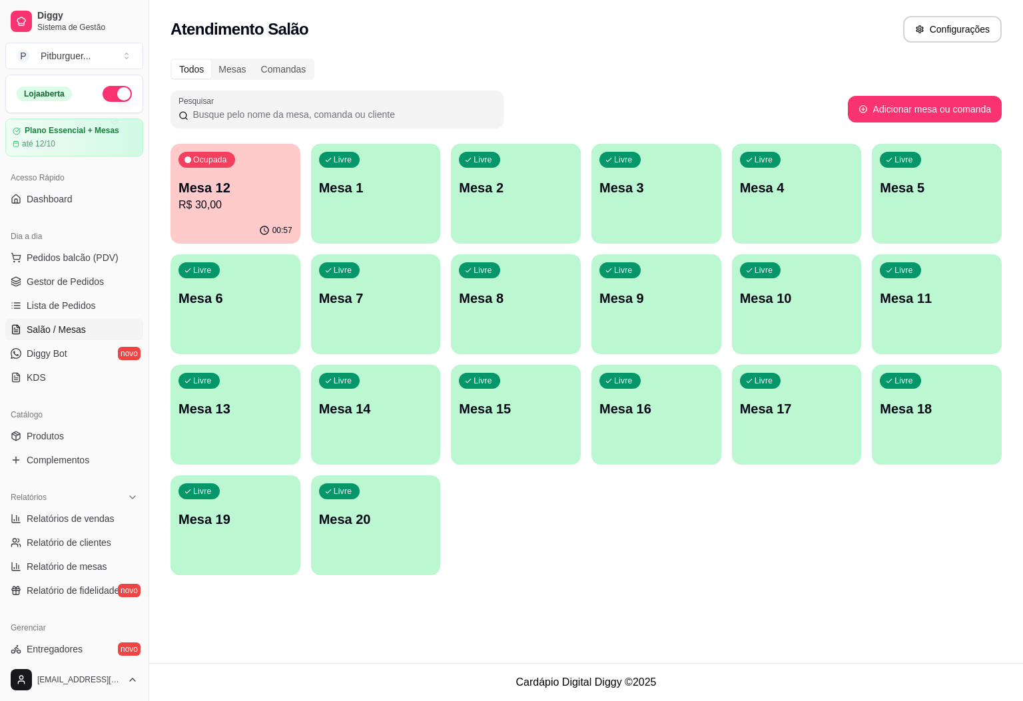
click at [226, 198] on p "R$ 30,00" at bounding box center [236, 205] width 114 height 16
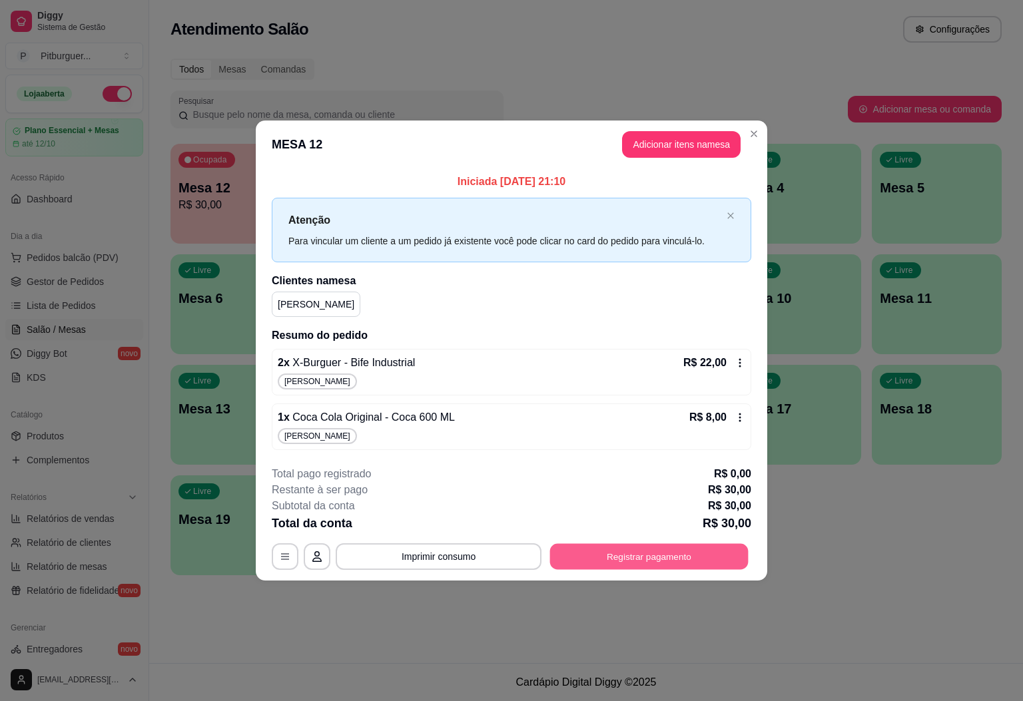
click at [666, 564] on button "Registrar pagamento" at bounding box center [649, 557] width 198 height 26
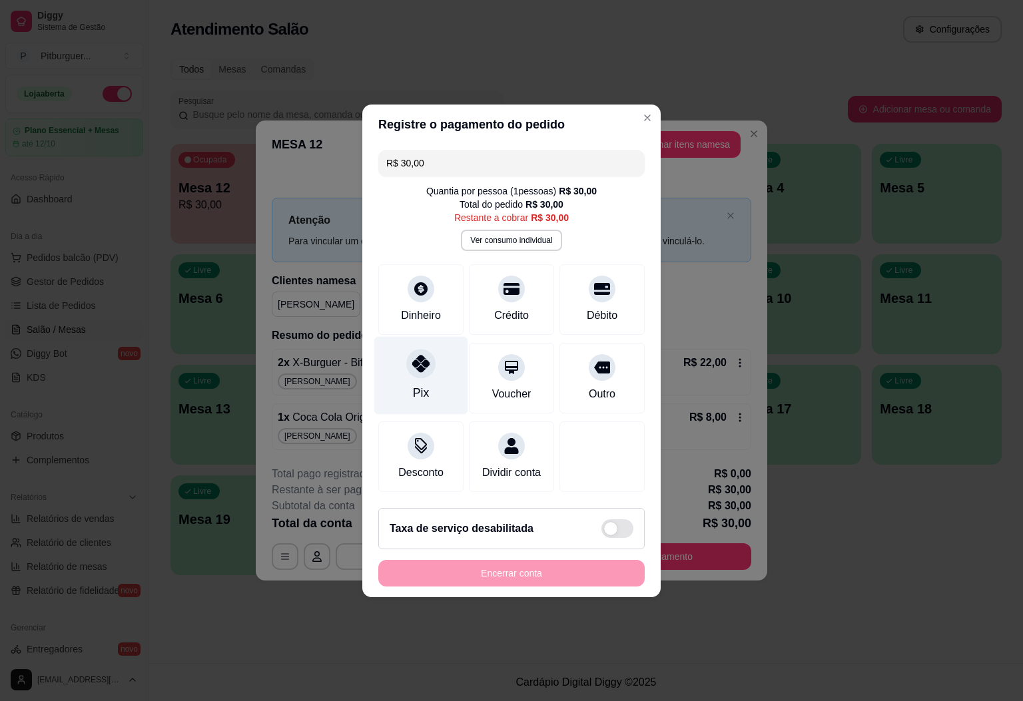
click at [438, 352] on div "Pix" at bounding box center [421, 375] width 94 height 78
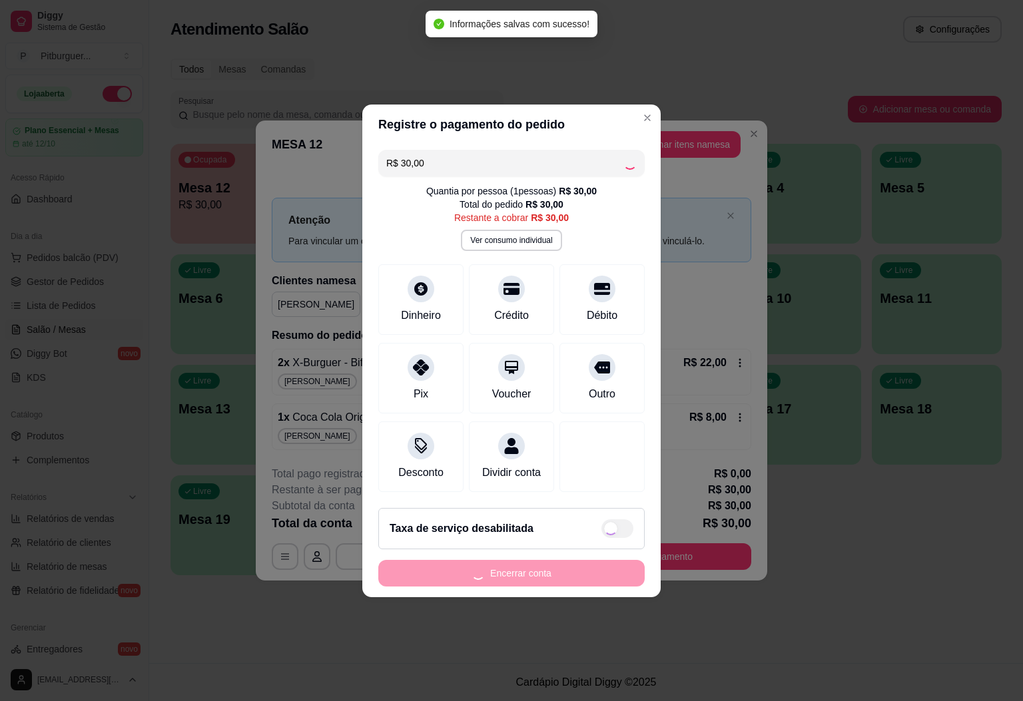
type input "R$ 0,00"
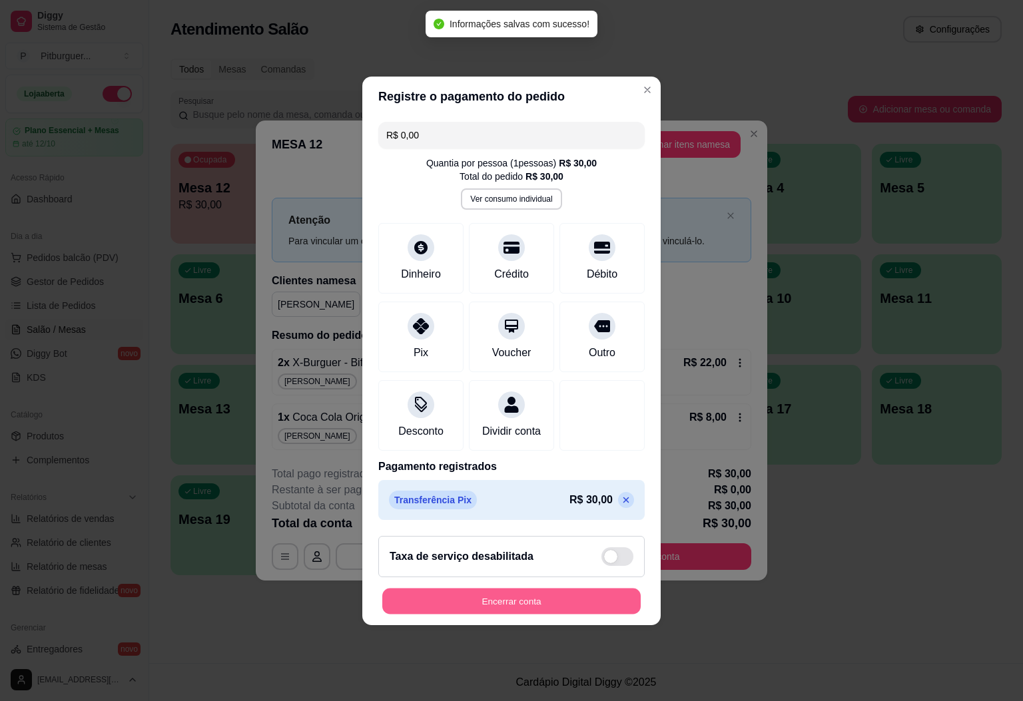
click at [544, 603] on button "Encerrar conta" at bounding box center [511, 601] width 258 height 26
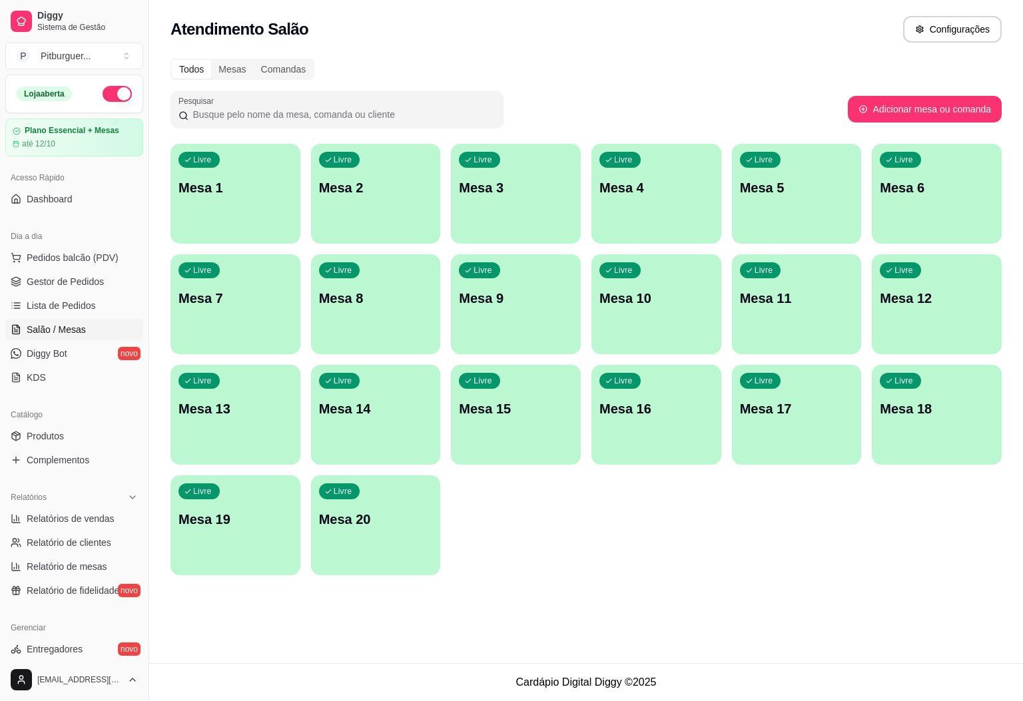
click at [582, 698] on footer "Cardápio Digital Diggy © 2025" at bounding box center [586, 682] width 874 height 38
click at [80, 256] on span "Pedidos balcão (PDV)" at bounding box center [73, 257] width 92 height 13
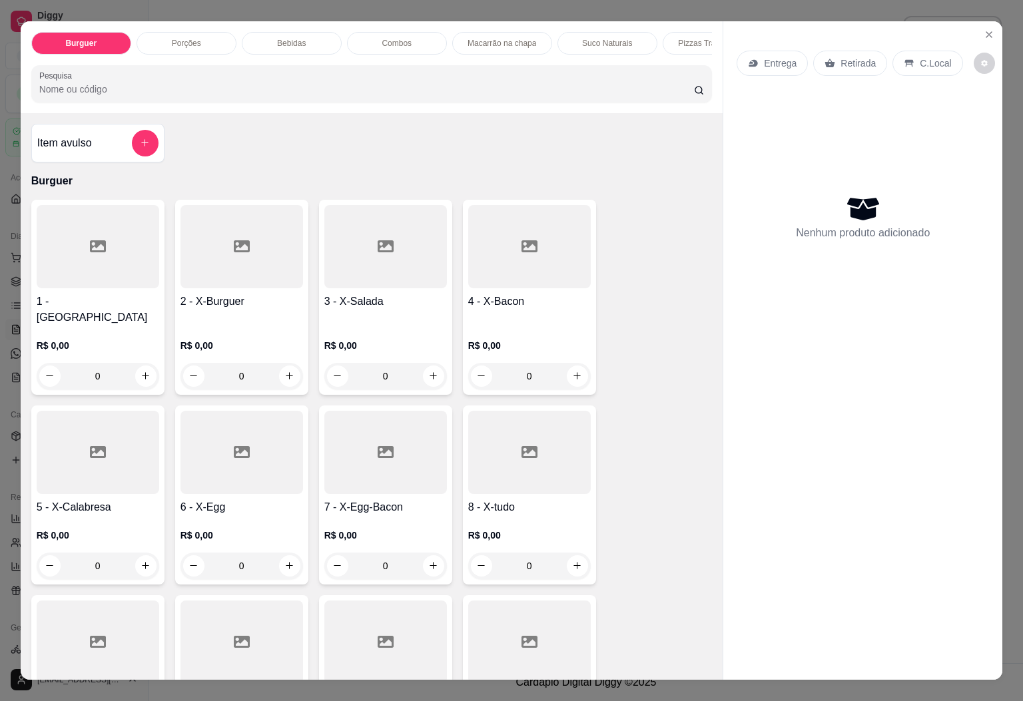
click at [681, 32] on div "Pizzas Tradicionais" at bounding box center [713, 43] width 100 height 23
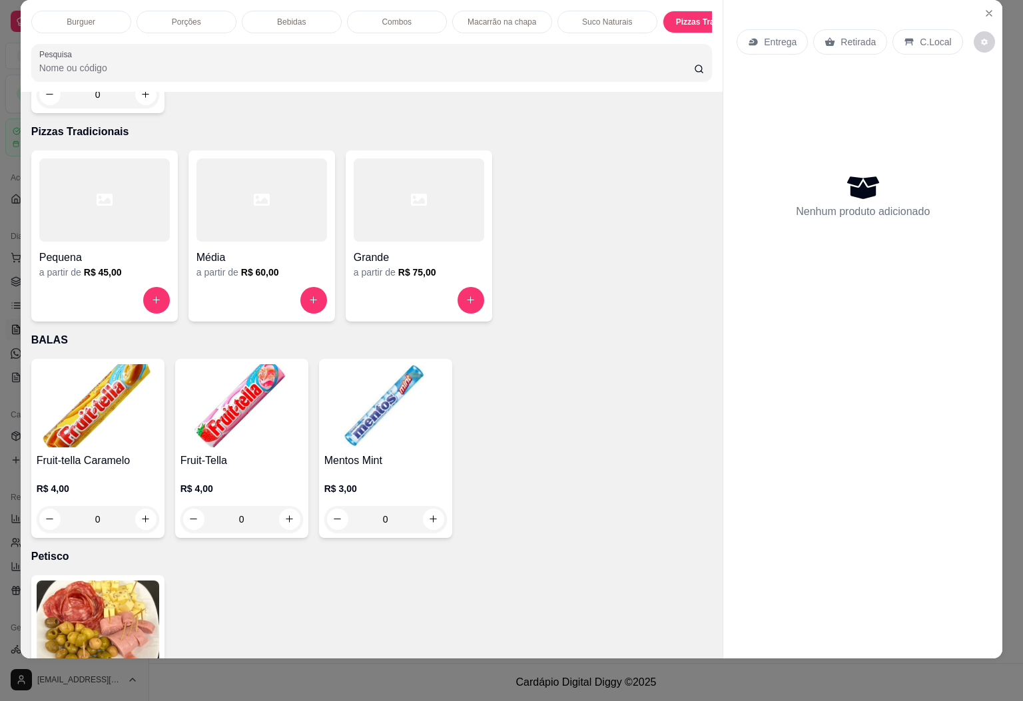
click at [478, 272] on div "Grande a partir de R$ 75,00" at bounding box center [419, 236] width 147 height 171
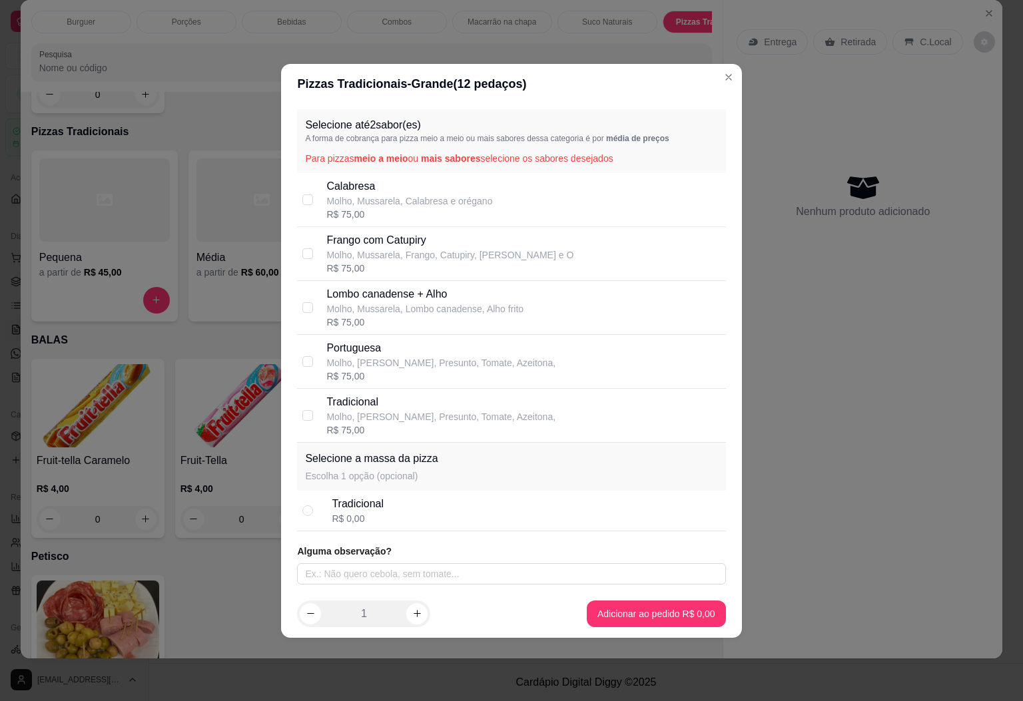
click at [368, 372] on div "R$ 75,00" at bounding box center [440, 376] width 229 height 13
checkbox input "true"
click at [312, 202] on input "checkbox" at bounding box center [307, 200] width 11 height 11
checkbox input "true"
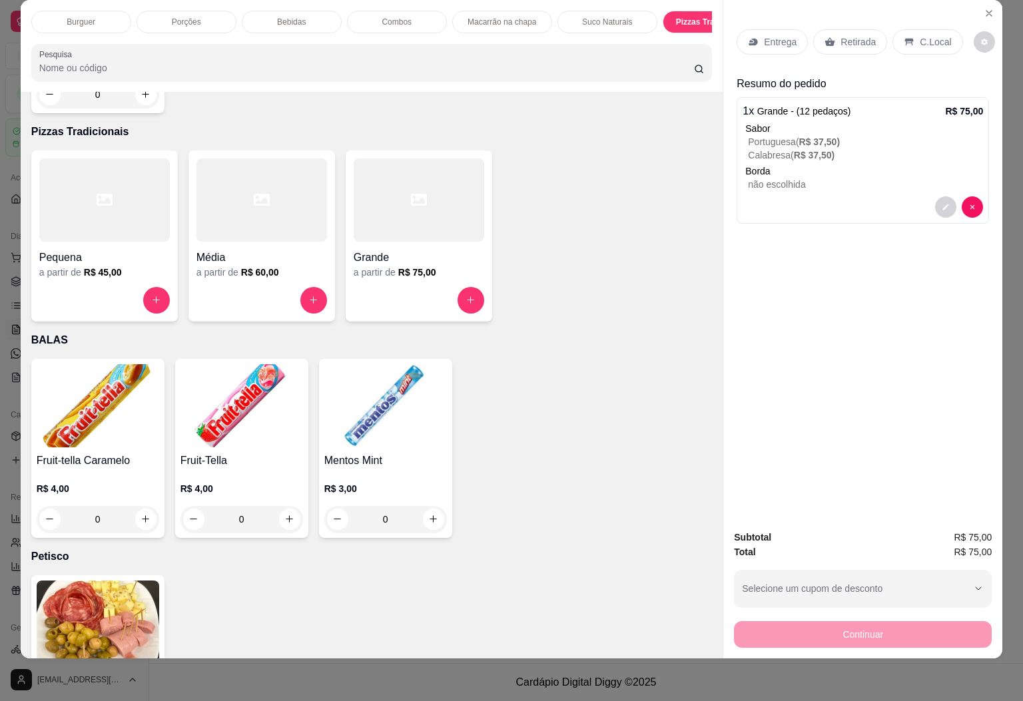
click at [277, 17] on p "Bebidas" at bounding box center [291, 22] width 29 height 11
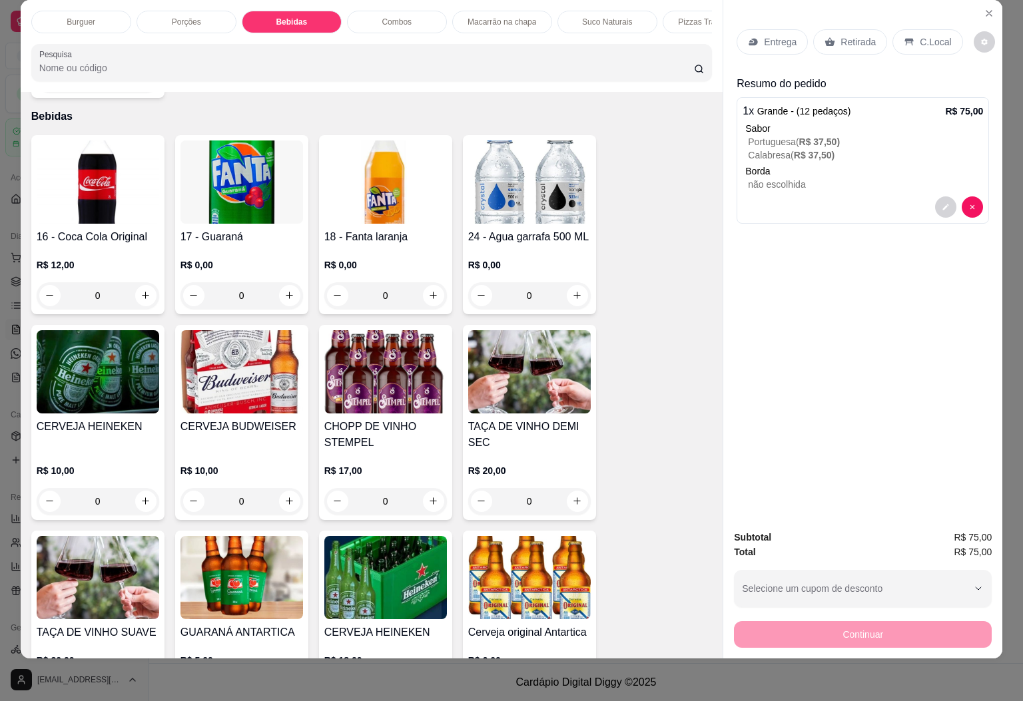
click at [238, 186] on img at bounding box center [242, 182] width 123 height 83
click at [109, 245] on div "R$ 12,00 0" at bounding box center [98, 277] width 123 height 64
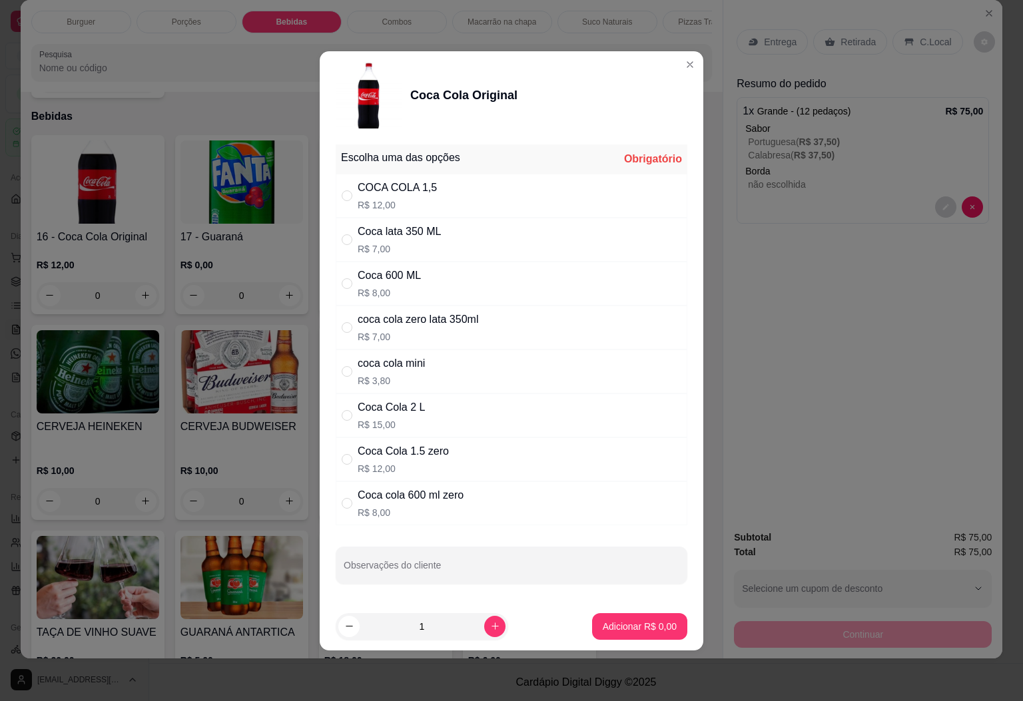
click at [428, 183] on div "COCA COLA 1,5" at bounding box center [397, 188] width 79 height 16
radio input "true"
click at [637, 624] on p "Adicionar R$ 12,00" at bounding box center [636, 626] width 79 height 13
type input "1"
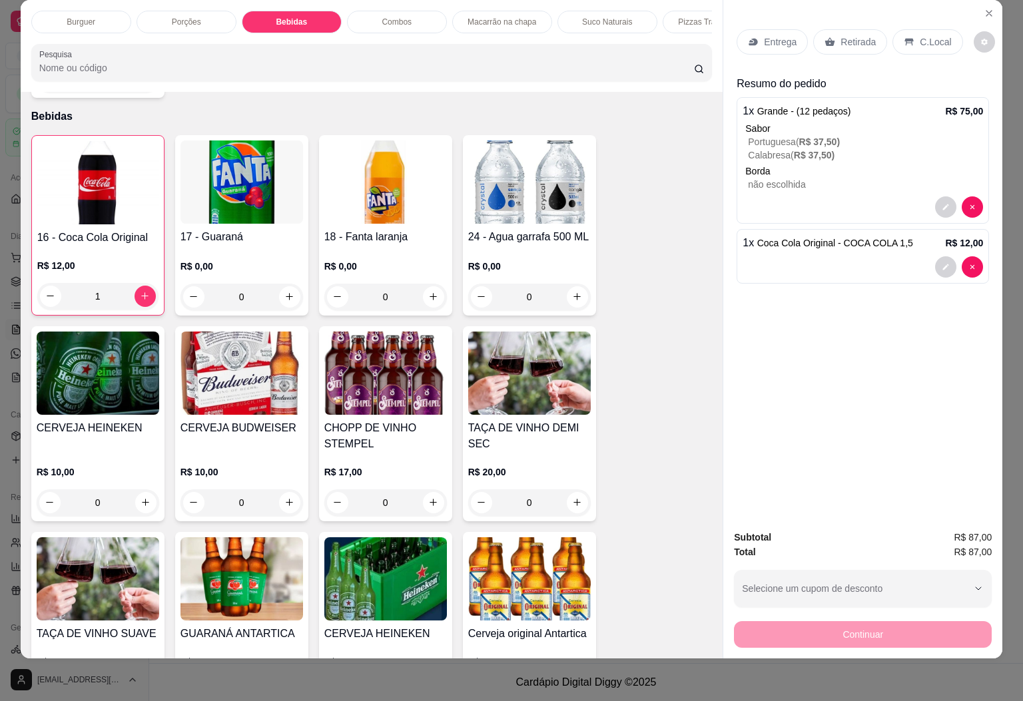
drag, startPoint x: 869, startPoint y: 29, endPoint x: 855, endPoint y: 41, distance: 18.4
click at [867, 29] on div "Retirada" at bounding box center [850, 41] width 74 height 25
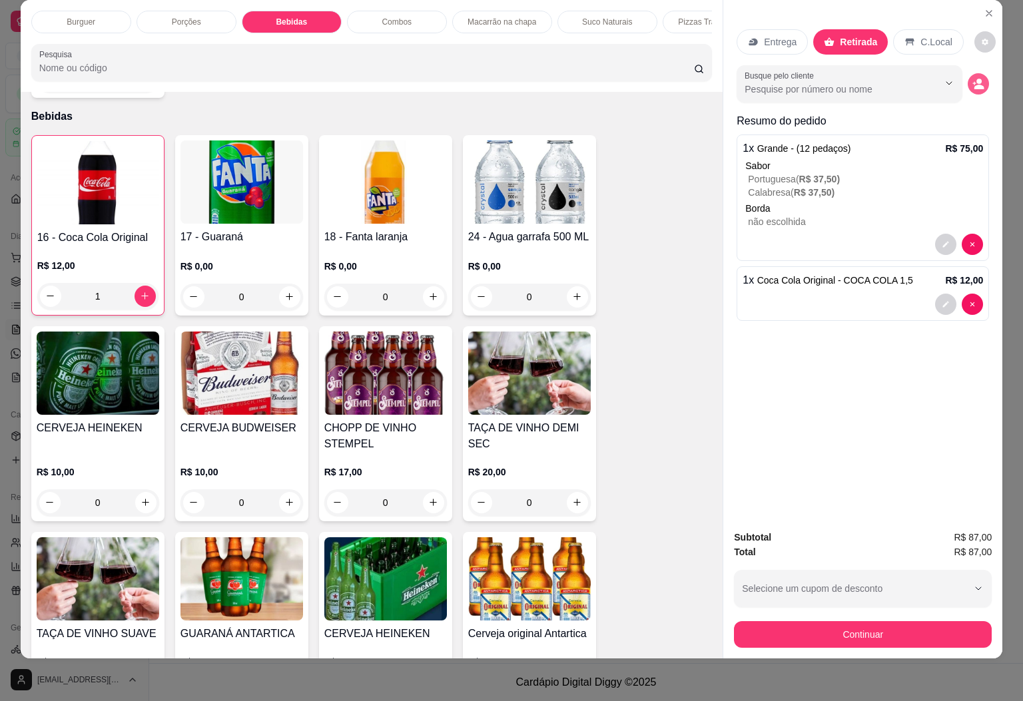
click at [973, 81] on icon "decrease-product-quantity" at bounding box center [974, 82] width 3 height 3
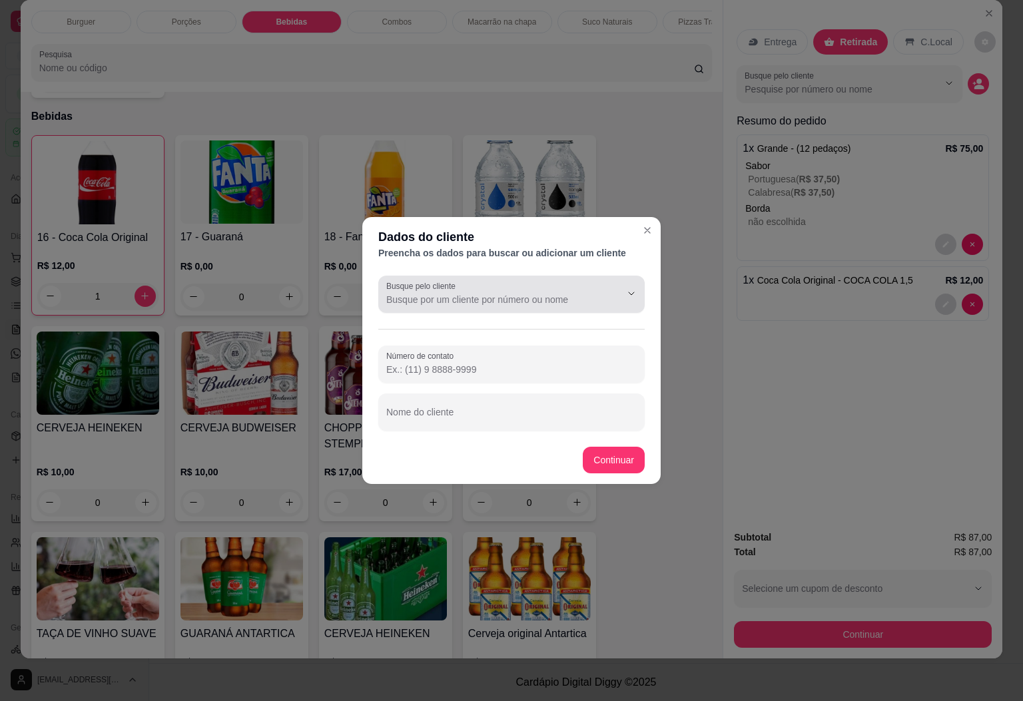
click at [498, 306] on div at bounding box center [511, 294] width 250 height 27
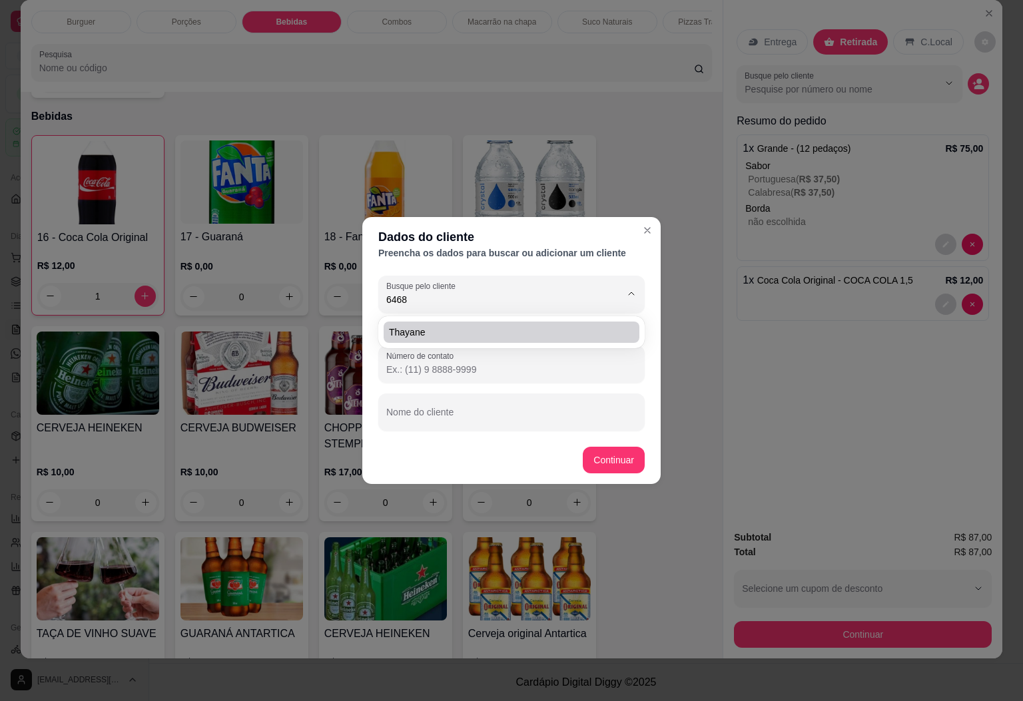
click at [424, 328] on span "Thayane" at bounding box center [505, 332] width 232 height 13
type input "Thayane"
type input "[PHONE_NUMBER]"
type input "Thayane"
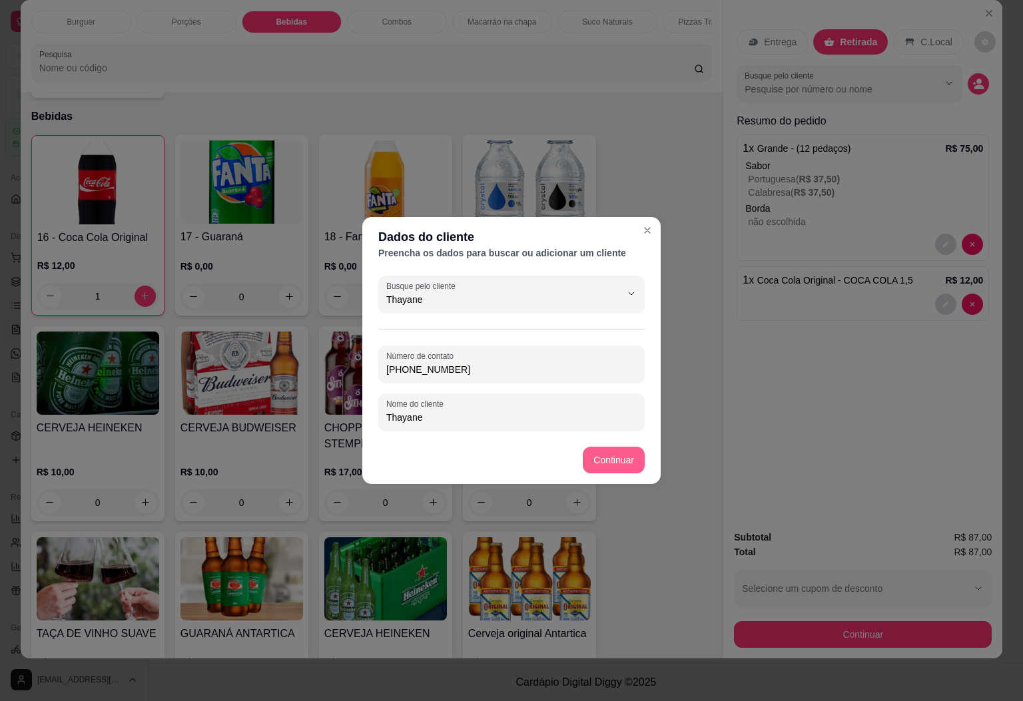
type input "Thayane"
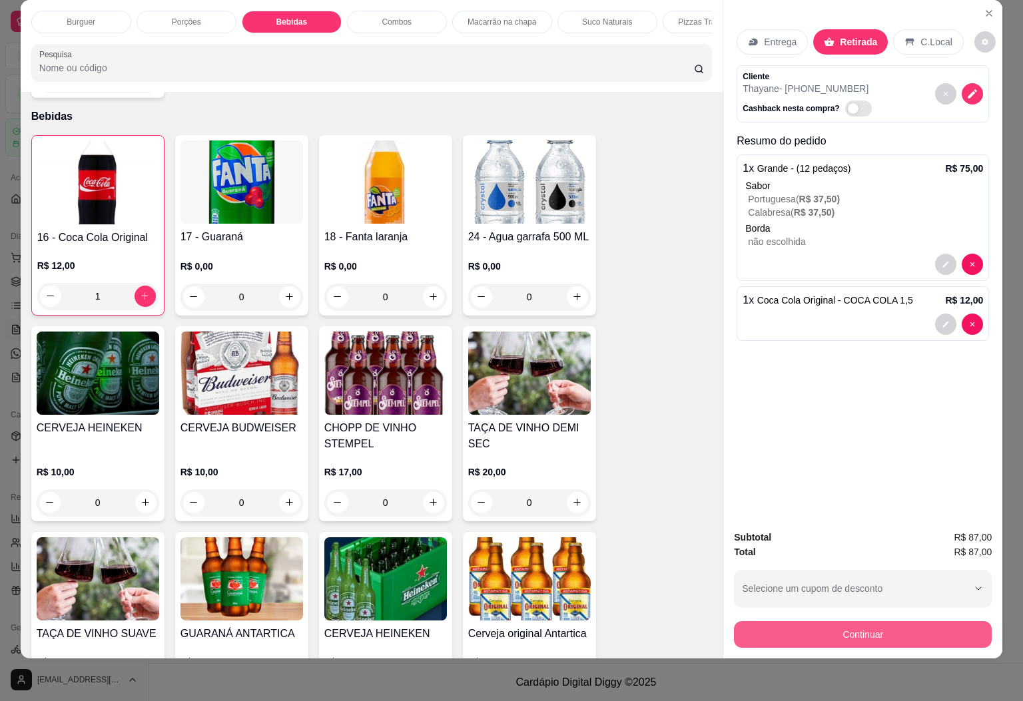
click at [815, 621] on button "Continuar" at bounding box center [863, 634] width 258 height 27
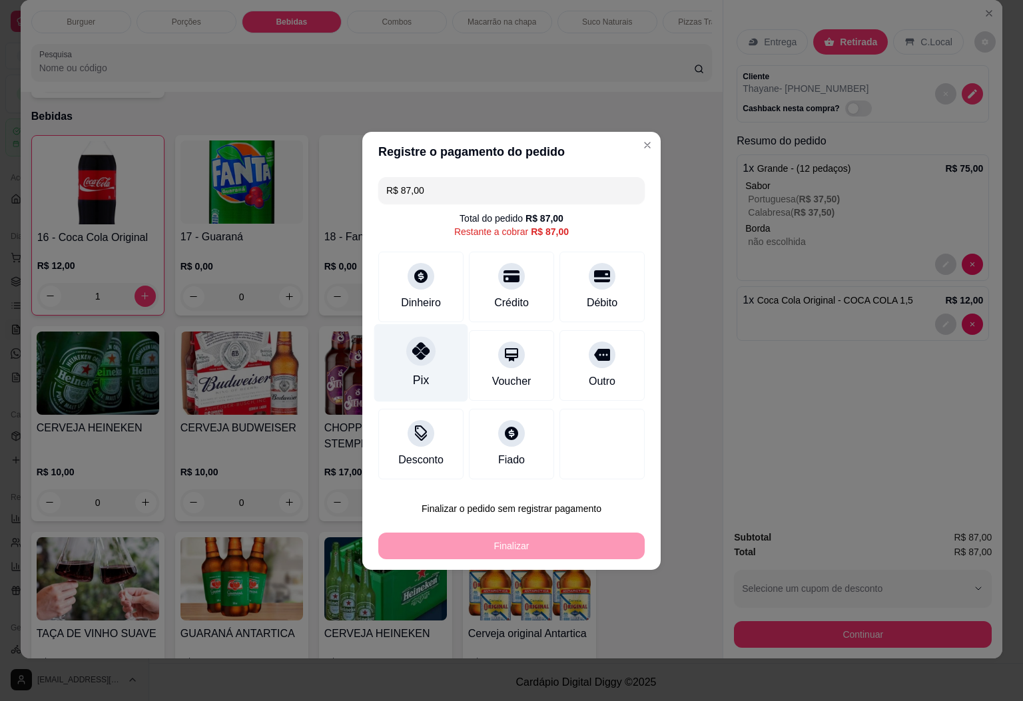
click at [428, 364] on div "Pix" at bounding box center [421, 363] width 94 height 78
type input "R$ 0,00"
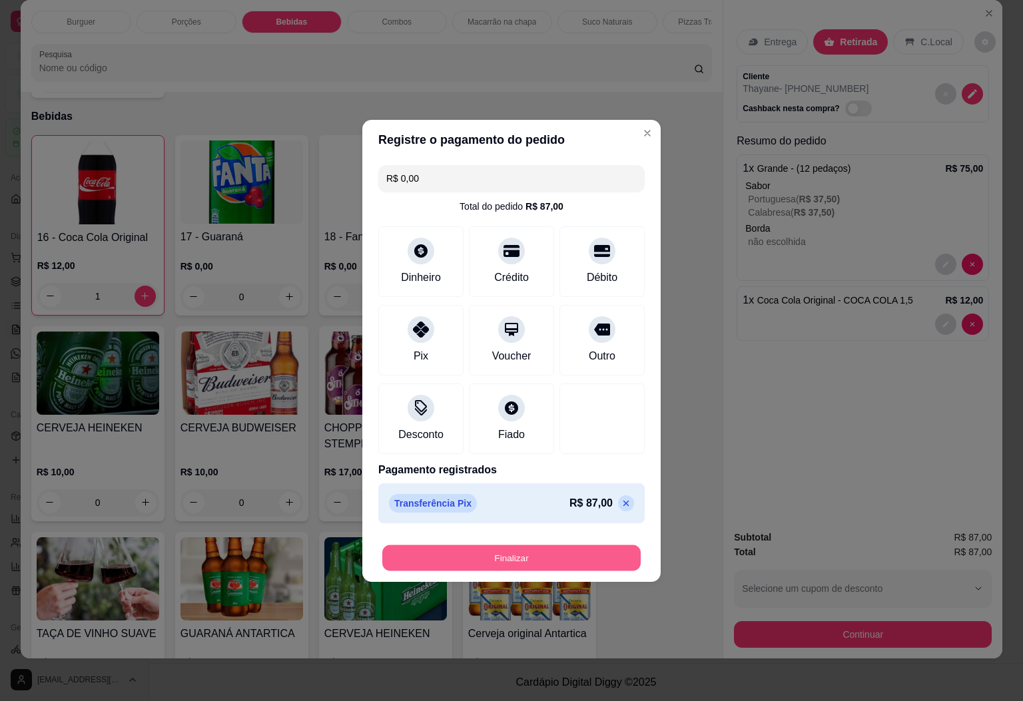
click at [522, 548] on button "Finalizar" at bounding box center [511, 558] width 258 height 26
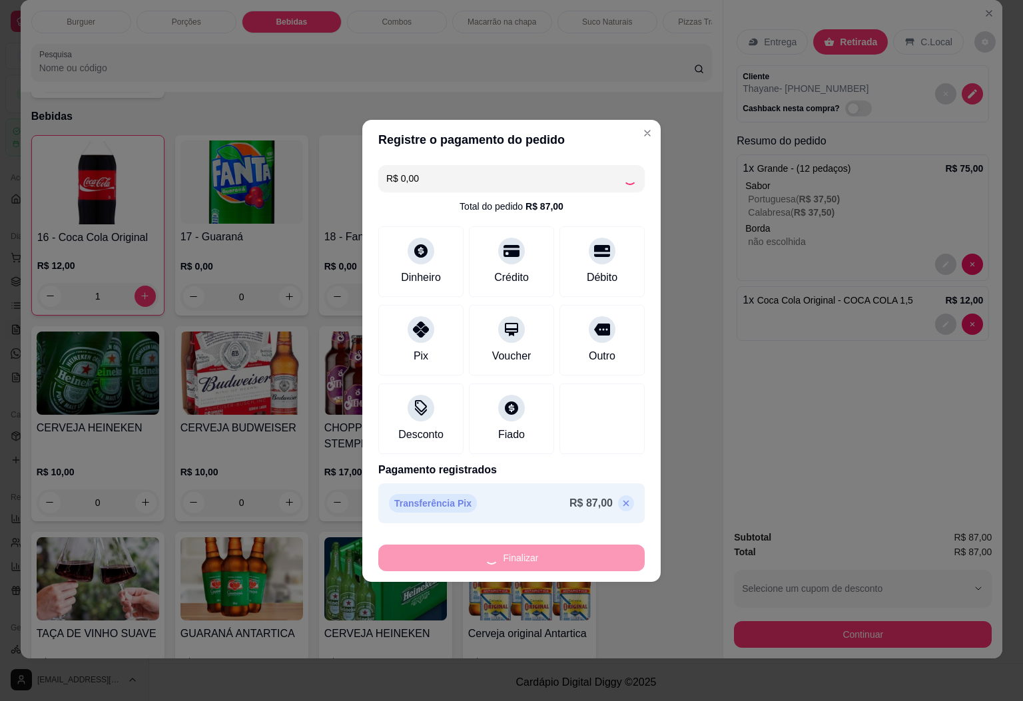
type input "0"
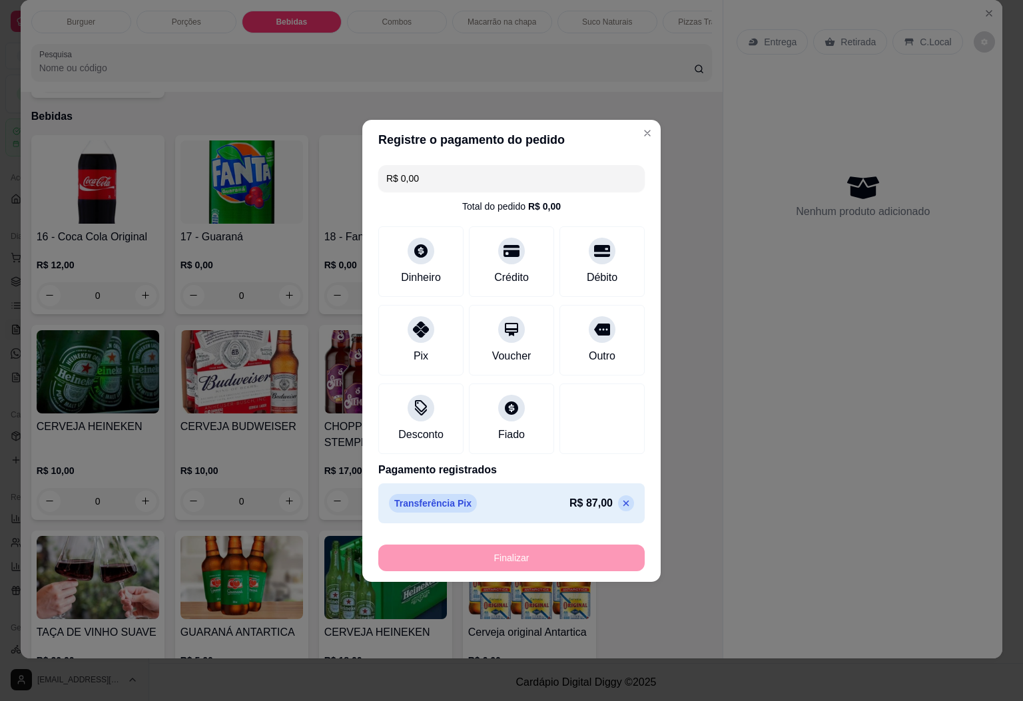
type input "-R$ 87,00"
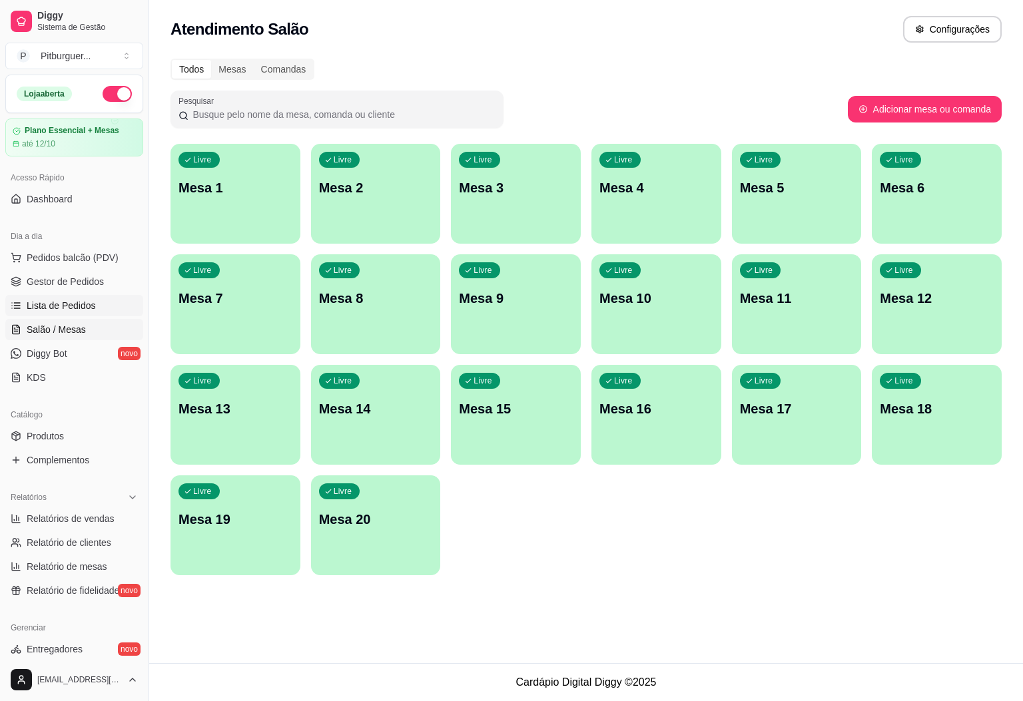
click at [63, 304] on span "Lista de Pedidos" at bounding box center [61, 305] width 69 height 13
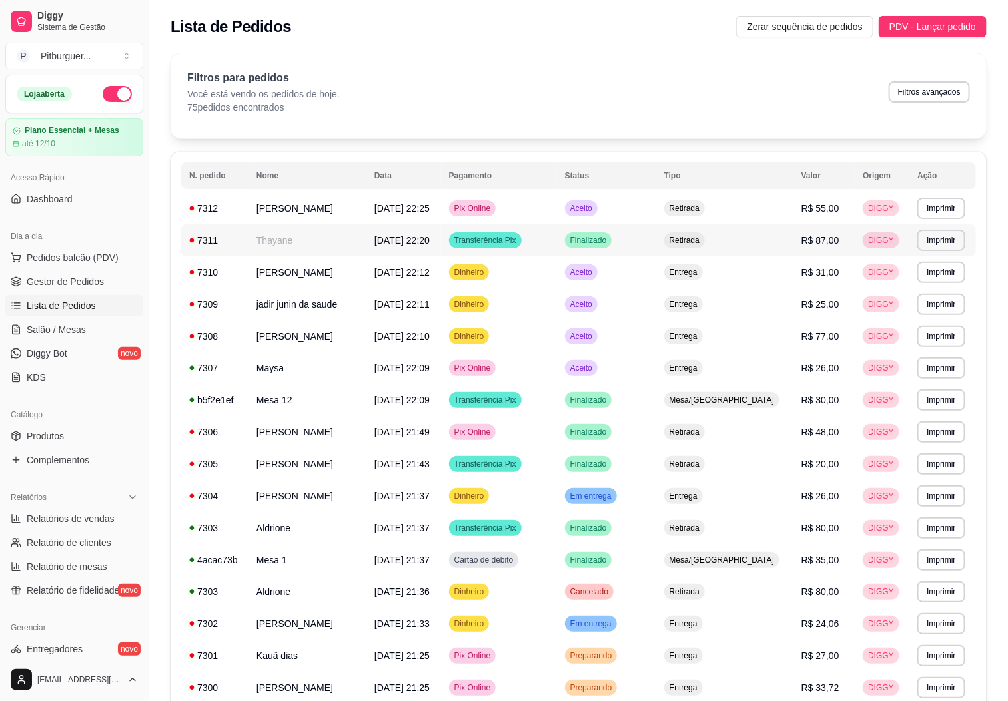
click at [352, 244] on td "Thayane" at bounding box center [307, 240] width 118 height 32
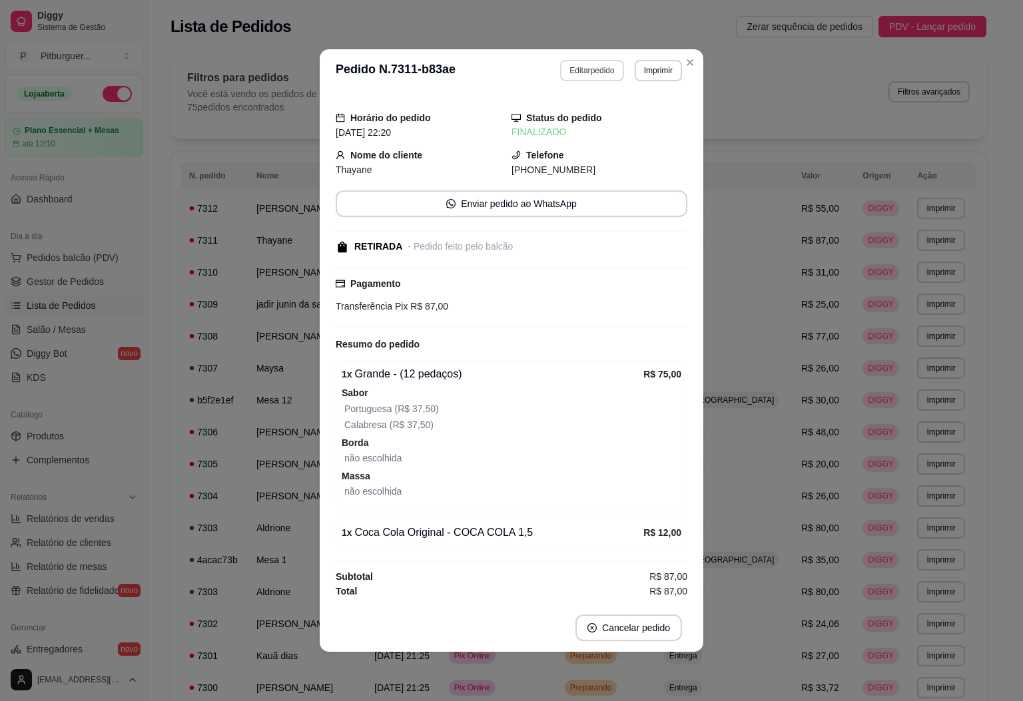
click at [578, 65] on button "Editar pedido" at bounding box center [591, 70] width 63 height 21
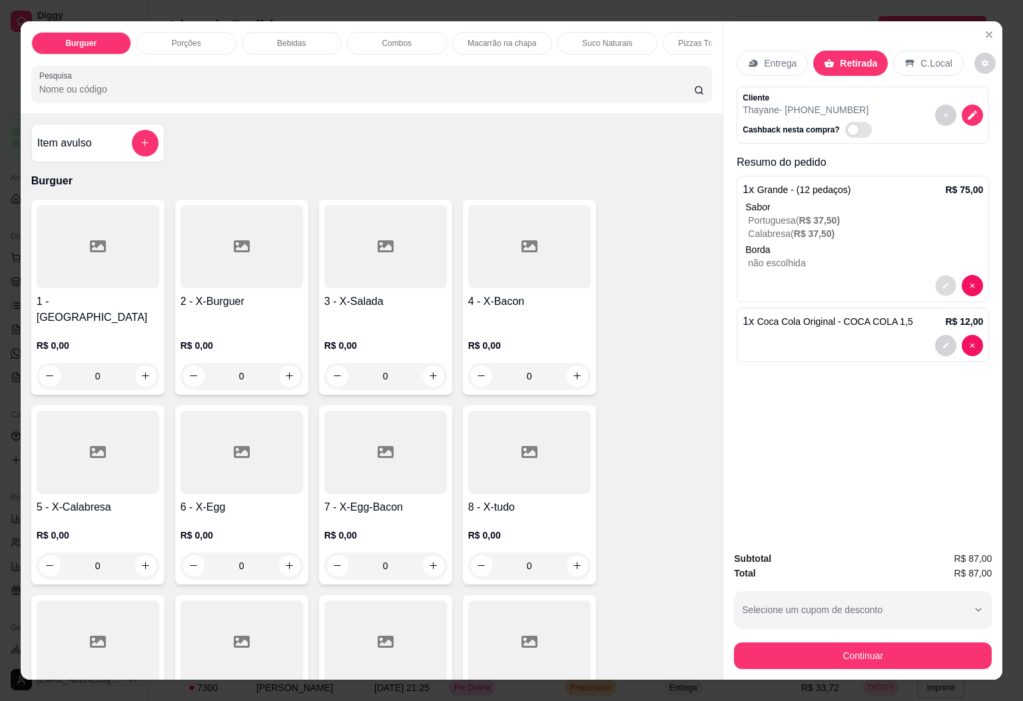
click at [942, 282] on icon "decrease-product-quantity" at bounding box center [946, 286] width 8 height 8
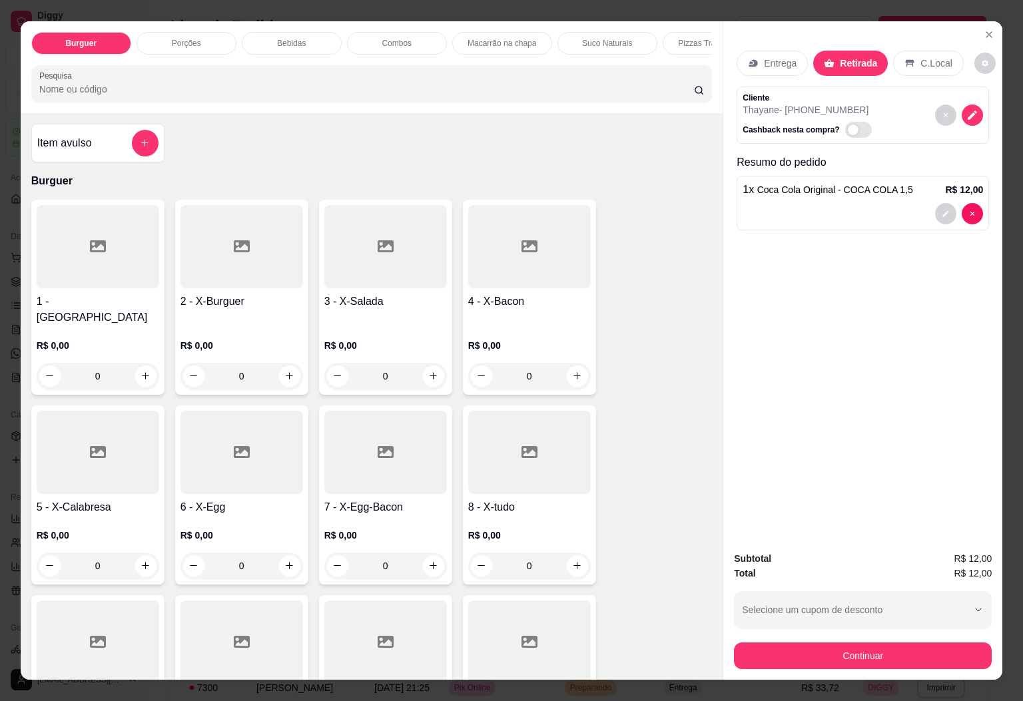
click at [678, 38] on p "Pizzas Tradicionais" at bounding box center [712, 43] width 69 height 11
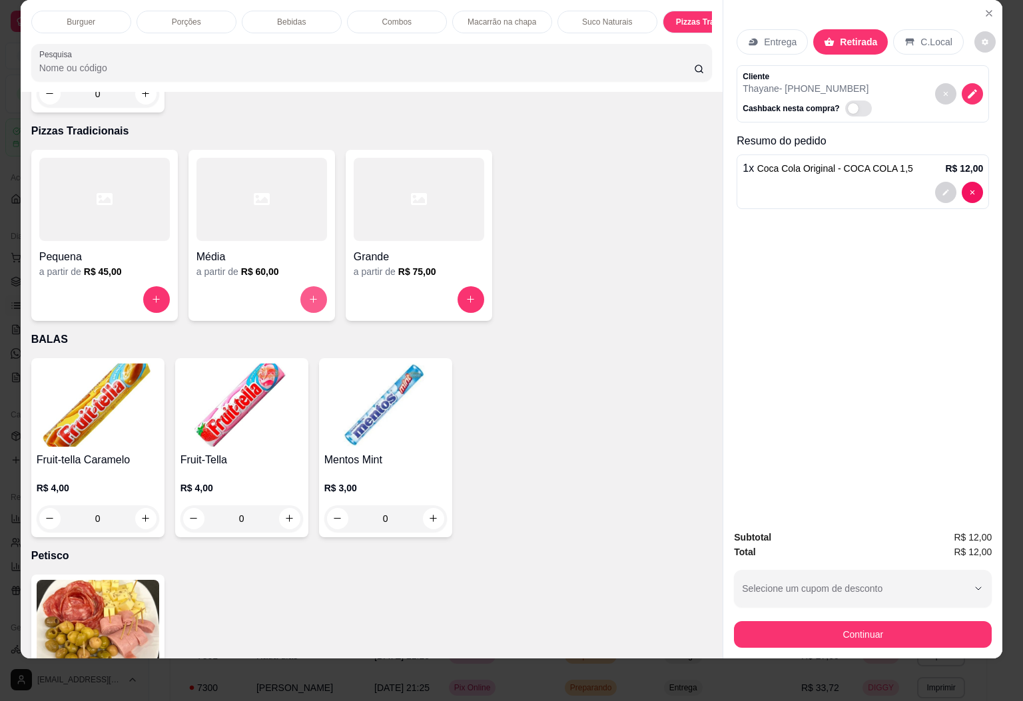
click at [310, 294] on icon "increase-product-quantity" at bounding box center [313, 299] width 10 height 10
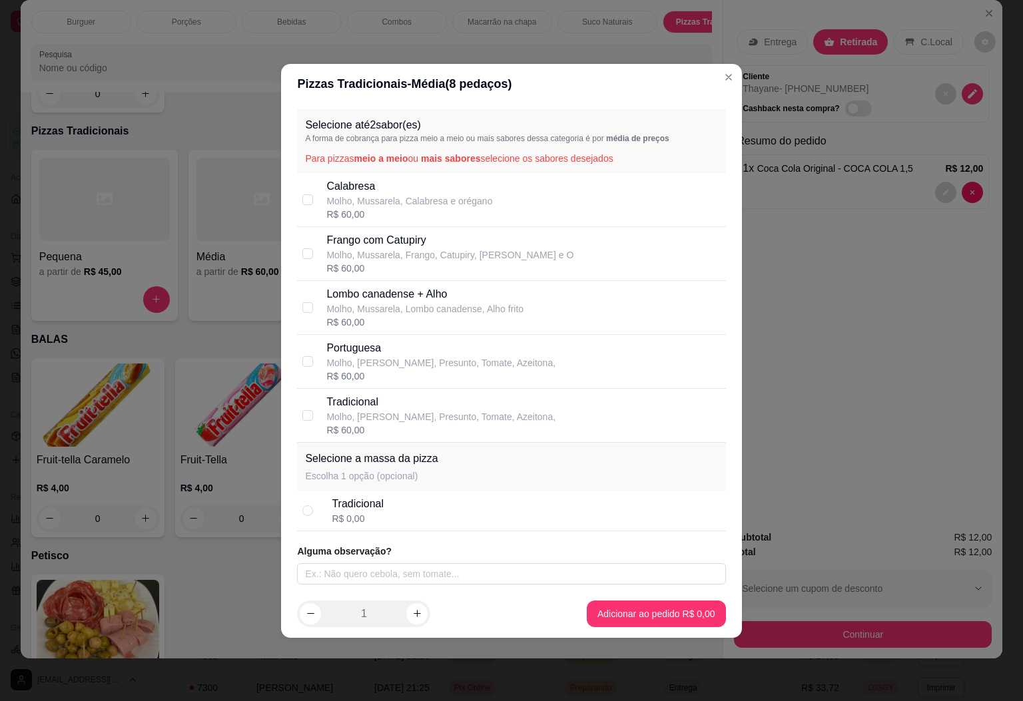
click at [428, 358] on p "Molho, [PERSON_NAME], Presunto, Tomate, Azeitona," at bounding box center [440, 362] width 229 height 13
checkbox input "true"
click at [404, 175] on div "Calabresa Molho, Mussarela, Calabresa e orégano R$ 60,00" at bounding box center [511, 200] width 428 height 54
checkbox input "true"
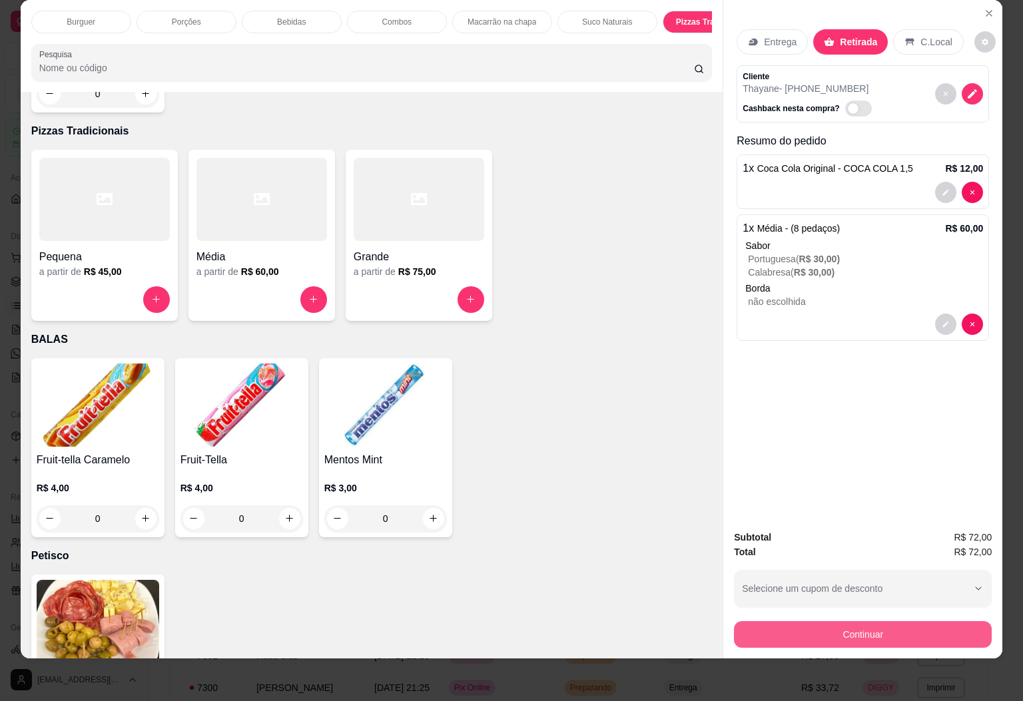
click at [833, 621] on button "Continuar" at bounding box center [863, 634] width 258 height 27
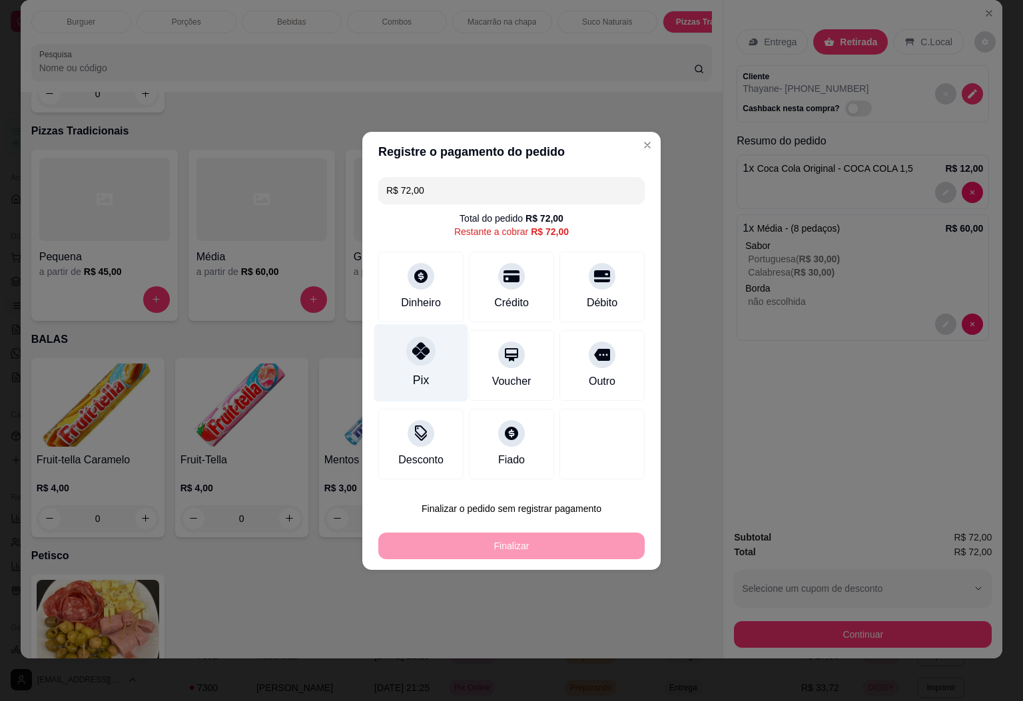
click at [412, 360] on icon at bounding box center [420, 350] width 17 height 17
type input "R$ 0,00"
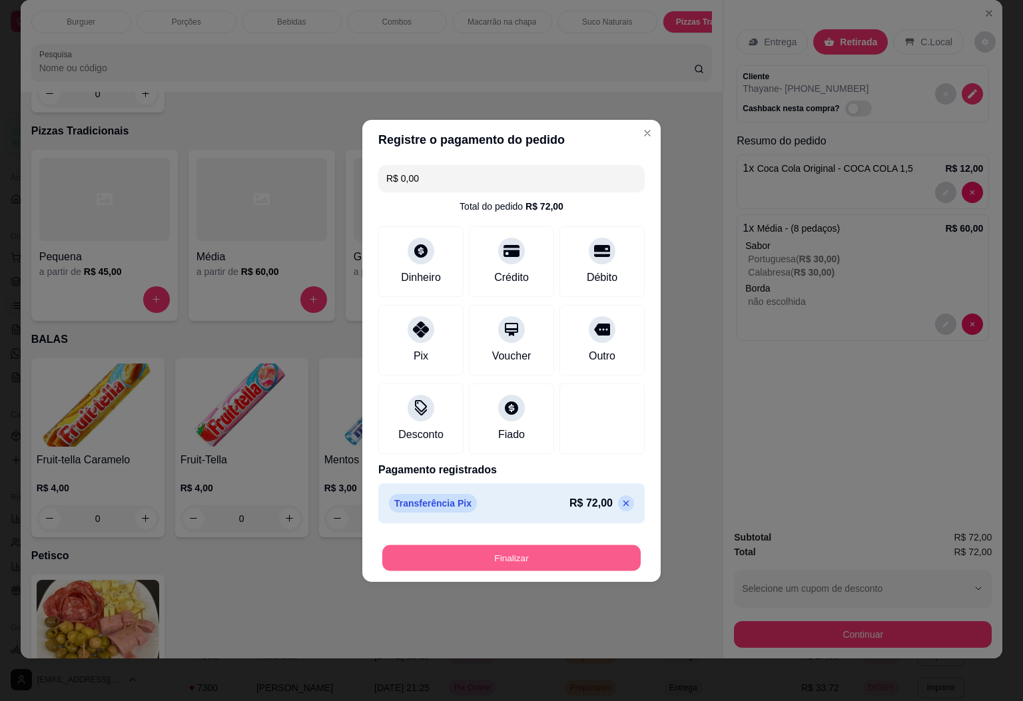
click at [528, 550] on button "Finalizar" at bounding box center [511, 558] width 258 height 26
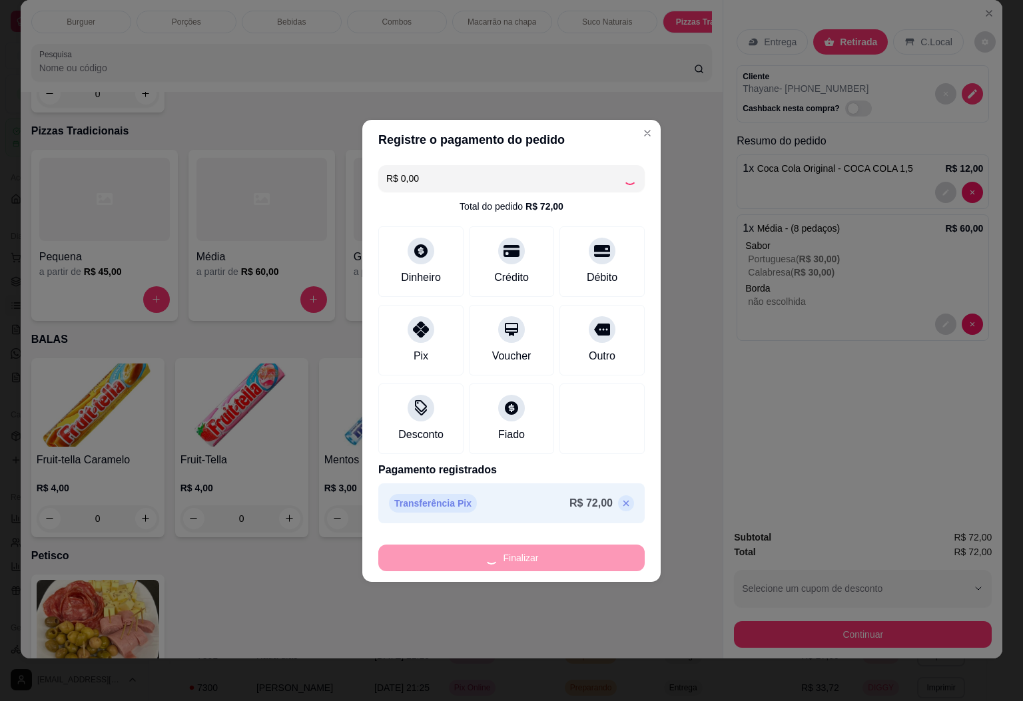
type input "0"
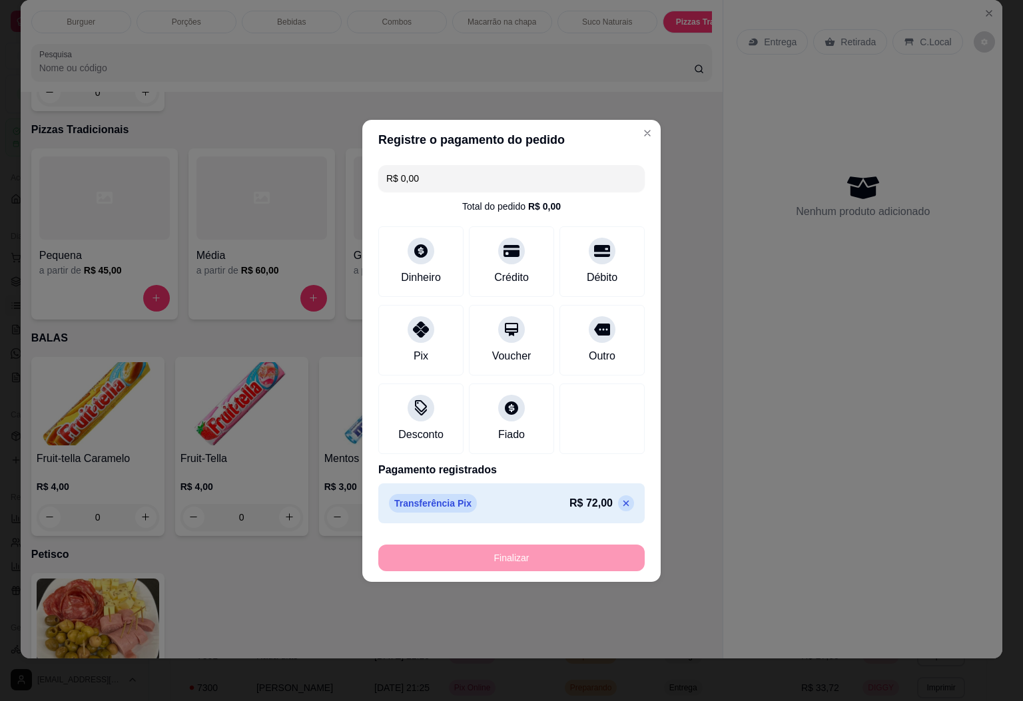
type input "-R$ 72,00"
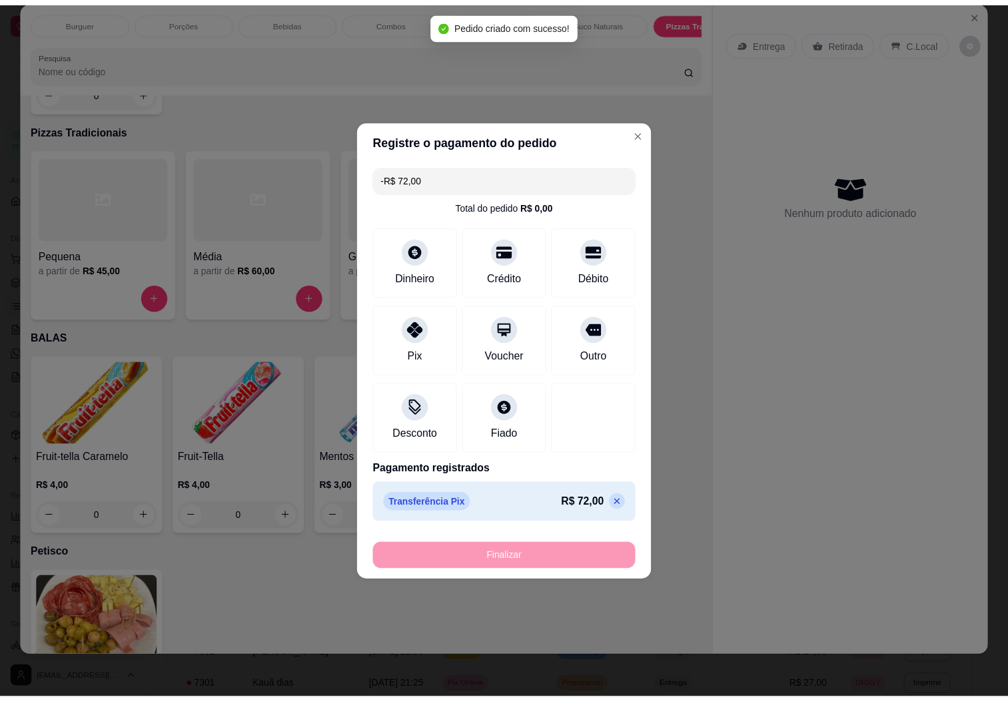
scroll to position [3337, 0]
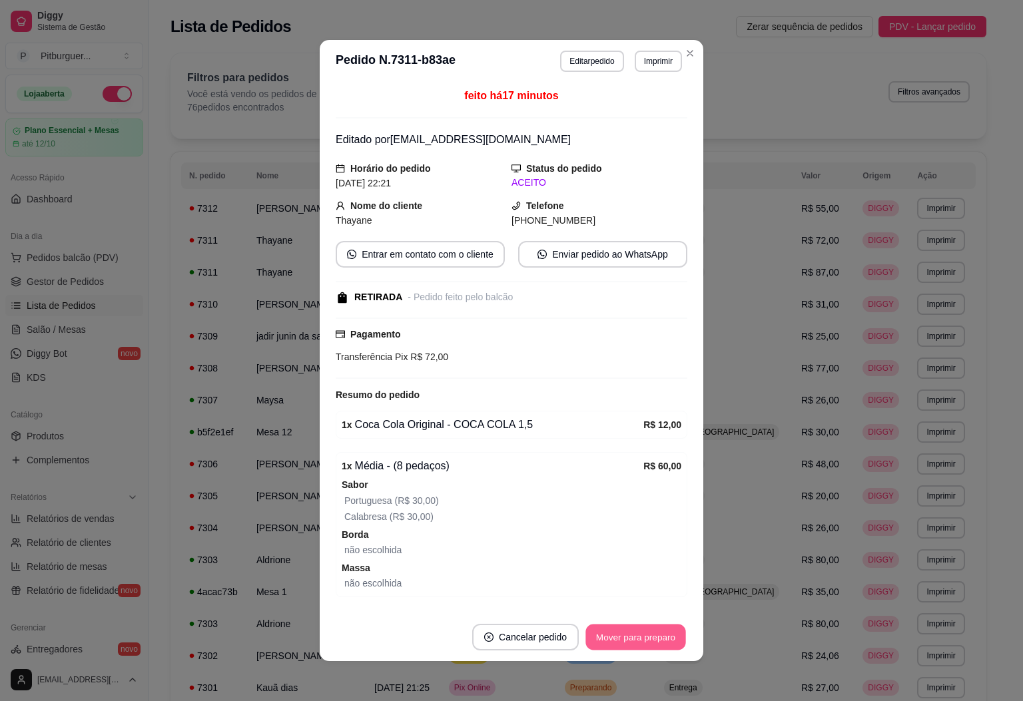
click at [663, 640] on button "Mover para preparo" at bounding box center [636, 638] width 100 height 26
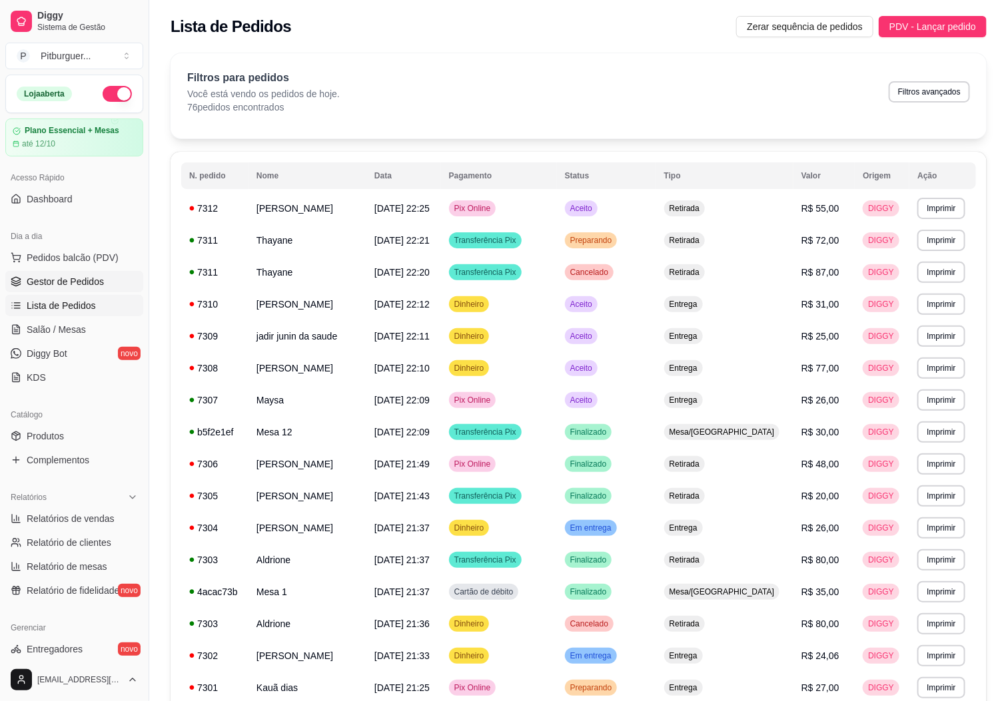
click at [87, 278] on span "Gestor de Pedidos" at bounding box center [65, 281] width 77 height 13
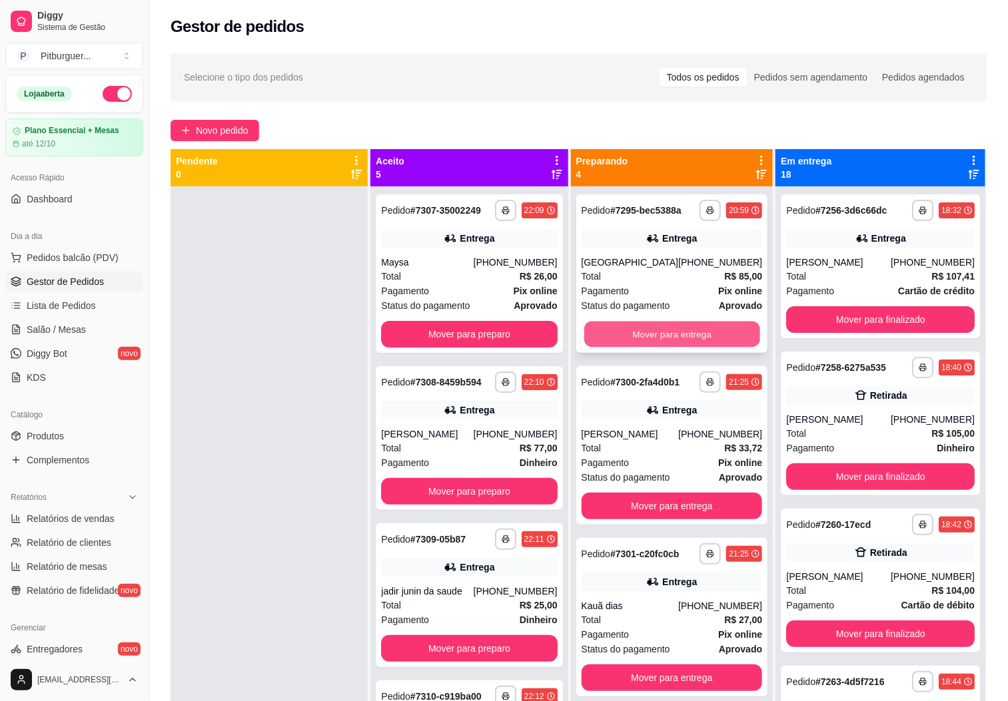
click at [685, 338] on button "Mover para entrega" at bounding box center [672, 335] width 176 height 26
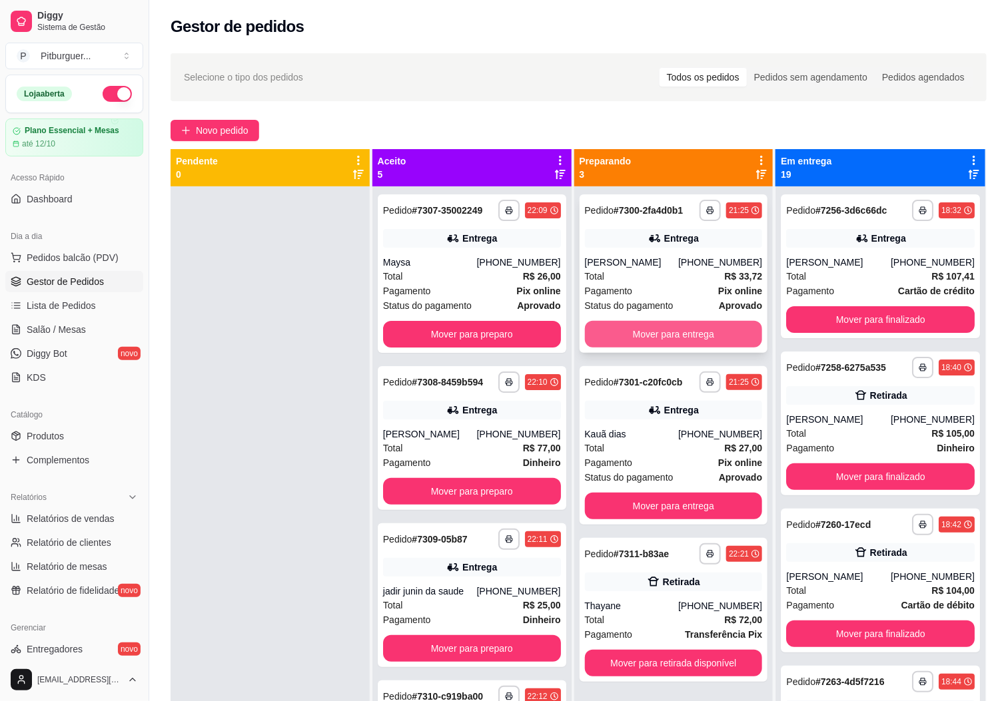
click at [661, 332] on button "Mover para entrega" at bounding box center [674, 334] width 178 height 27
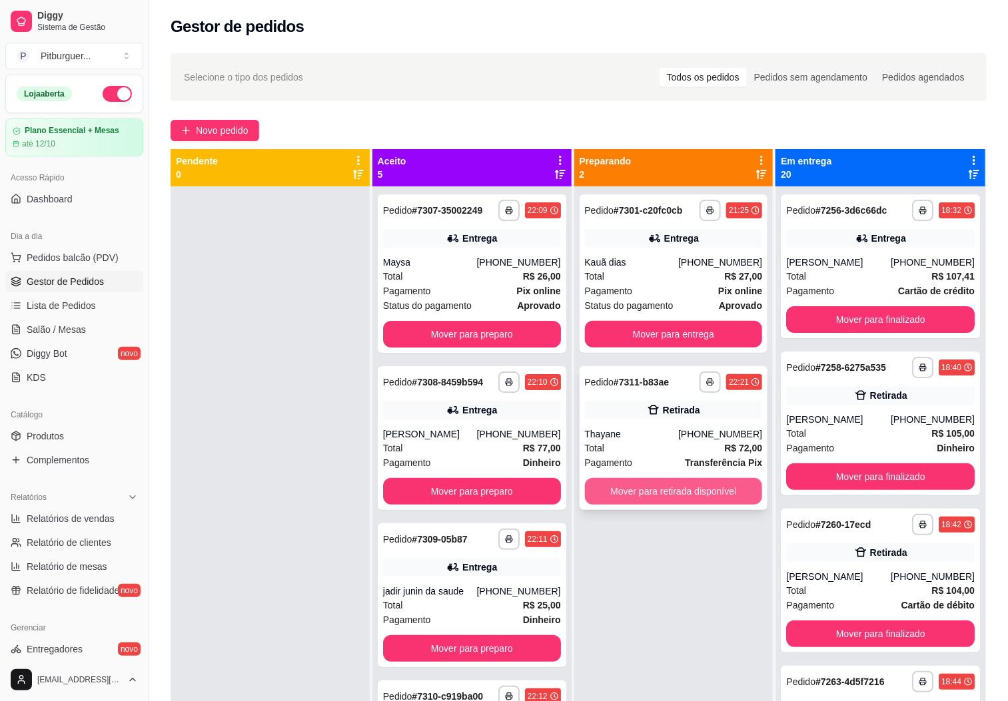
click at [652, 502] on button "Mover para retirada disponível" at bounding box center [674, 491] width 178 height 27
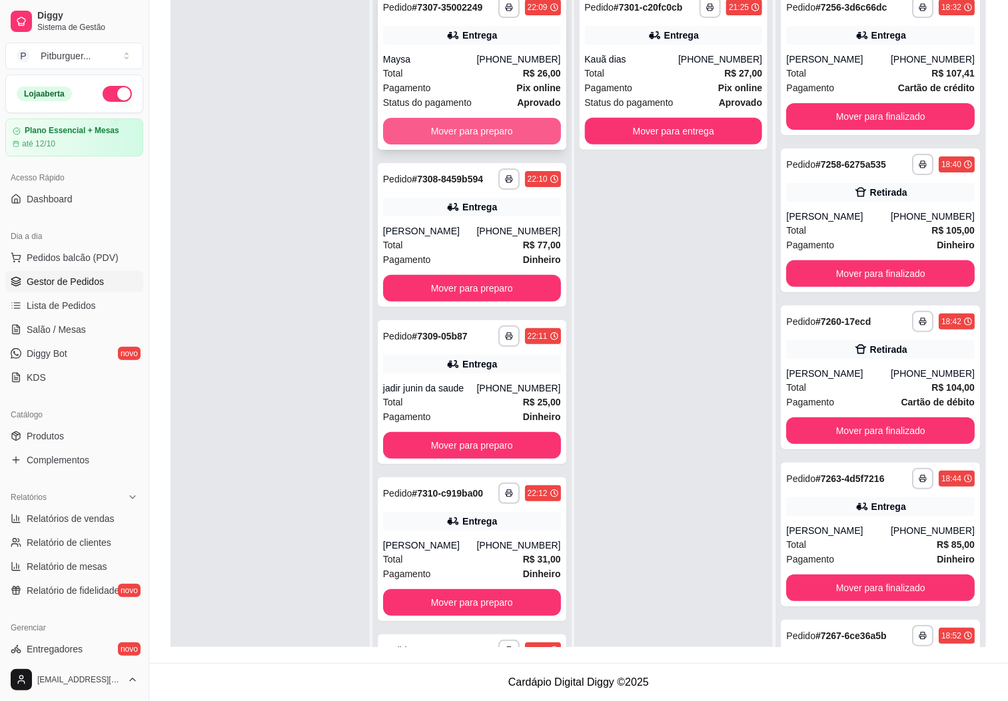
click at [508, 145] on button "Mover para preparo" at bounding box center [472, 131] width 178 height 27
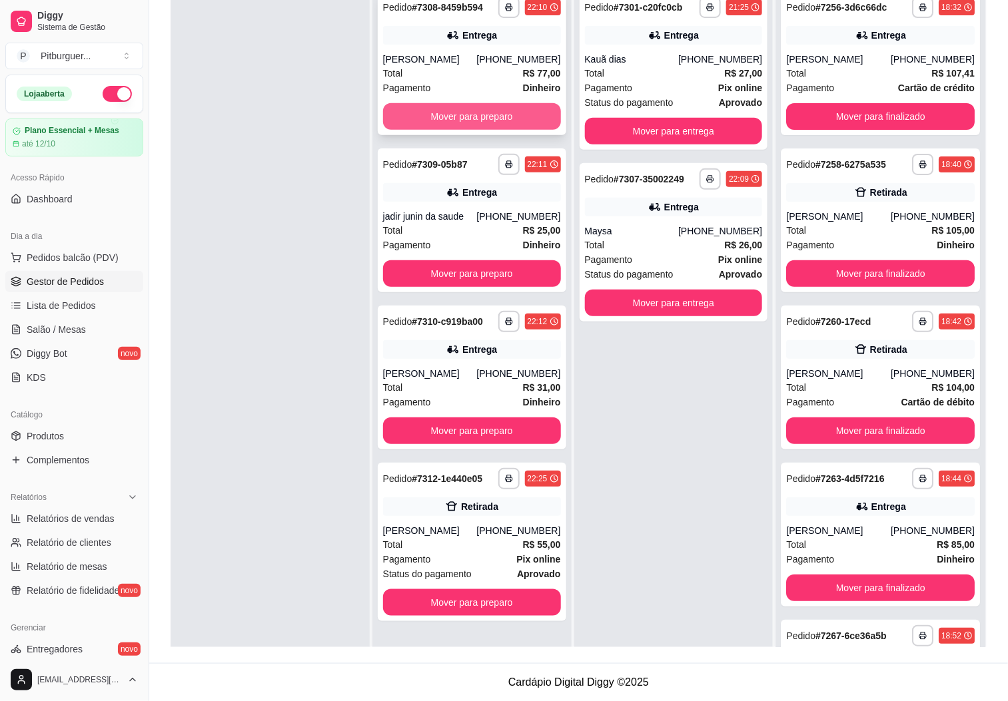
click at [504, 112] on button "Mover para preparo" at bounding box center [472, 116] width 178 height 27
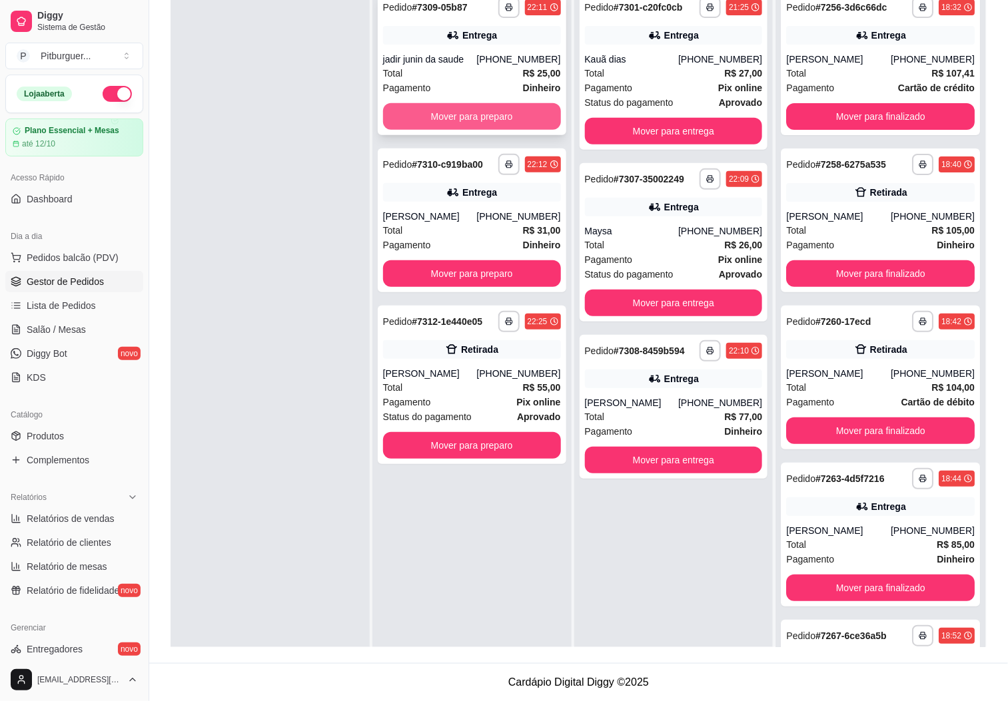
click at [502, 114] on button "Mover para preparo" at bounding box center [472, 116] width 178 height 27
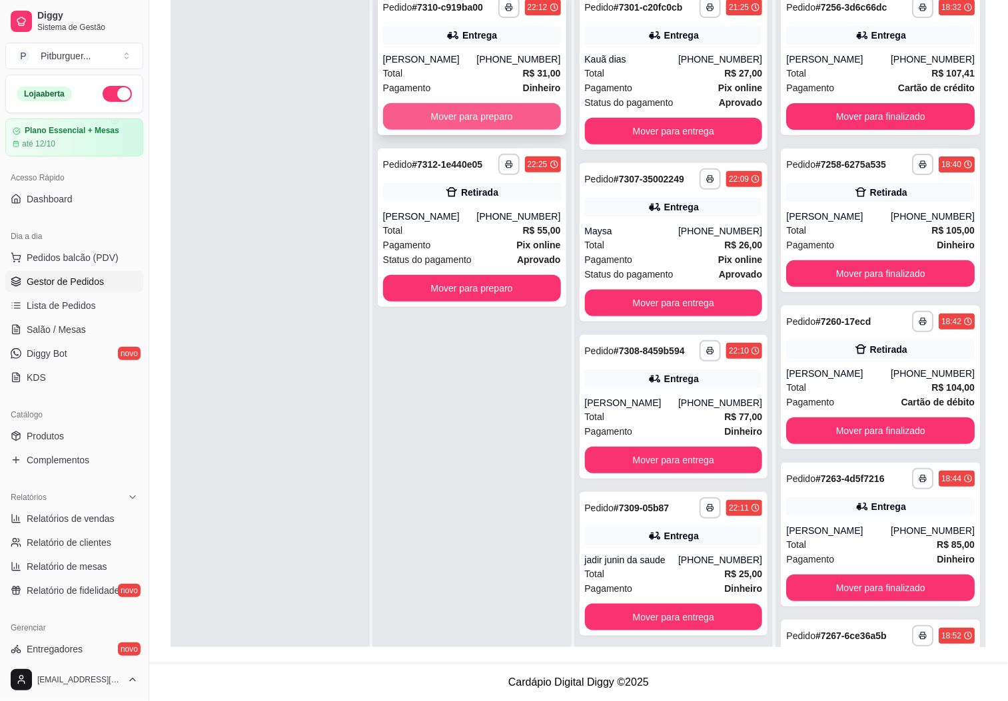
click at [518, 114] on button "Mover para preparo" at bounding box center [472, 116] width 178 height 27
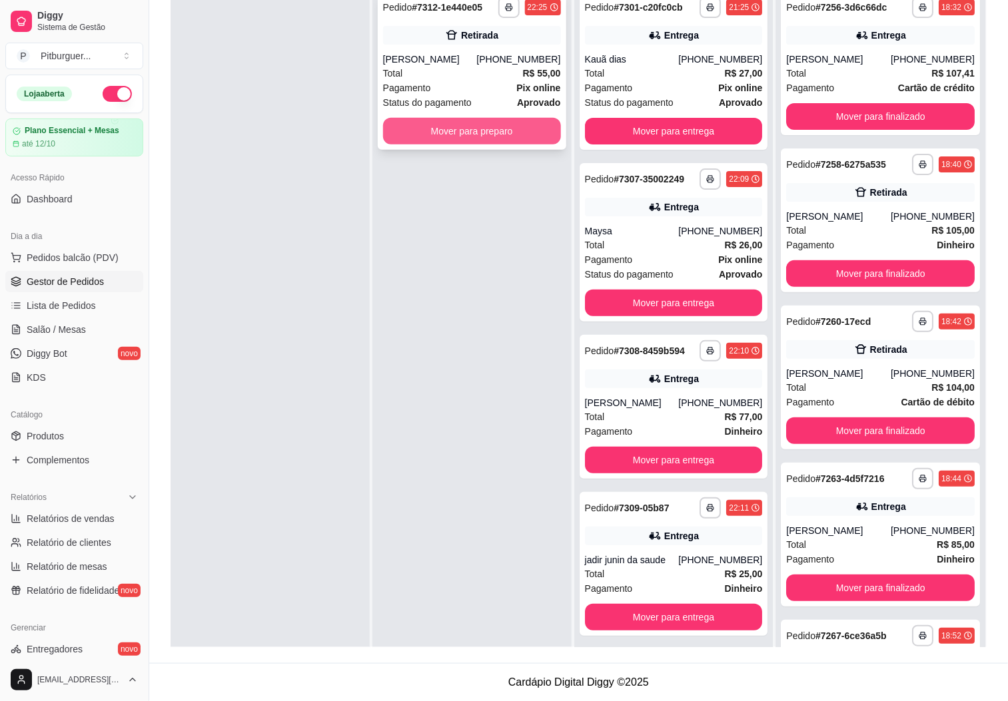
click at [520, 129] on button "Mover para preparo" at bounding box center [472, 131] width 178 height 27
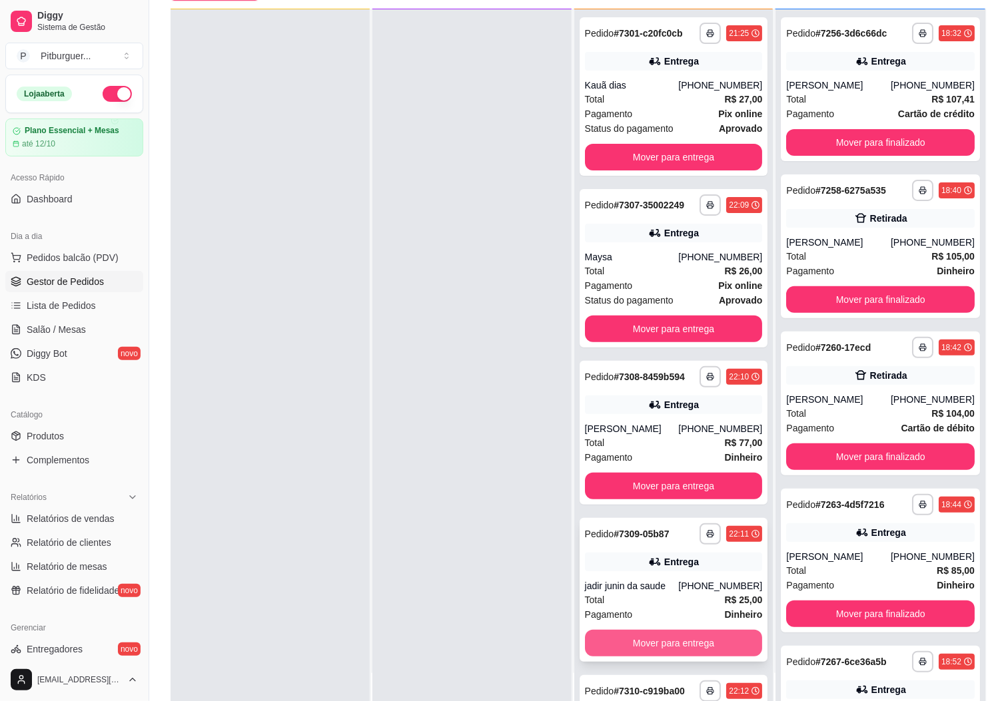
click at [658, 657] on button "Mover para entrega" at bounding box center [674, 643] width 178 height 27
click at [653, 657] on button "Mover para entrega" at bounding box center [674, 643] width 178 height 27
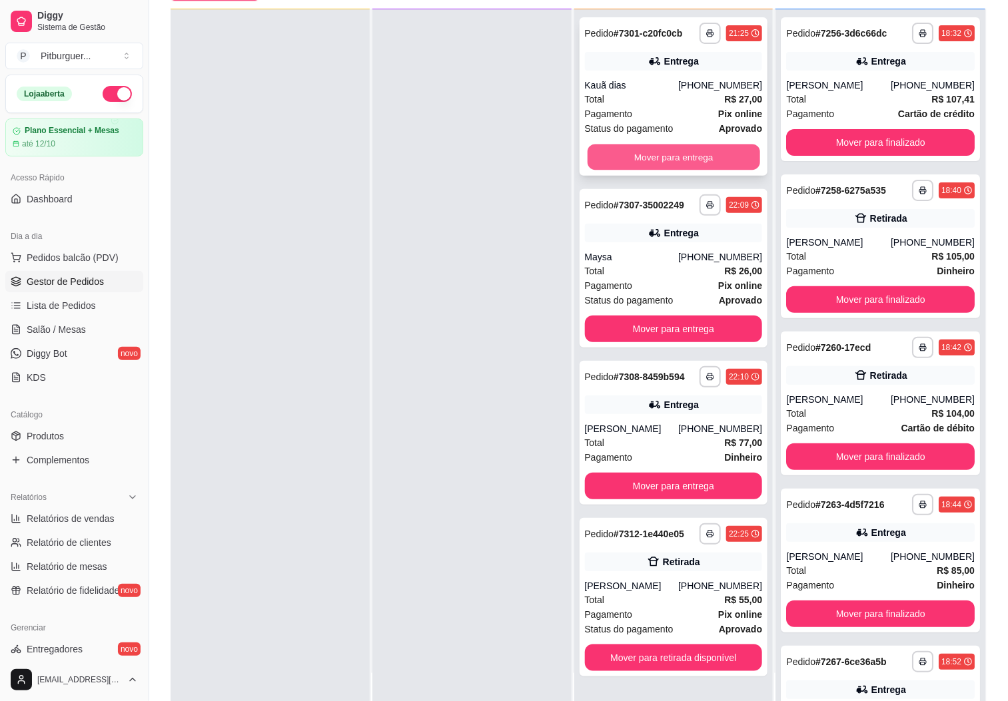
click at [669, 156] on button "Mover para entrega" at bounding box center [674, 158] width 173 height 26
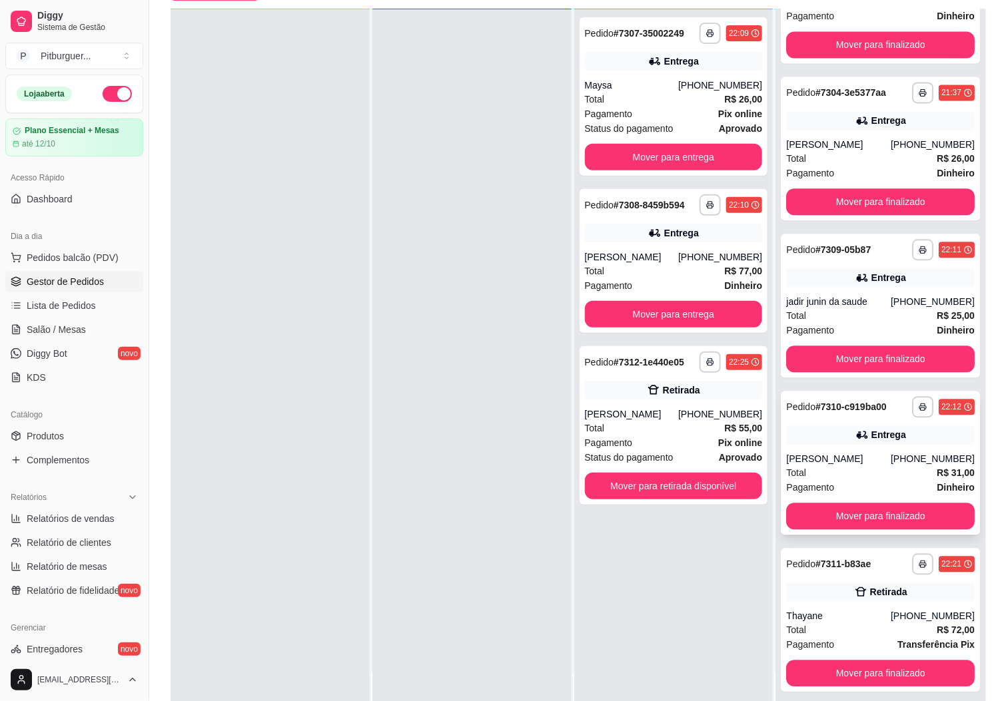
scroll to position [2798, 0]
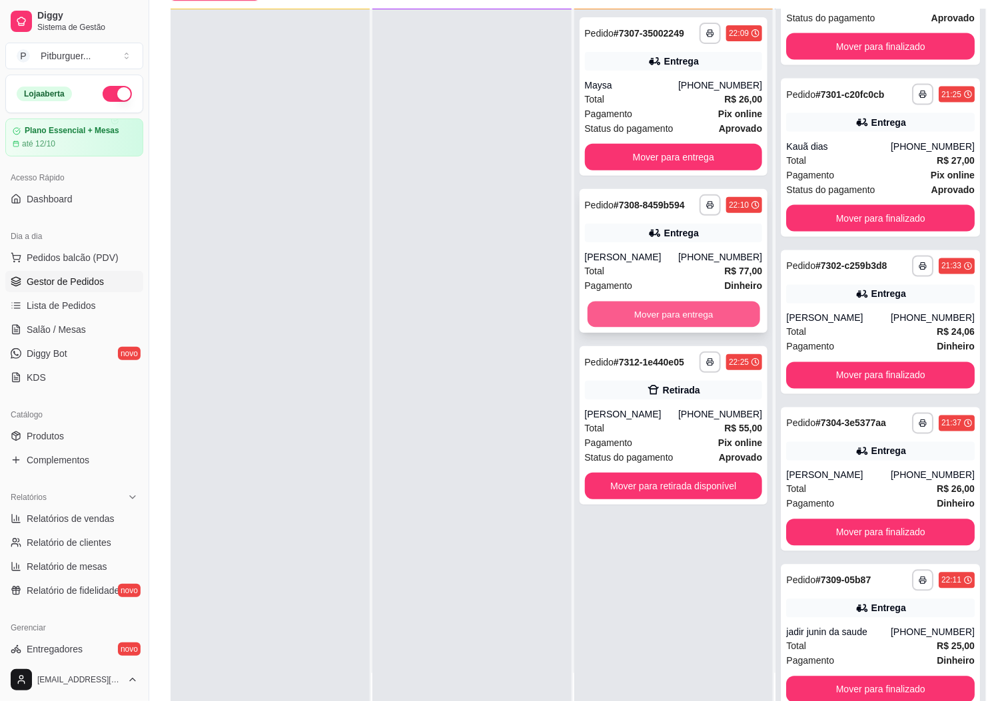
click at [712, 302] on button "Mover para entrega" at bounding box center [674, 315] width 173 height 26
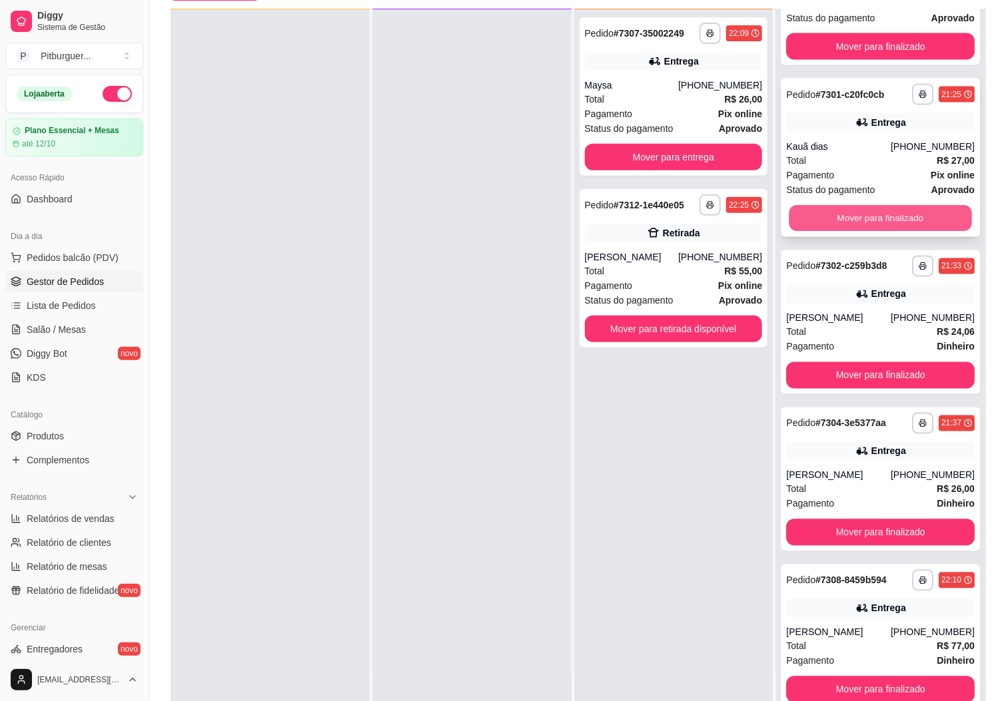
click at [854, 232] on button "Mover para finalizado" at bounding box center [880, 219] width 183 height 26
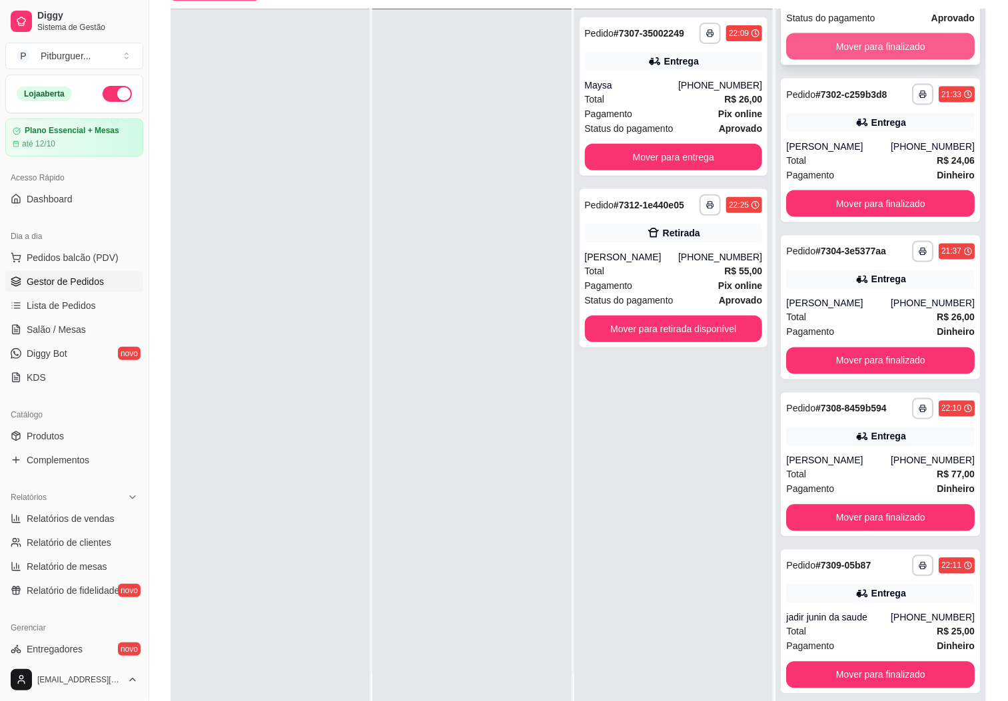
click at [897, 60] on button "Mover para finalizado" at bounding box center [880, 46] width 189 height 27
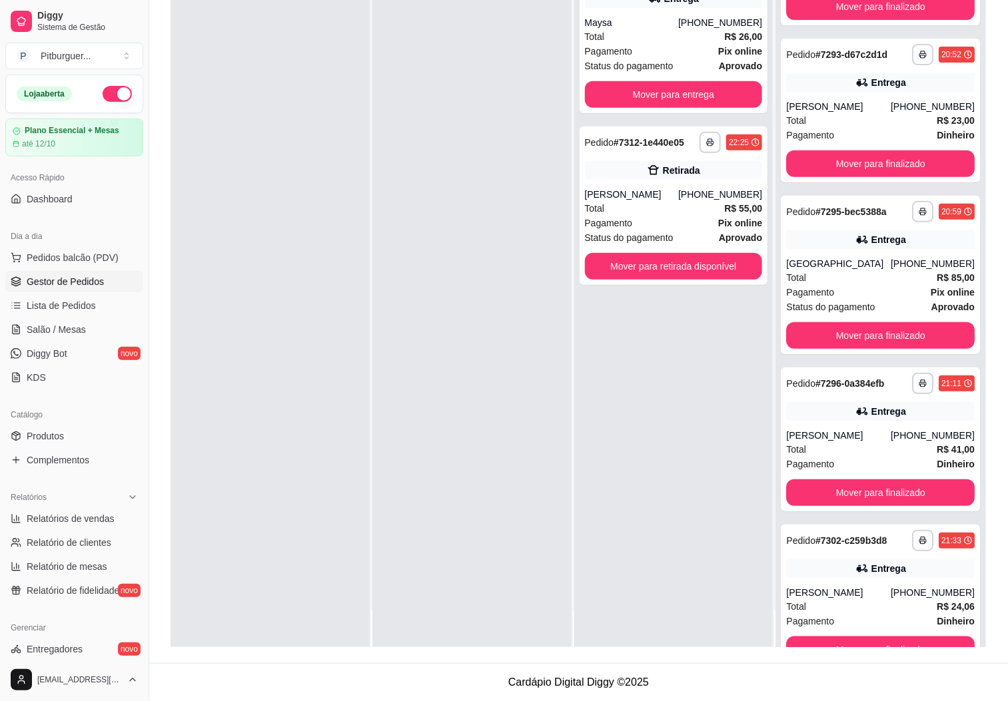
scroll to position [2054, 0]
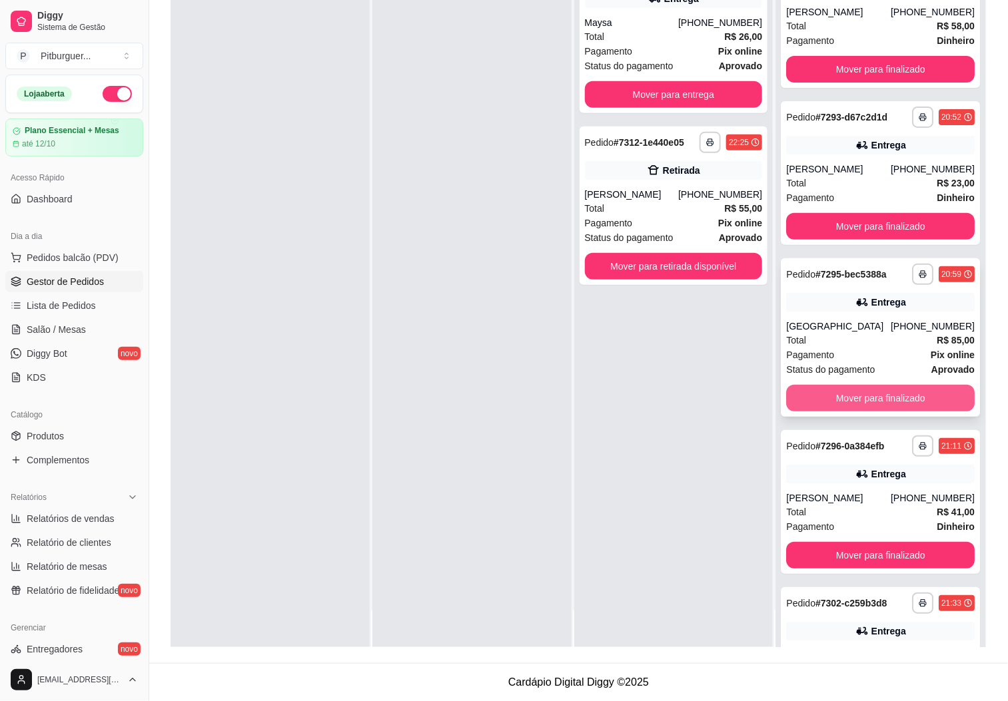
click at [856, 412] on button "Mover para finalizado" at bounding box center [880, 398] width 189 height 27
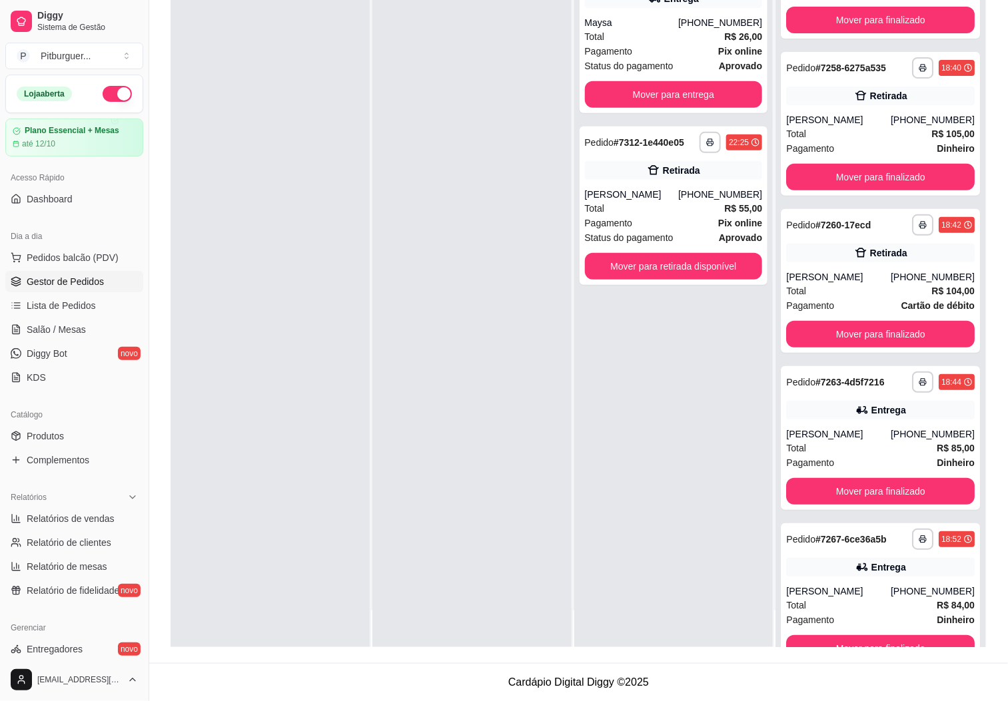
scroll to position [0, 0]
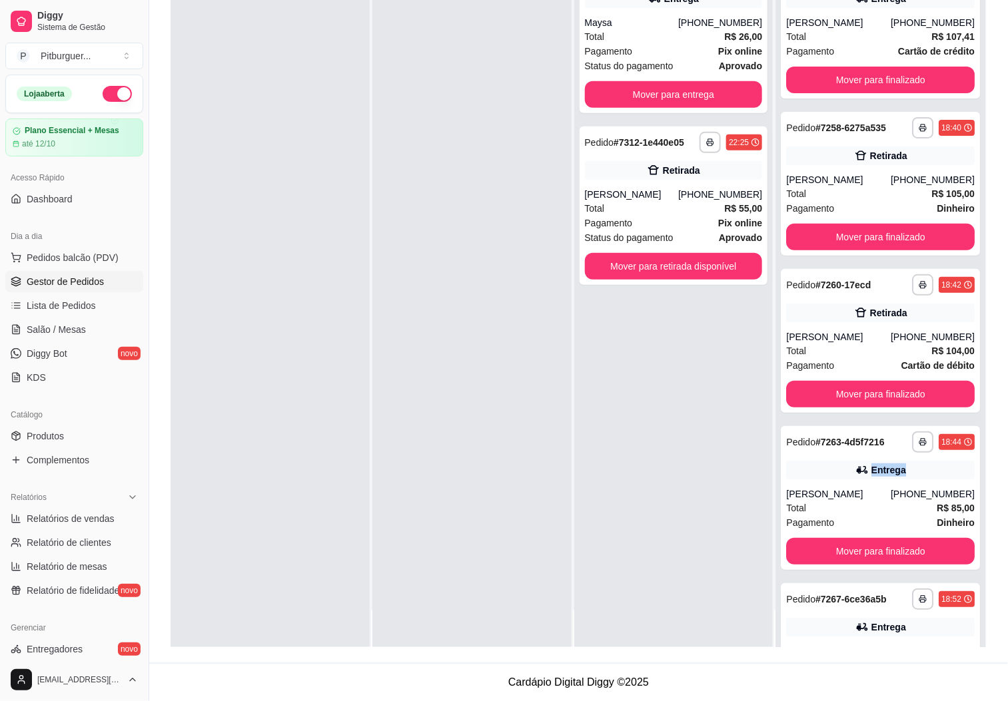
drag, startPoint x: 1004, startPoint y: 480, endPoint x: 1022, endPoint y: 450, distance: 35.5
click at [1007, 450] on html "**********" at bounding box center [504, 147] width 1008 height 701
click at [996, 528] on div "**********" at bounding box center [578, 252] width 859 height 821
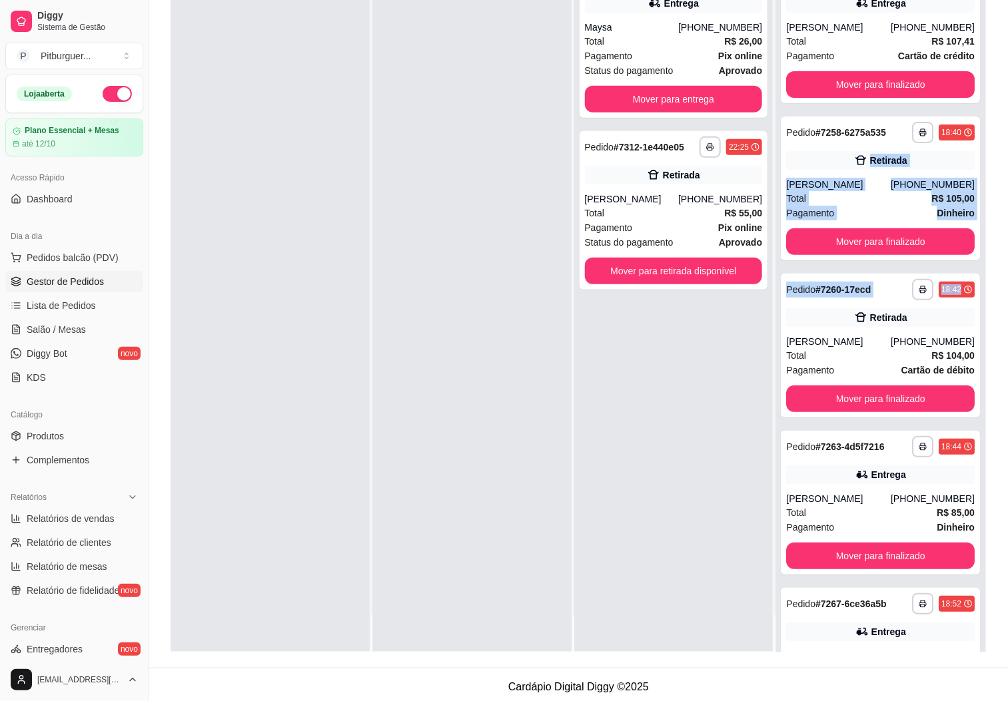
drag, startPoint x: 993, startPoint y: 300, endPoint x: 1020, endPoint y: 173, distance: 130.0
click at [1007, 159] on html "**********" at bounding box center [504, 152] width 1008 height 701
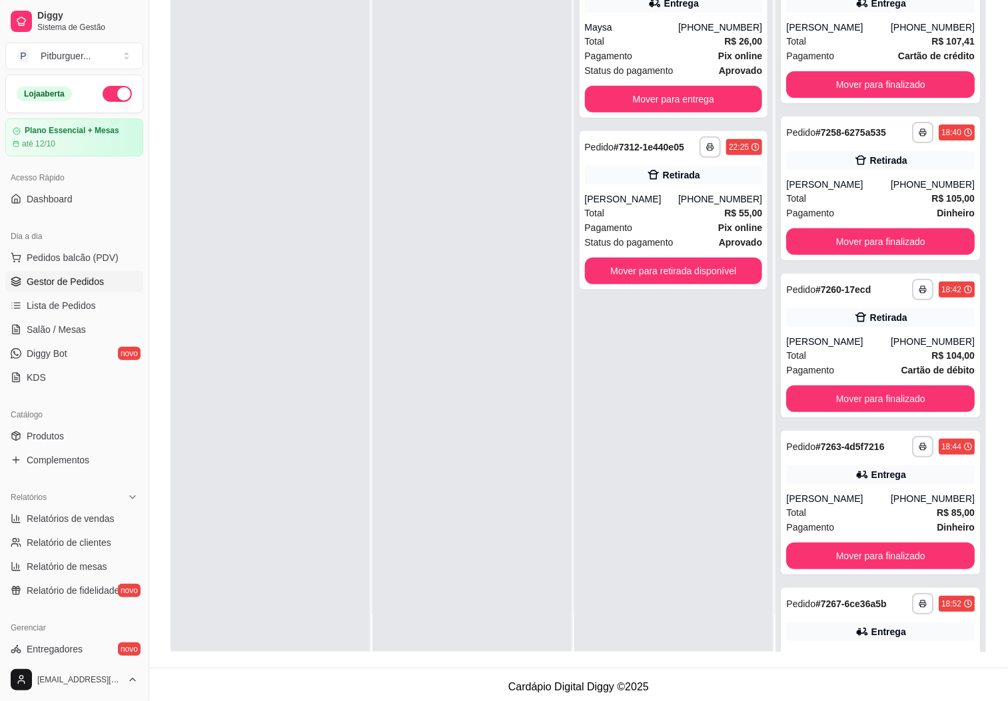
click at [1003, 350] on div "**********" at bounding box center [578, 257] width 859 height 821
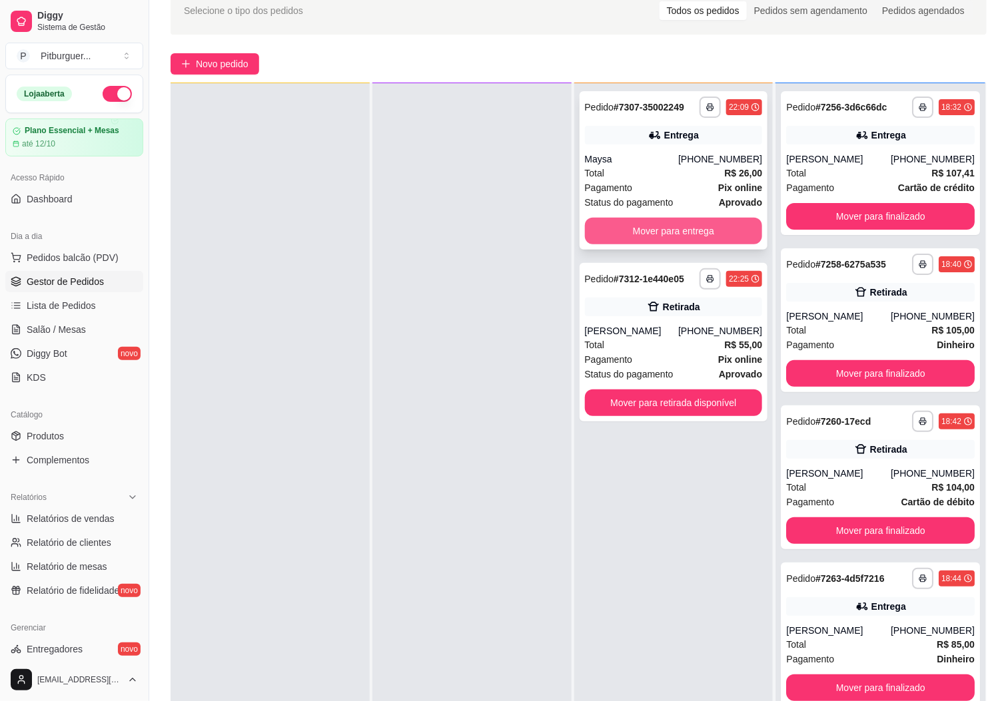
click at [651, 238] on button "Mover para entrega" at bounding box center [674, 231] width 178 height 27
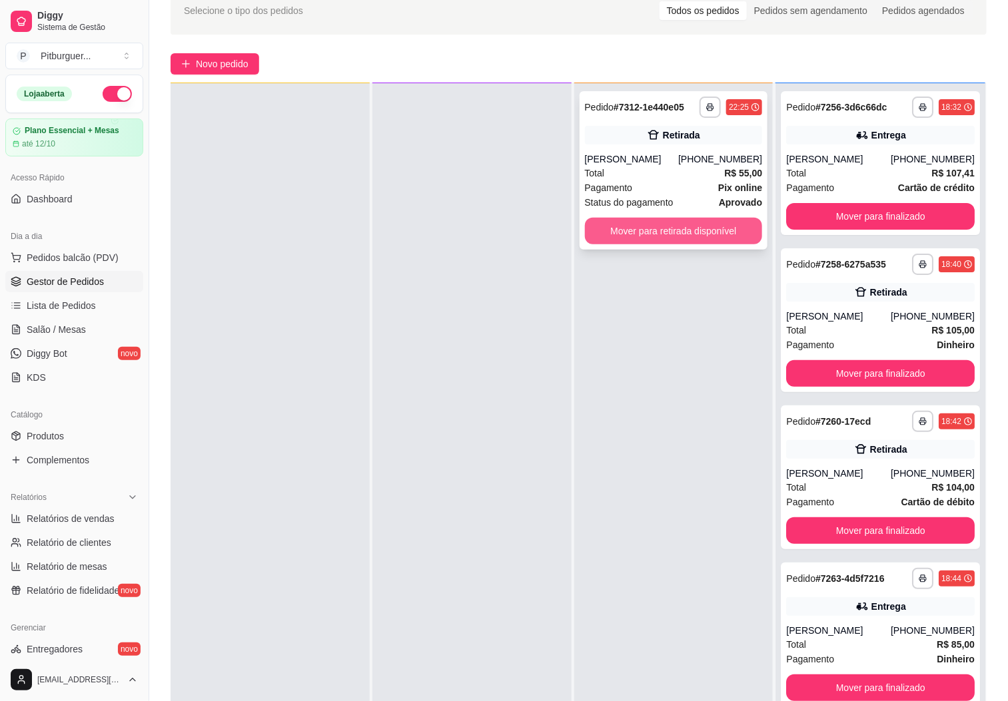
click at [711, 224] on button "Mover para retirada disponível" at bounding box center [674, 231] width 178 height 27
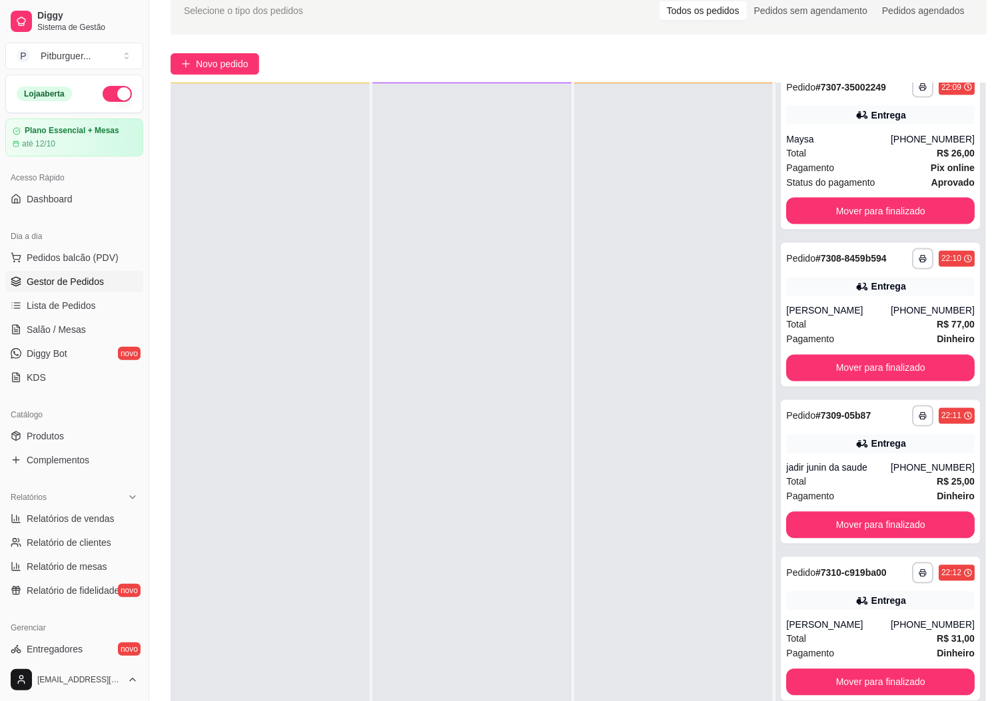
scroll to position [2868, 0]
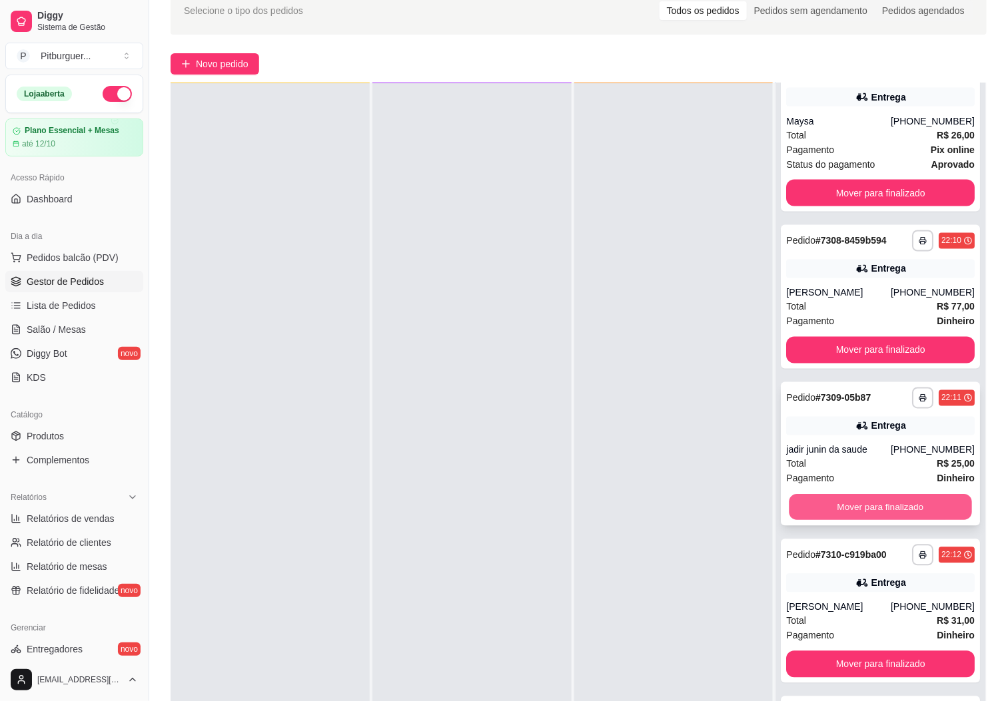
click at [902, 521] on button "Mover para finalizado" at bounding box center [880, 508] width 183 height 26
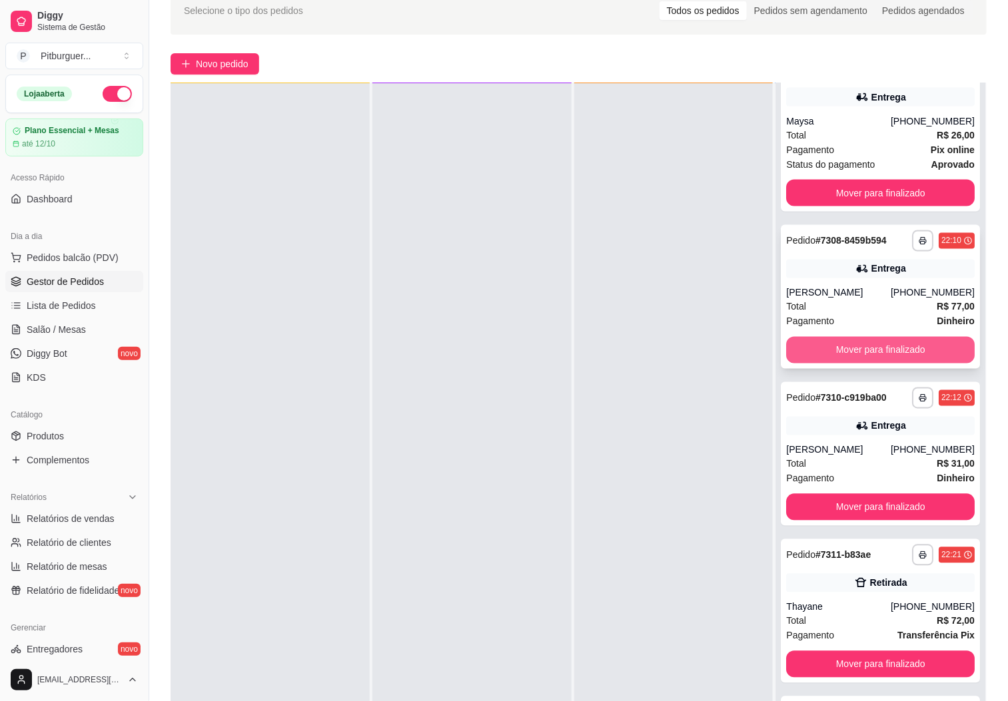
click at [880, 364] on button "Mover para finalizado" at bounding box center [880, 350] width 189 height 27
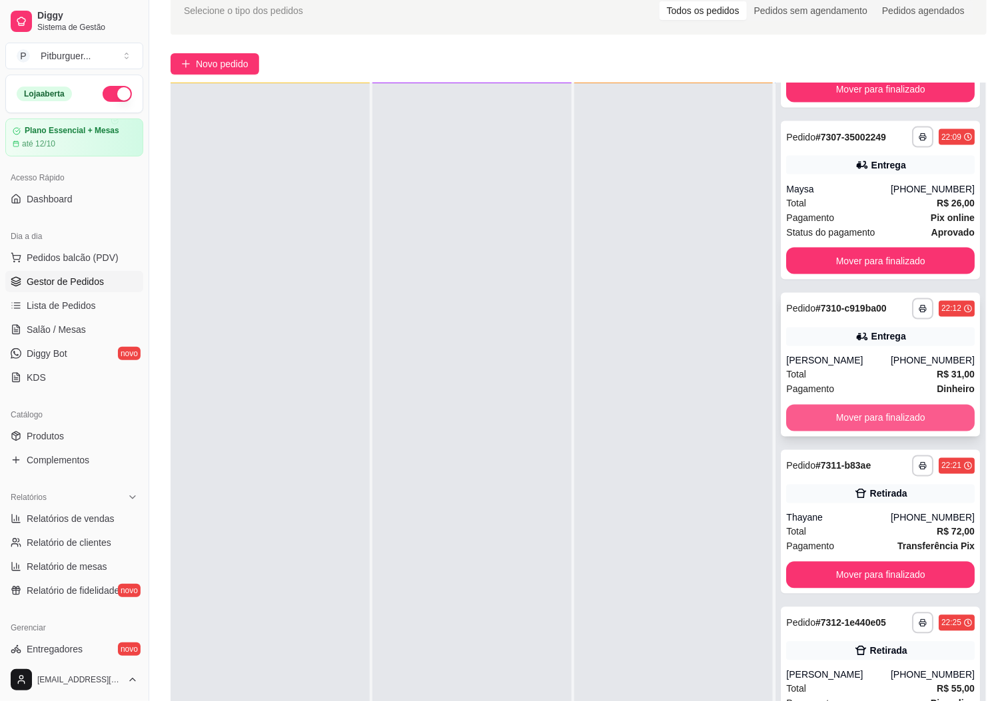
click at [844, 432] on button "Mover para finalizado" at bounding box center [880, 418] width 189 height 27
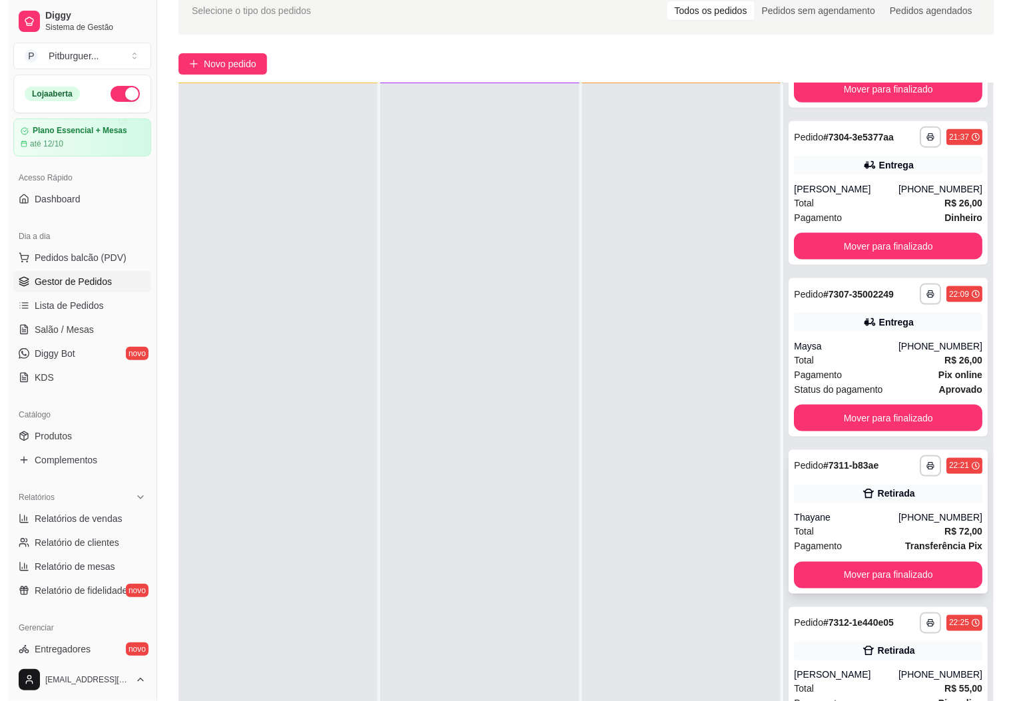
scroll to position [2798, 0]
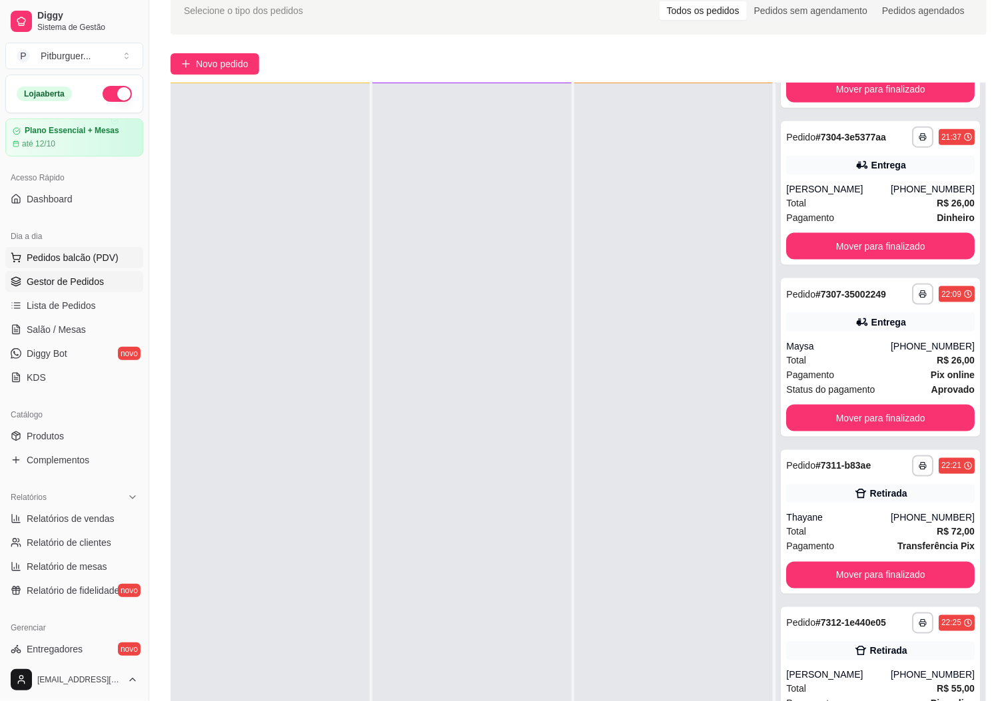
click at [100, 260] on span "Pedidos balcão (PDV)" at bounding box center [73, 257] width 92 height 13
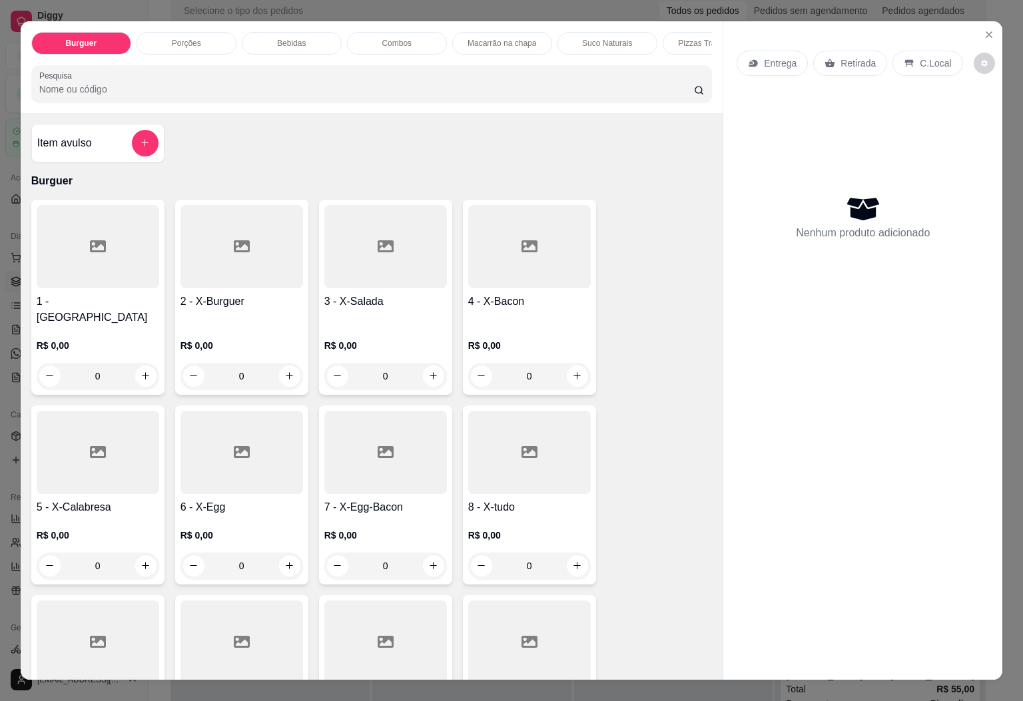
click at [564, 554] on div "0" at bounding box center [529, 566] width 123 height 27
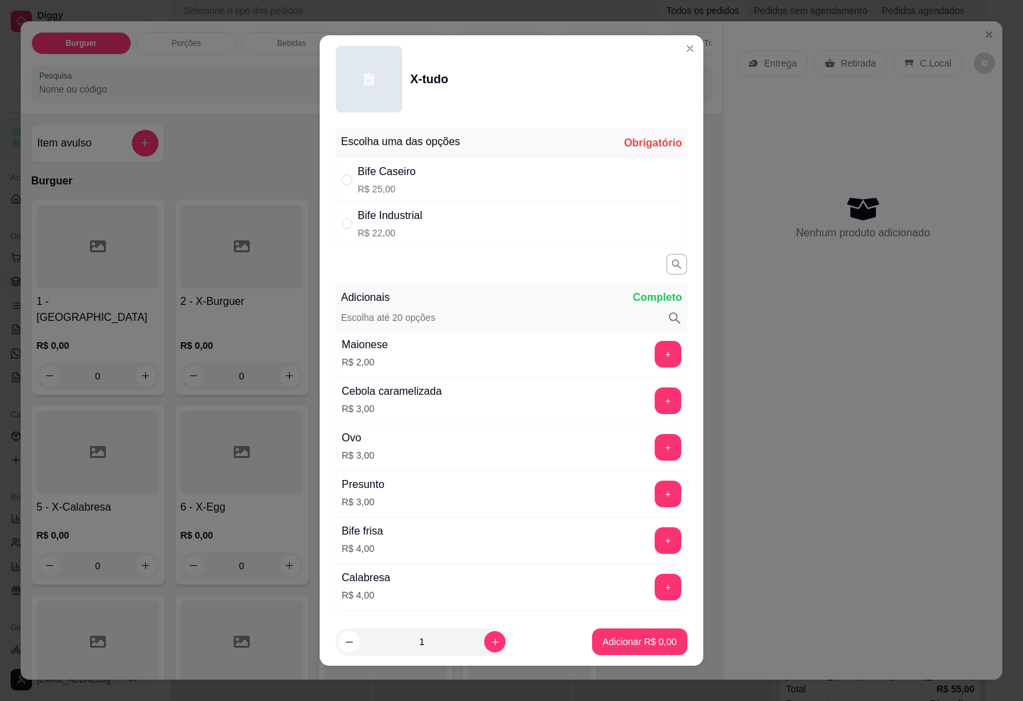
click at [504, 220] on div "Bife Industrial R$ 22,00" at bounding box center [512, 224] width 352 height 44
radio input "true"
click at [615, 654] on button "Adicionar R$ 22,00" at bounding box center [637, 642] width 101 height 27
type input "1"
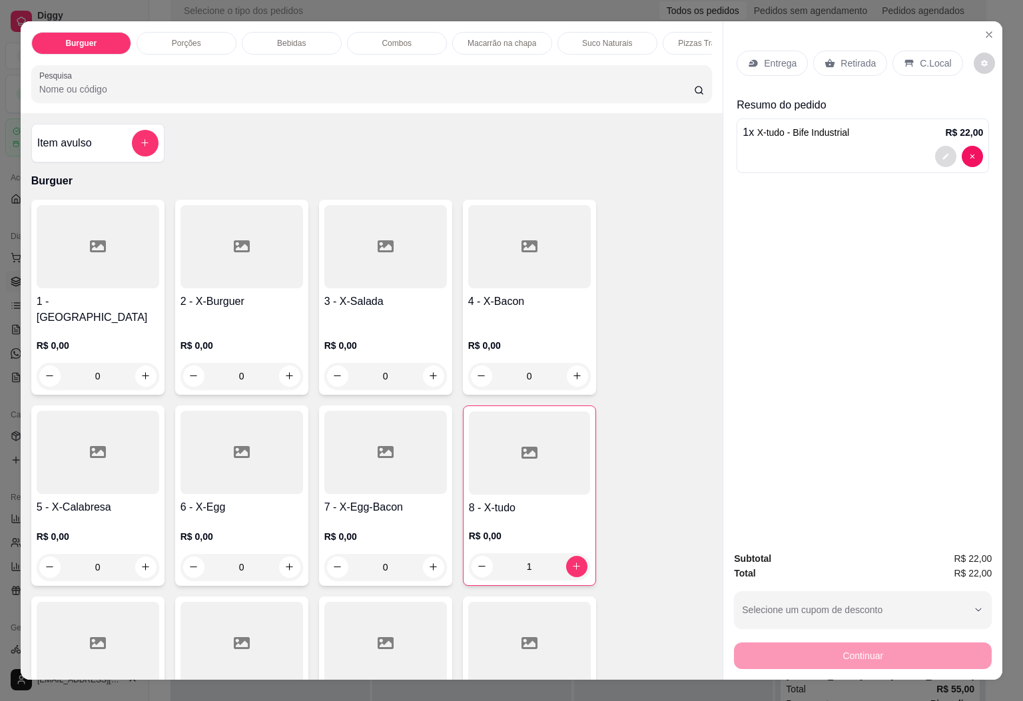
click at [942, 153] on icon "decrease-product-quantity" at bounding box center [946, 157] width 8 height 8
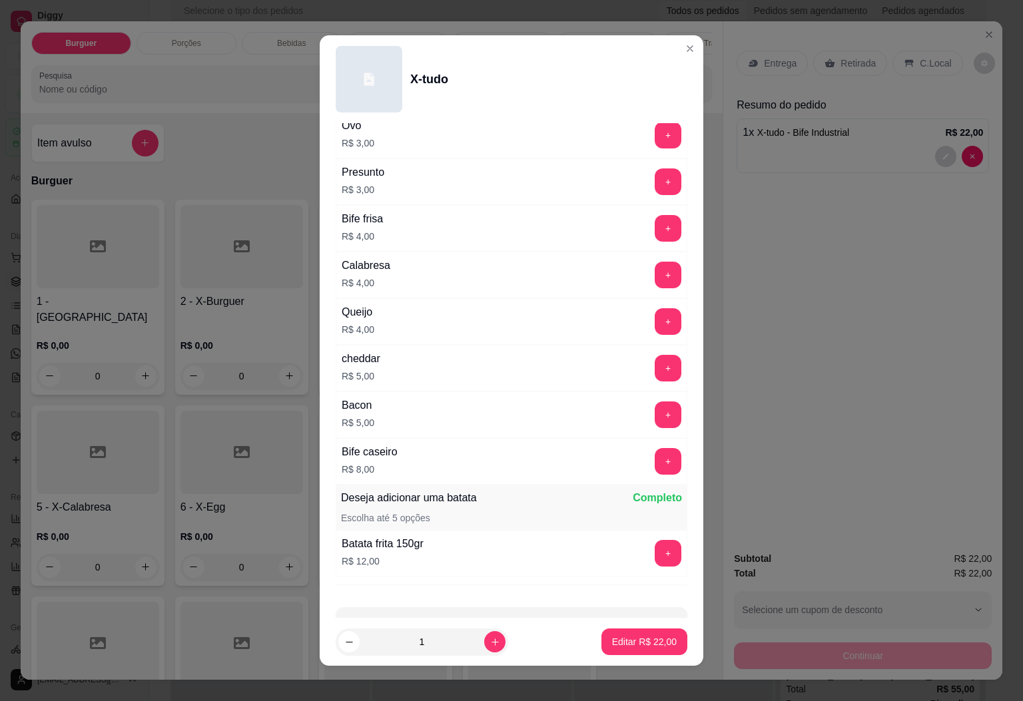
scroll to position [366, 0]
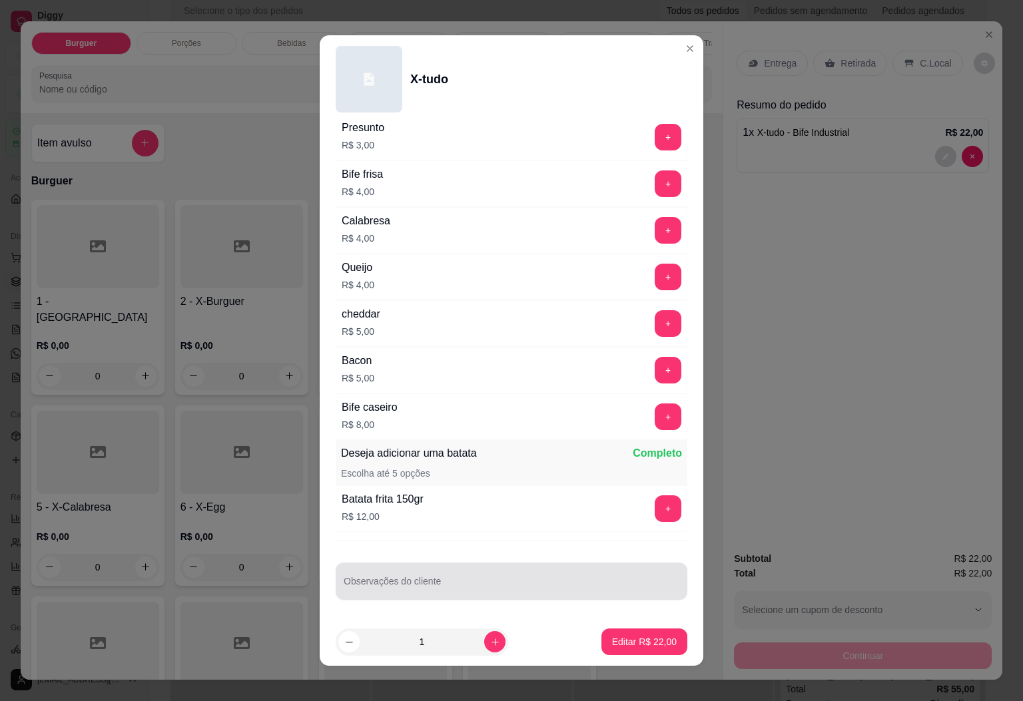
click at [524, 576] on div at bounding box center [512, 581] width 336 height 27
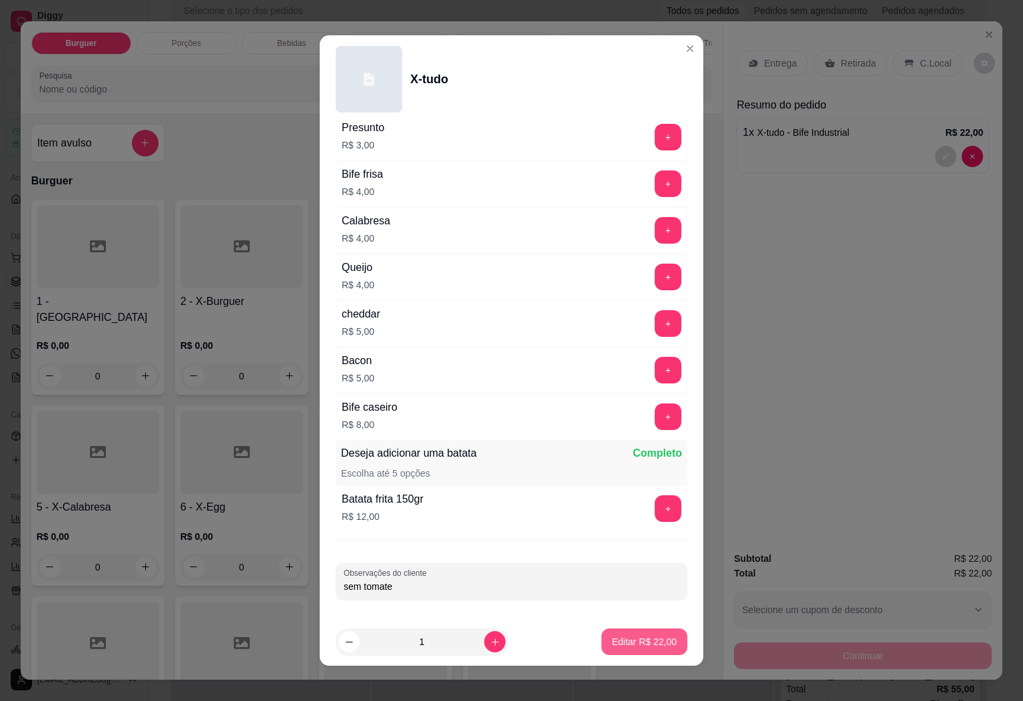
type input "sem tomate"
click at [617, 635] on p "Editar R$ 22,00" at bounding box center [644, 641] width 65 height 13
type input "0"
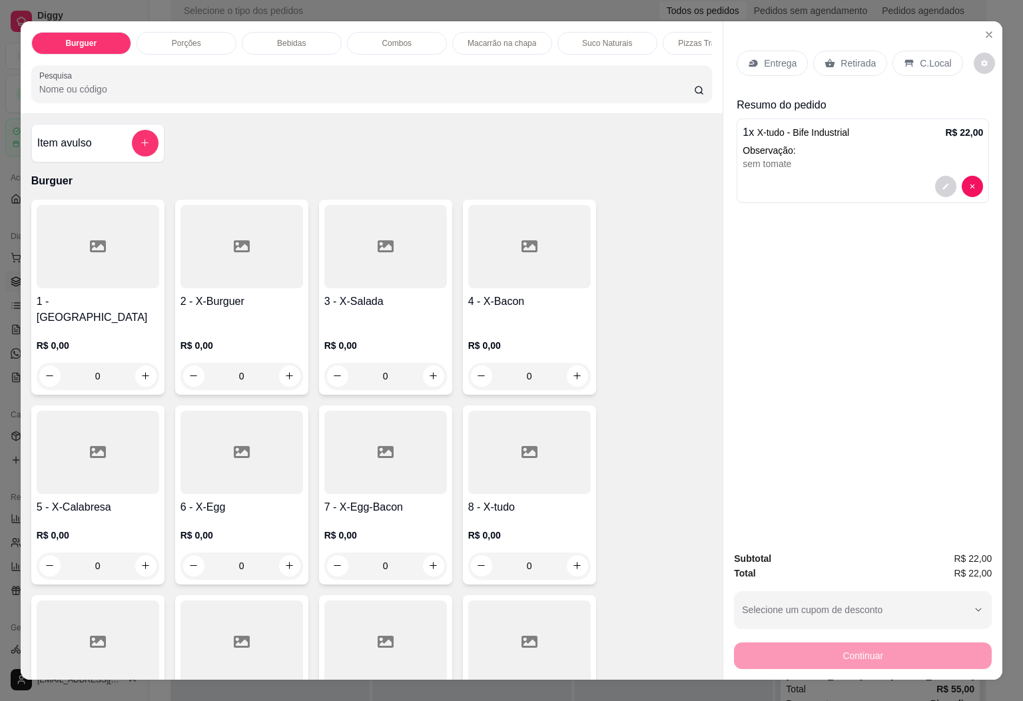
click at [132, 560] on div "0" at bounding box center [98, 566] width 123 height 27
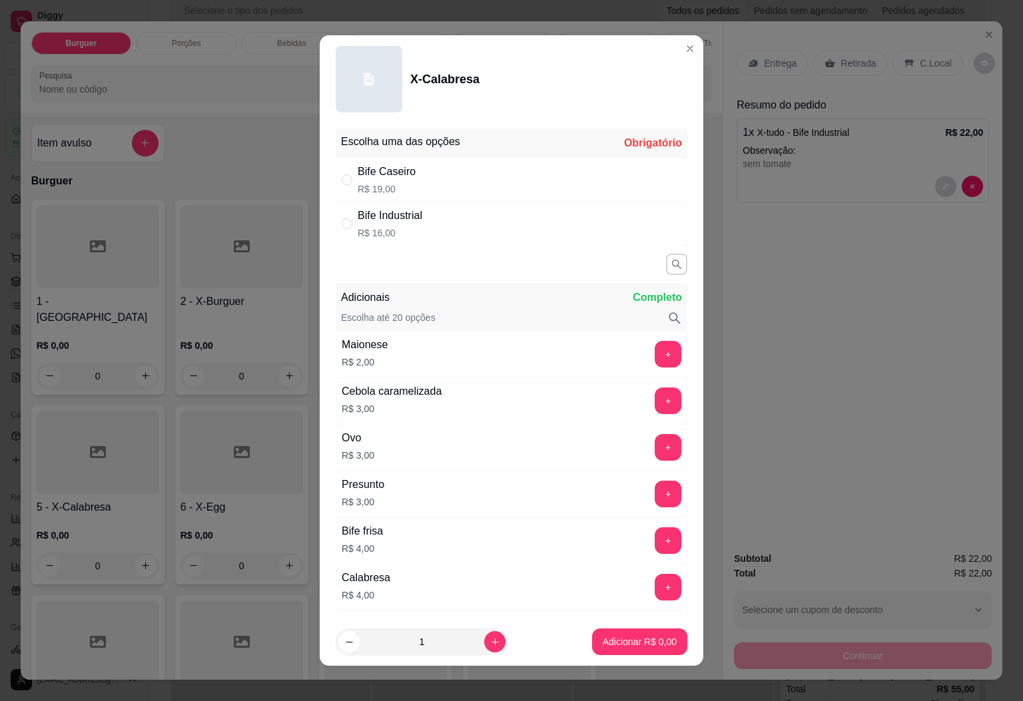
click at [434, 226] on div "Bife Industrial R$ 16,00" at bounding box center [512, 224] width 352 height 44
radio input "true"
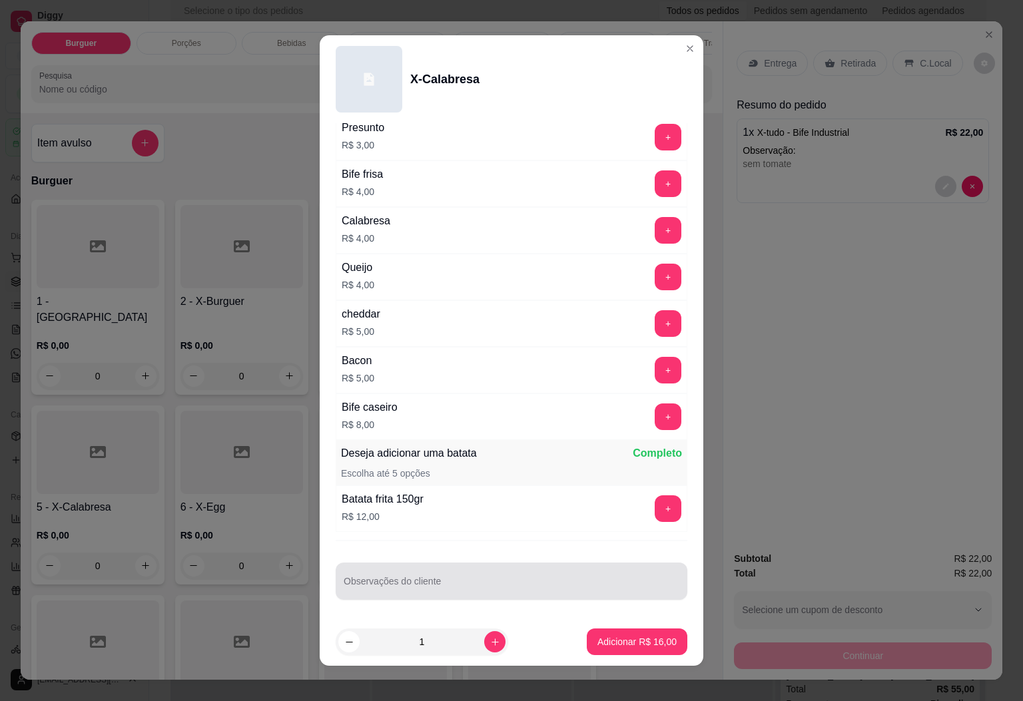
click at [570, 588] on input "Observações do cliente" at bounding box center [512, 586] width 336 height 13
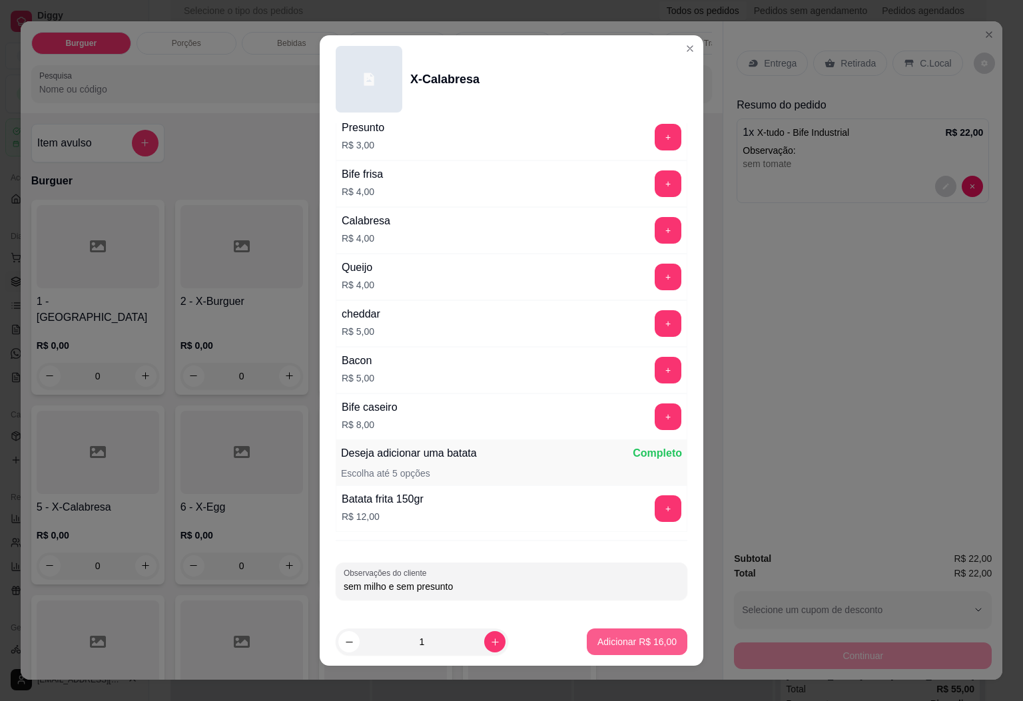
type input "sem milho e sem presunto"
click at [635, 644] on p "Adicionar R$ 16,00" at bounding box center [637, 642] width 77 height 13
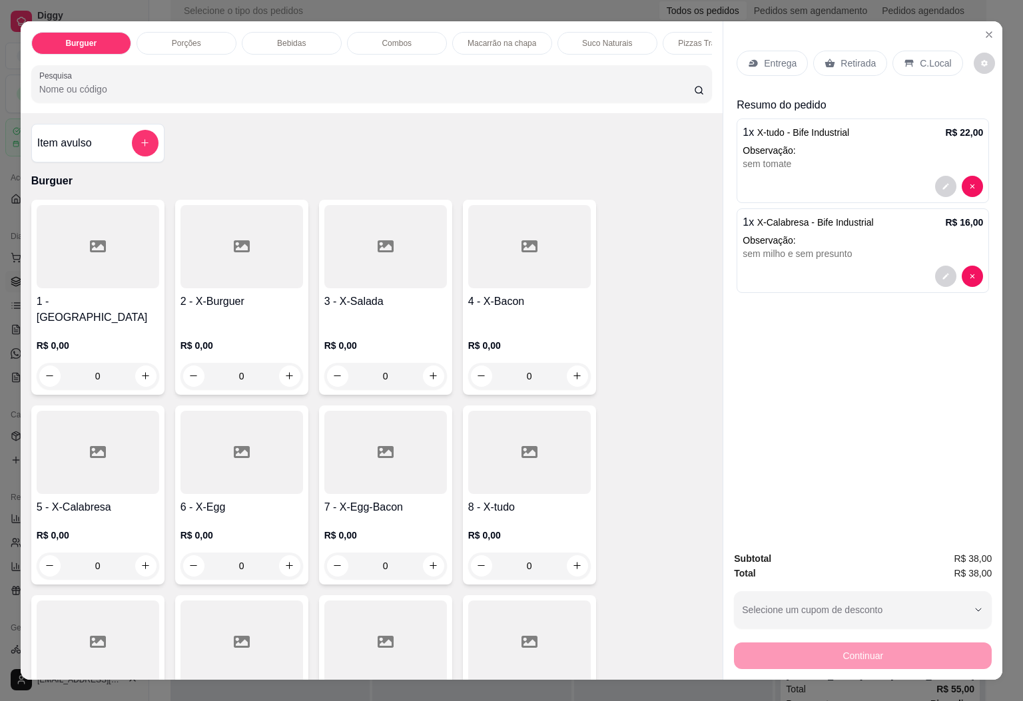
click at [764, 57] on p "Entrega" at bounding box center [780, 63] width 33 height 13
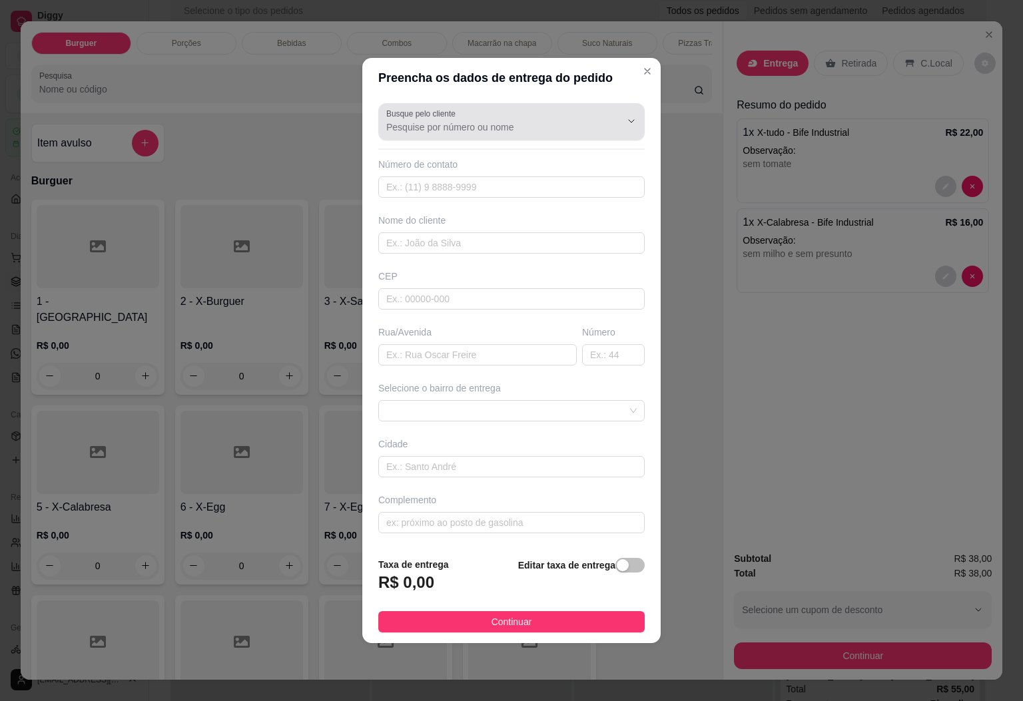
click at [478, 122] on input "Busque pelo cliente" at bounding box center [492, 127] width 213 height 13
type input "m"
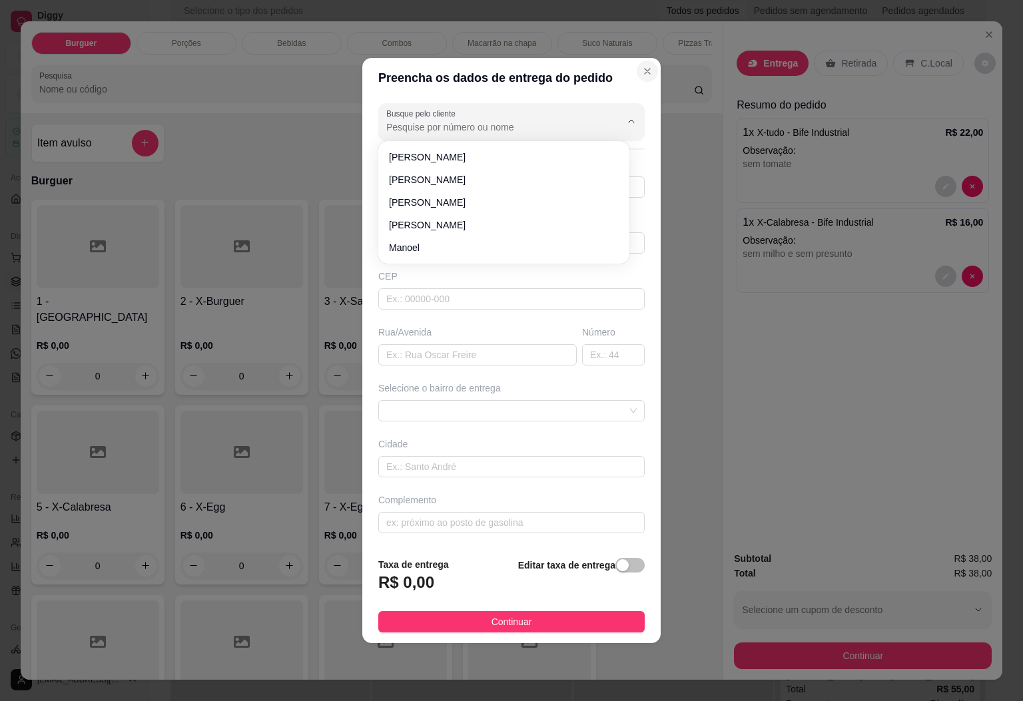
click at [642, 70] on icon "Close" at bounding box center [647, 71] width 11 height 11
click at [470, 121] on input "Busque pelo cliente" at bounding box center [492, 127] width 213 height 13
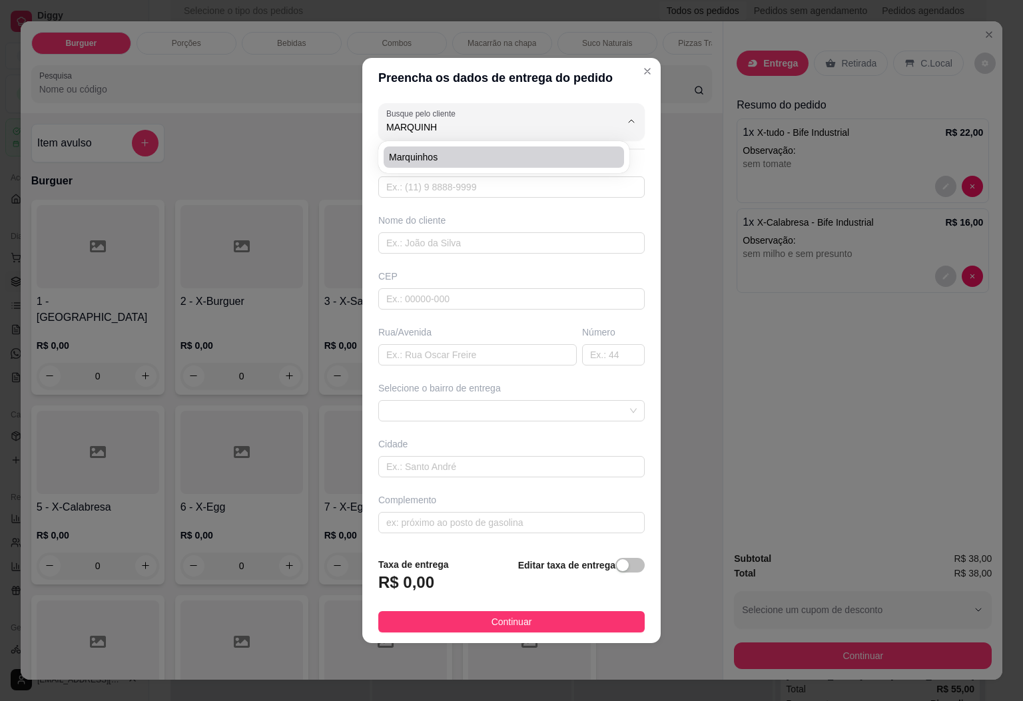
click at [470, 156] on span "Marquinhos" at bounding box center [497, 157] width 216 height 13
type input "Marquinhos"
type input "28999051689"
type input "Marquinhos"
type input "29580000"
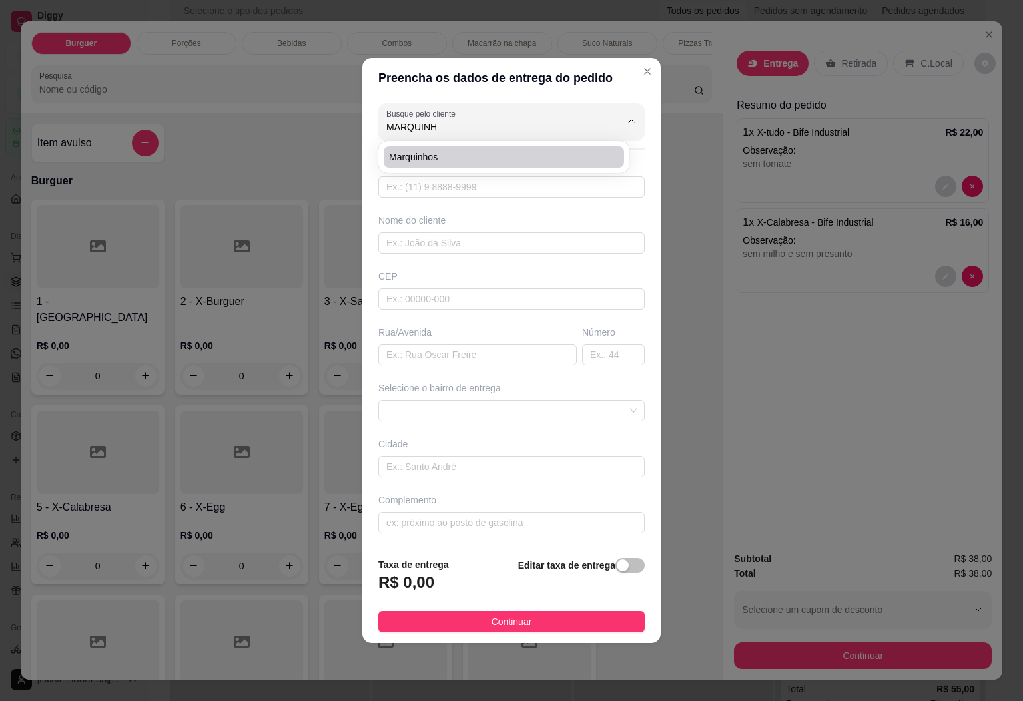
type input "Rua da piedade"
type input "40"
type input "DORES DO [GEOGRAPHIC_DATA]"
type input "Por cima do bar do Guto ceim frente a creche nova"
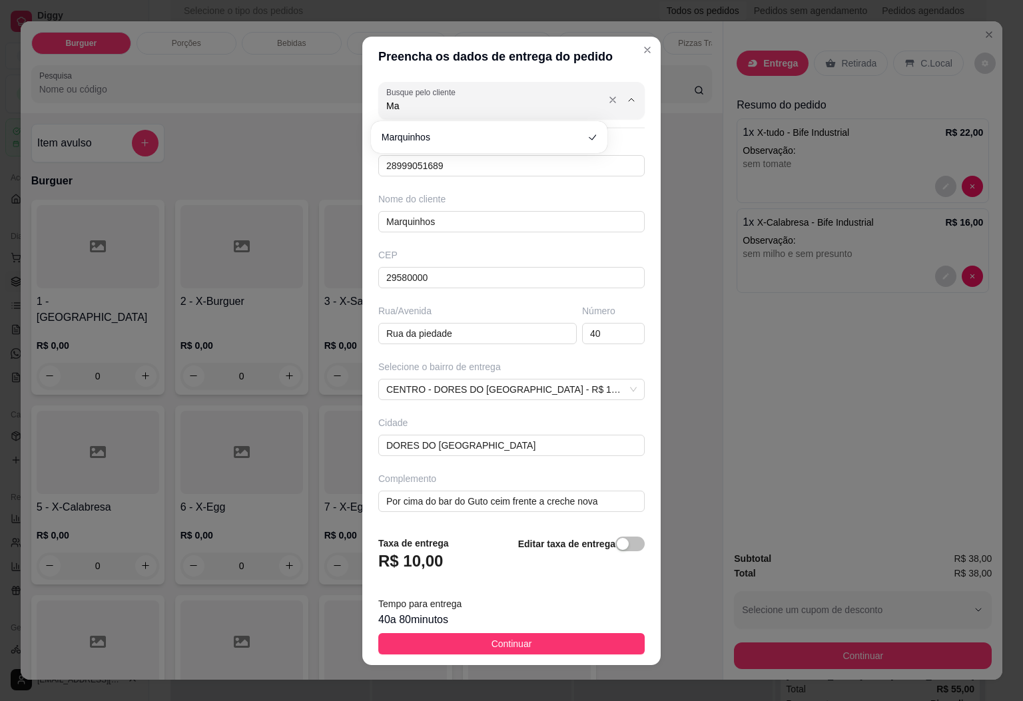
type input "M"
click at [540, 142] on span "[PERSON_NAME]" at bounding box center [483, 137] width 202 height 13
type input "[PERSON_NAME]"
type input "28999257274"
type input "[PERSON_NAME]"
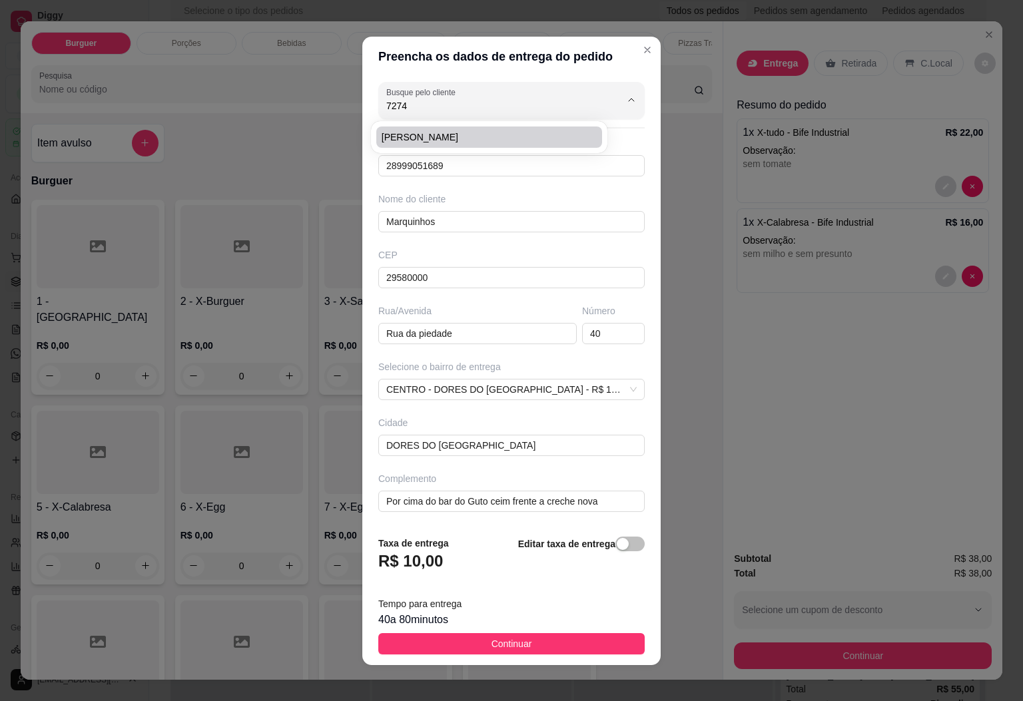
type input "[GEOGRAPHIC_DATA]"
type input "0"
type input "Dores do [GEOGRAPHIC_DATA]"
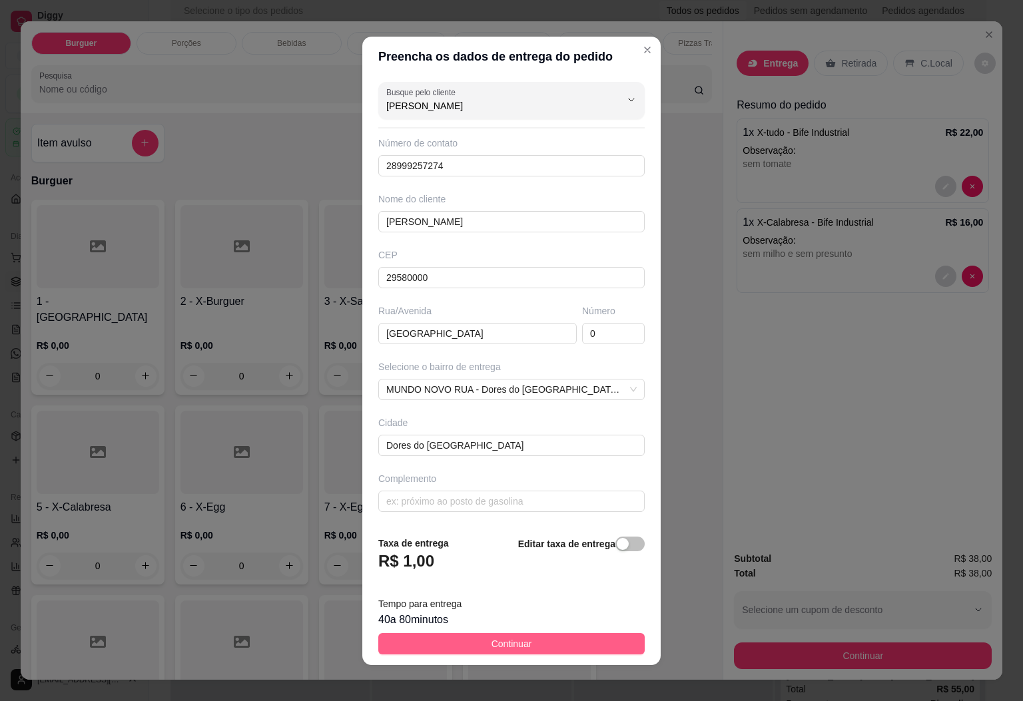
click at [458, 640] on button "Continuar" at bounding box center [511, 643] width 266 height 21
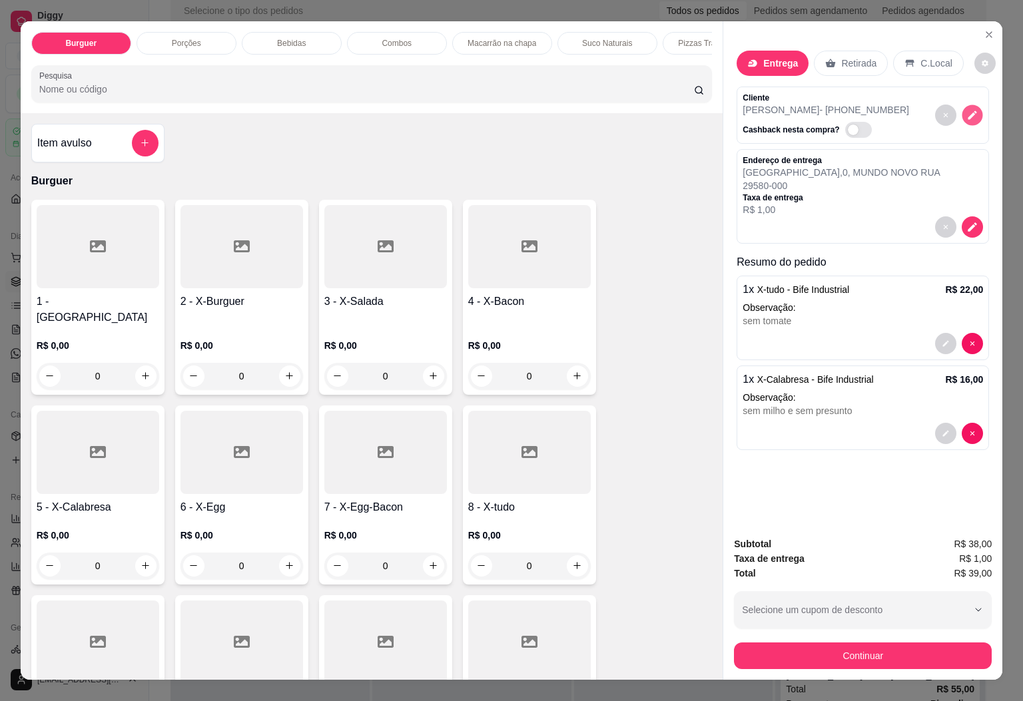
click at [967, 111] on icon "decrease-product-quantity" at bounding box center [972, 114] width 11 height 11
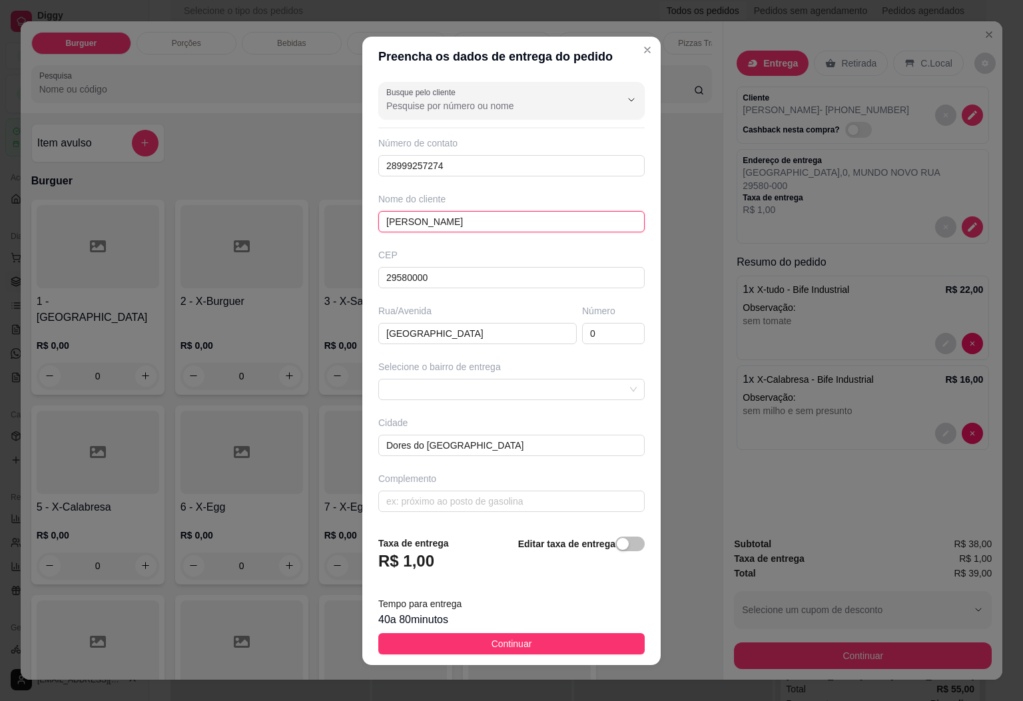
click at [470, 220] on input "[PERSON_NAME]" at bounding box center [511, 221] width 266 height 21
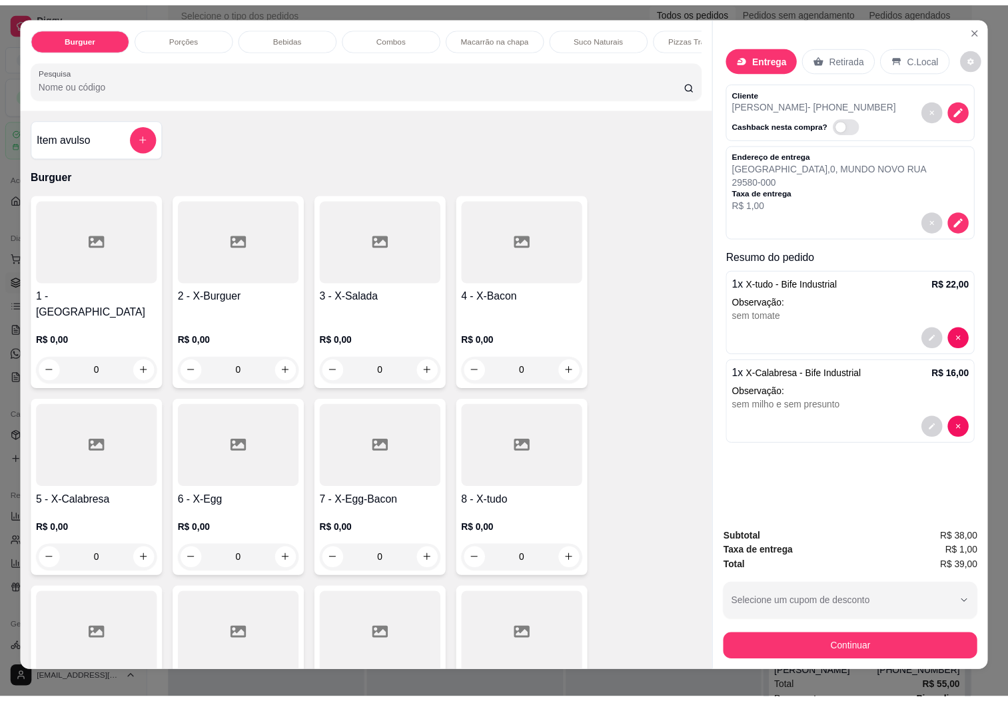
scroll to position [0, 0]
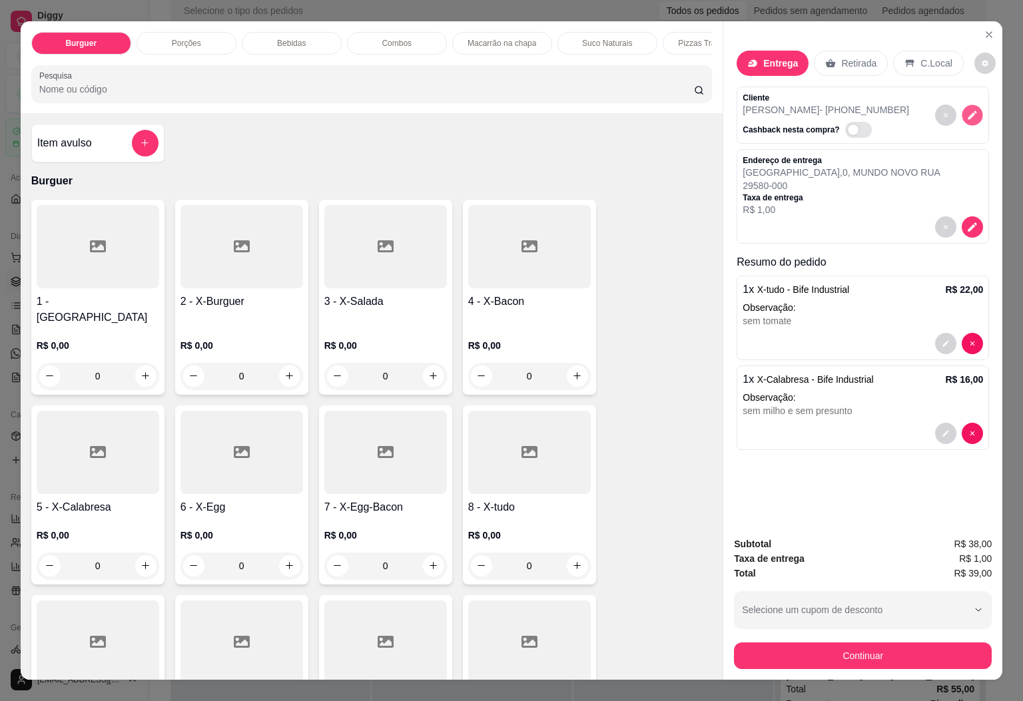
click at [967, 114] on icon "decrease-product-quantity" at bounding box center [972, 114] width 11 height 11
click at [825, 650] on button "Continuar" at bounding box center [863, 656] width 258 height 27
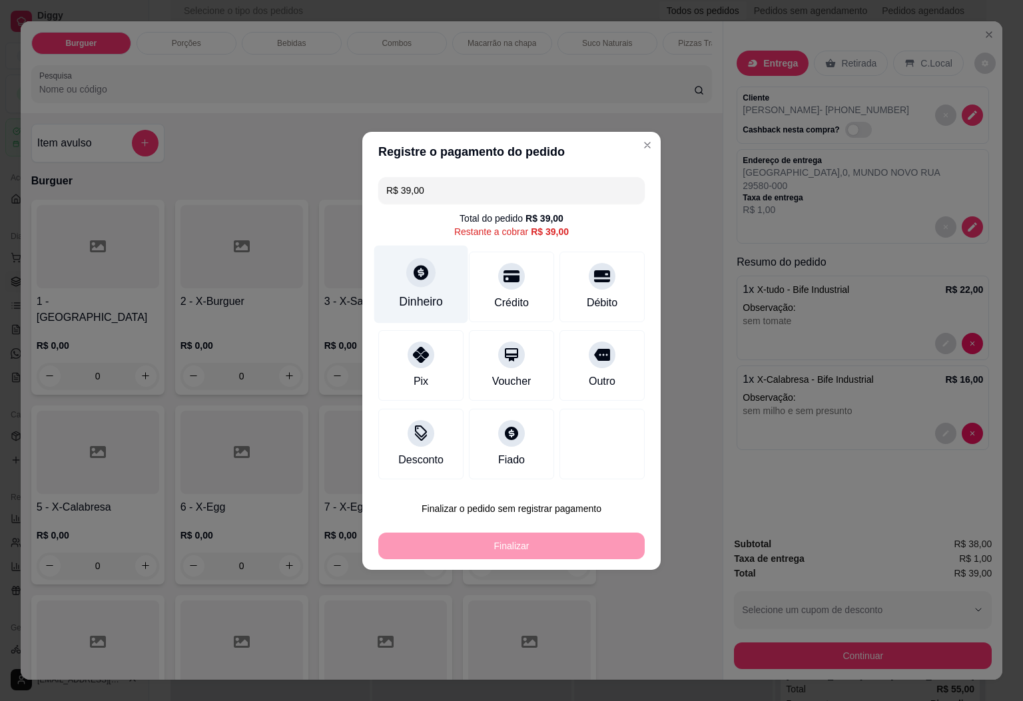
click at [436, 306] on div "Dinheiro" at bounding box center [421, 301] width 44 height 17
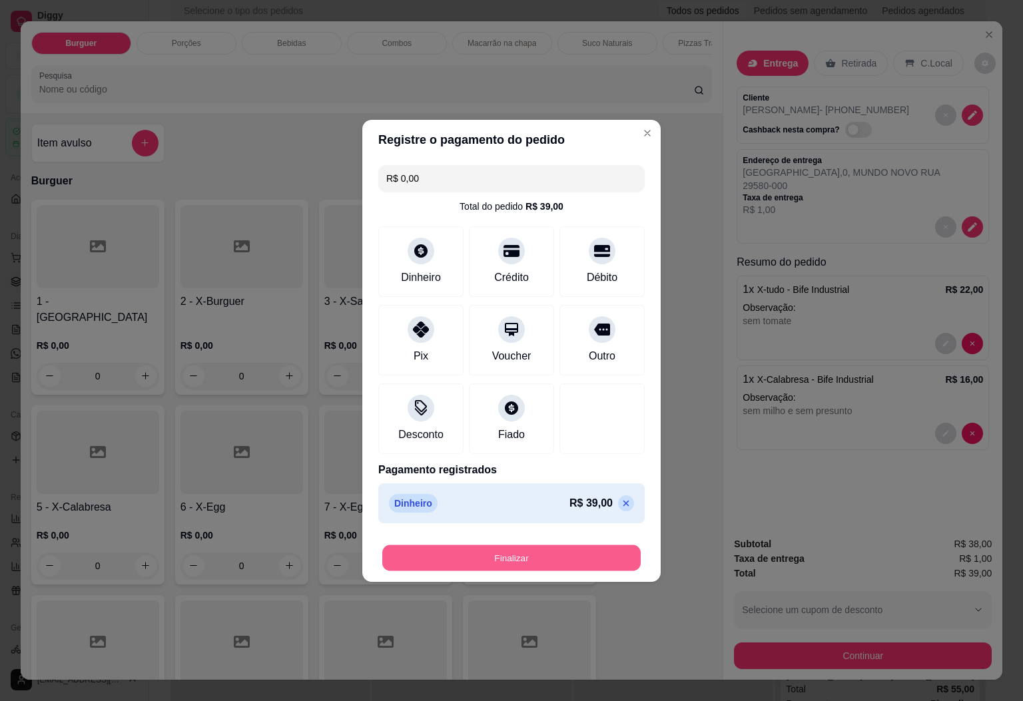
click at [514, 560] on button "Finalizar" at bounding box center [511, 558] width 258 height 26
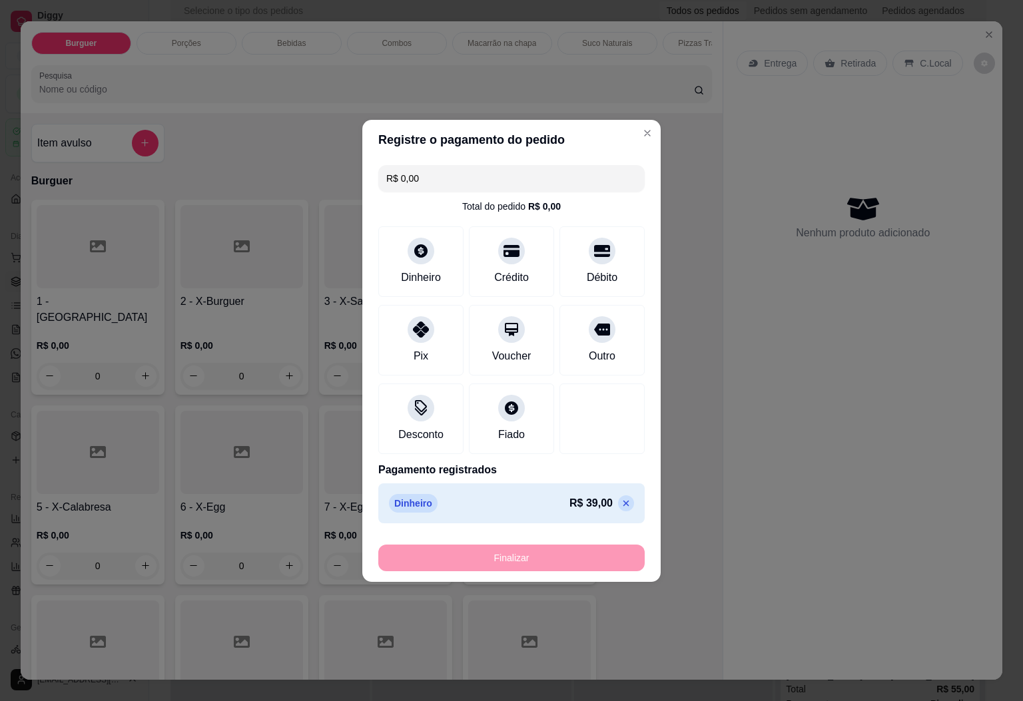
type input "-R$ 39,00"
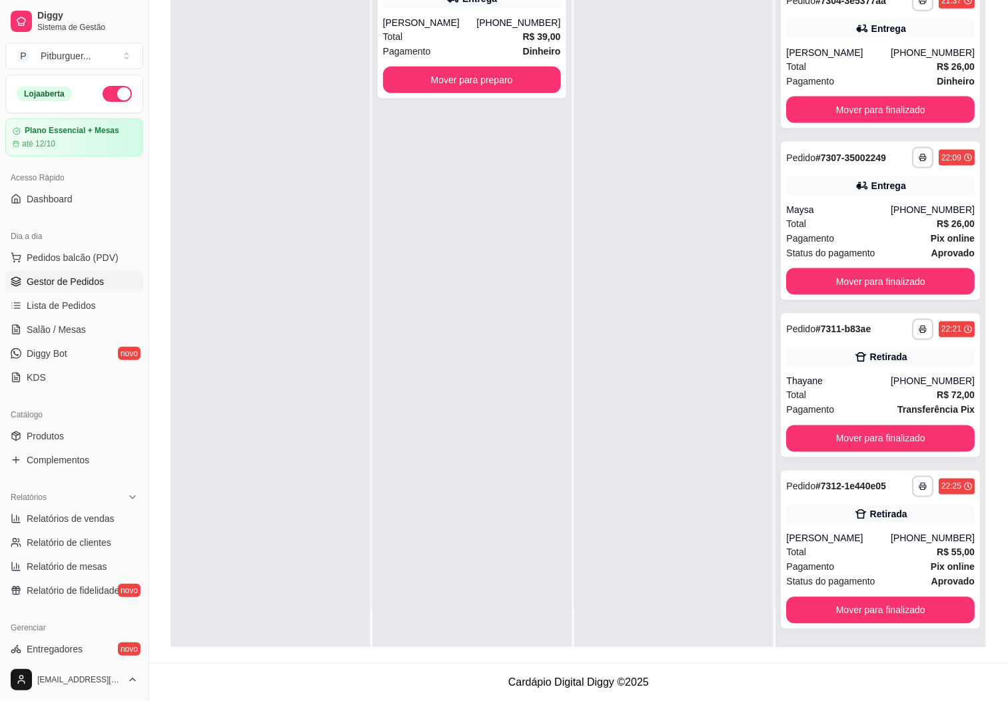
scroll to position [2576, 0]
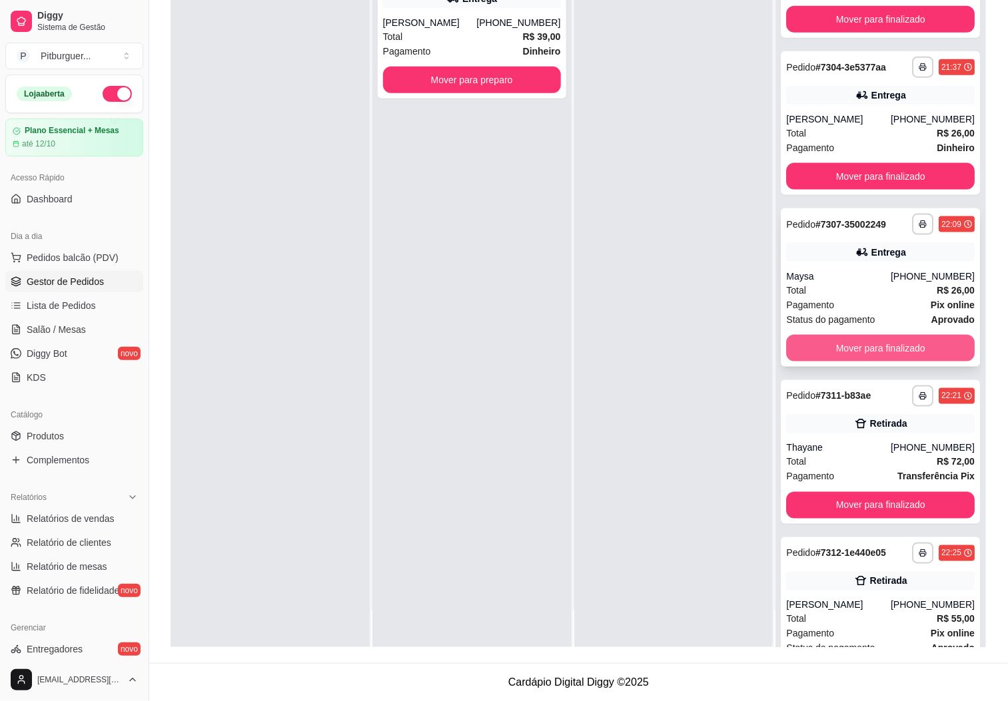
click at [887, 362] on button "Mover para finalizado" at bounding box center [880, 348] width 189 height 27
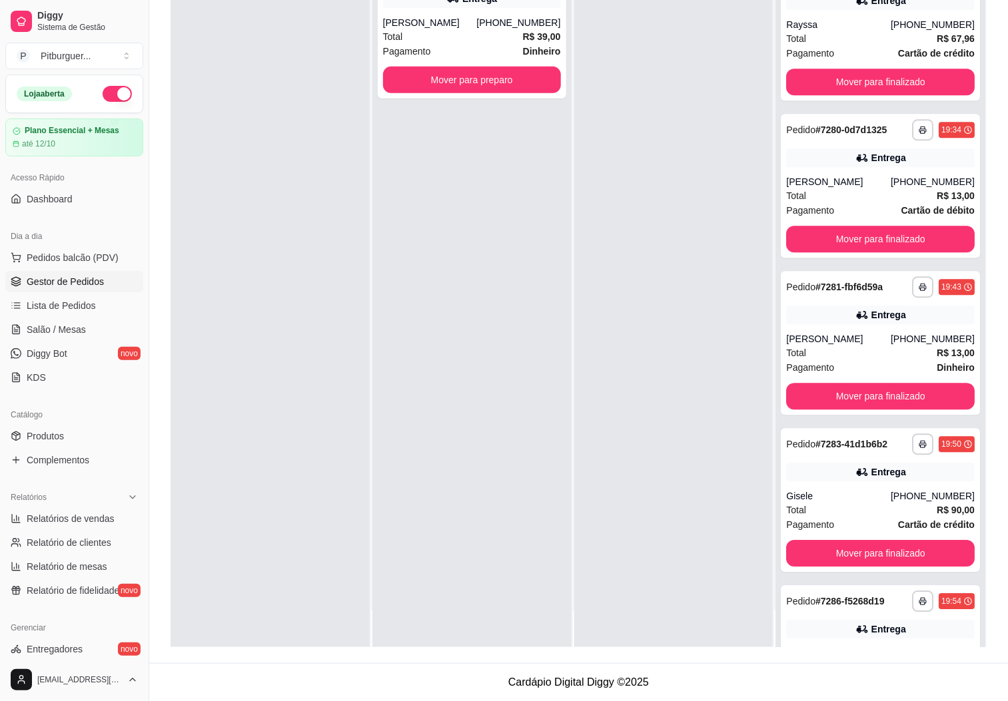
scroll to position [1252, 0]
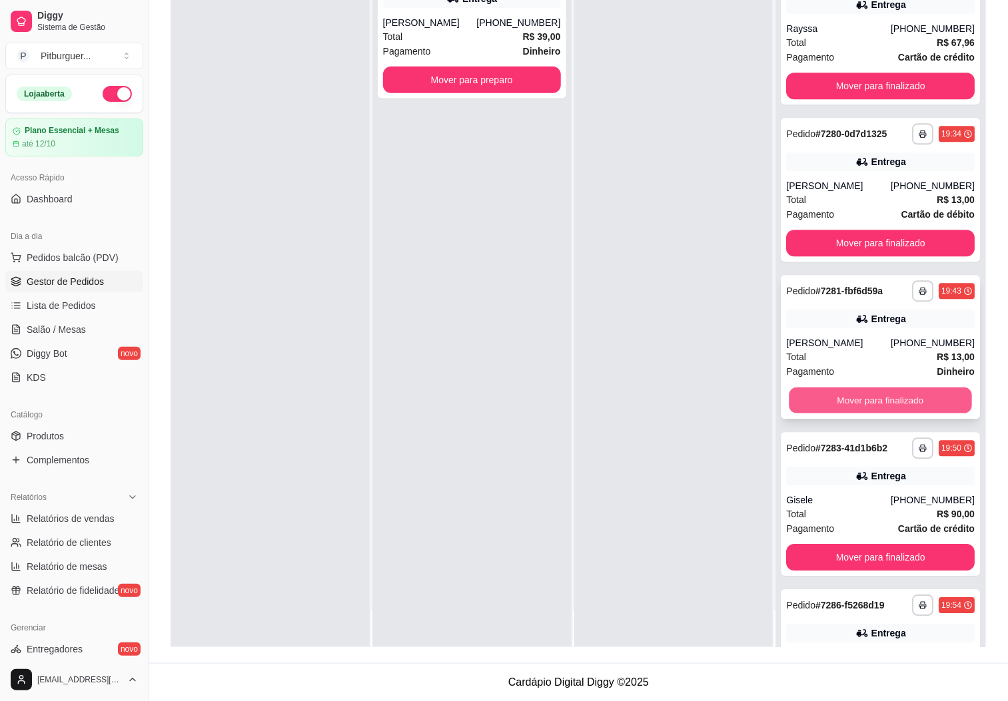
click at [853, 414] on button "Mover para finalizado" at bounding box center [880, 401] width 183 height 26
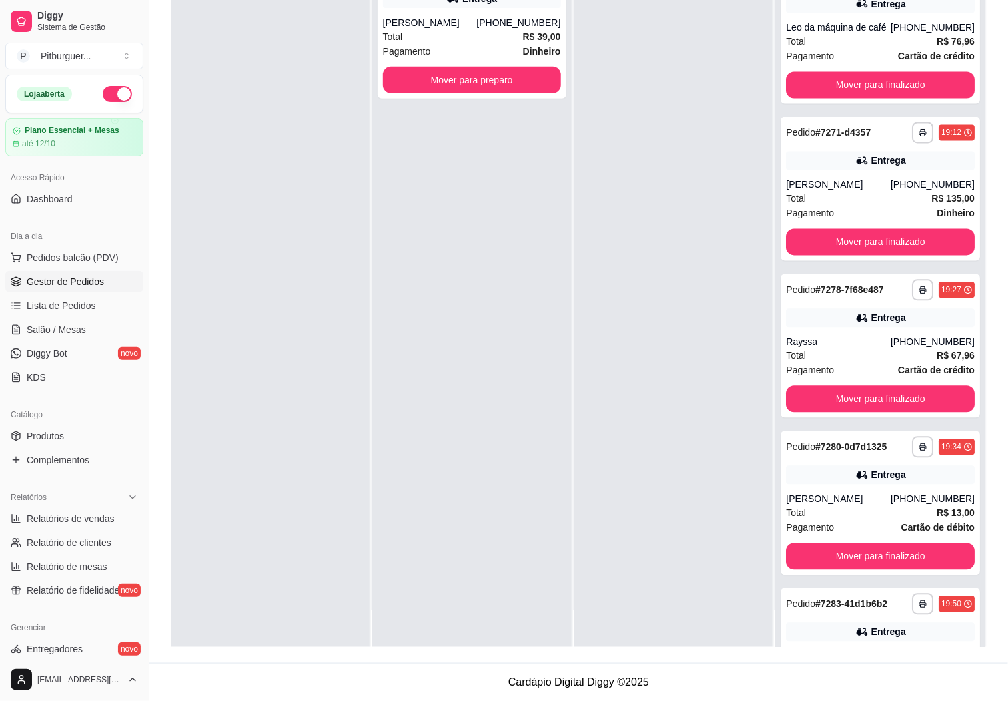
scroll to position [929, 0]
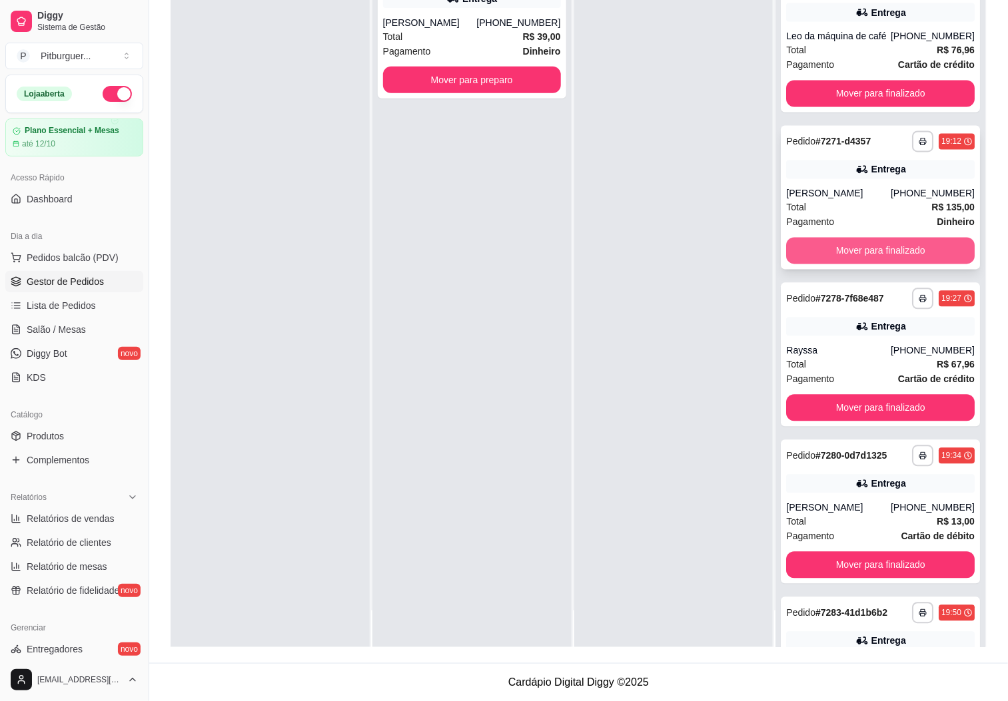
click at [916, 264] on button "Mover para finalizado" at bounding box center [880, 251] width 189 height 27
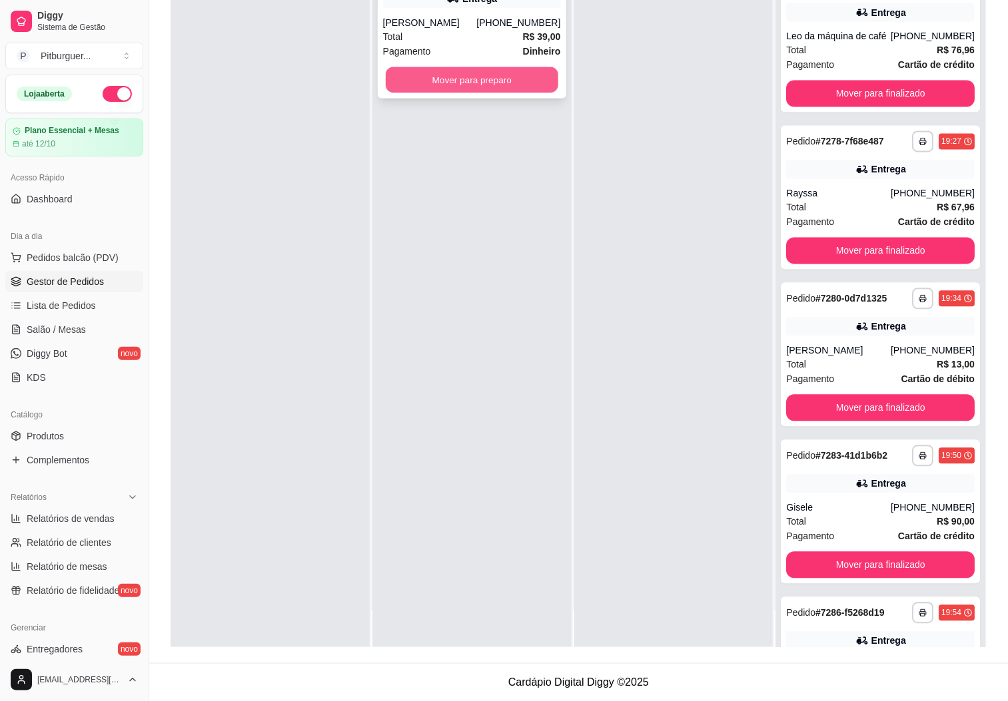
click at [542, 74] on button "Mover para preparo" at bounding box center [472, 80] width 173 height 26
